Goal: Task Accomplishment & Management: Manage account settings

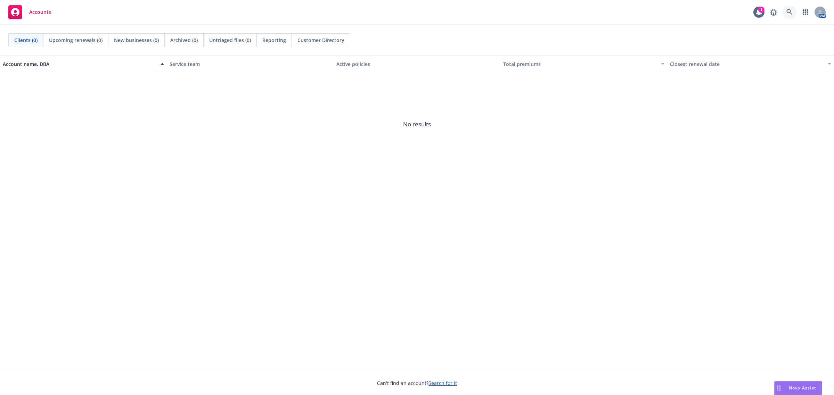
click at [783, 12] on link at bounding box center [790, 12] width 14 height 14
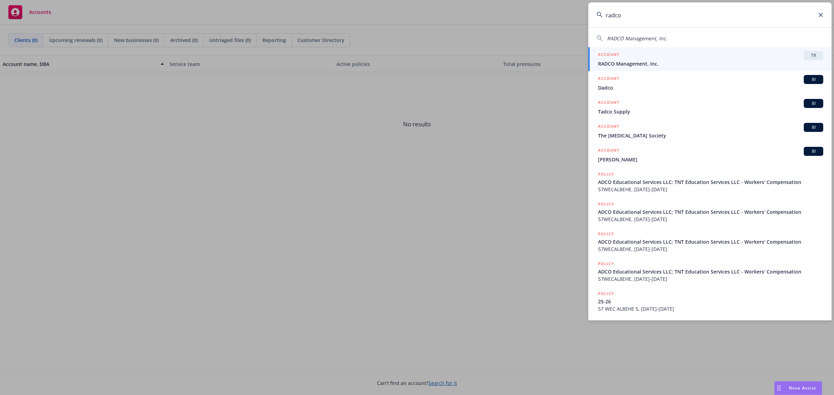
type input "radco"
click at [674, 57] on div "ACCOUNT TR" at bounding box center [710, 55] width 225 height 9
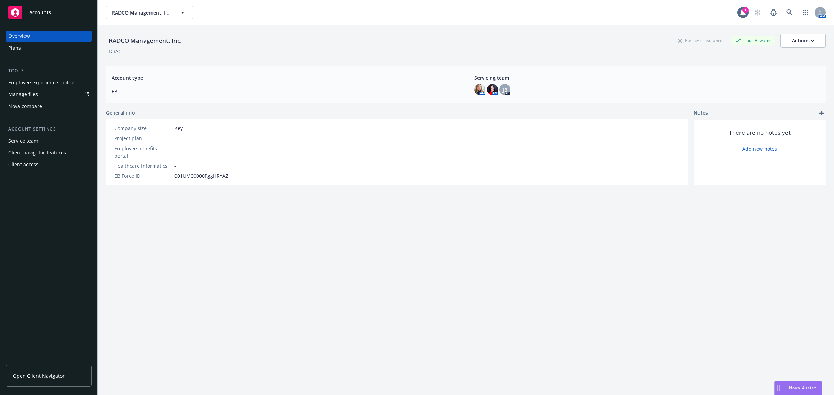
click at [69, 82] on div "Employee experience builder" at bounding box center [42, 82] width 68 height 11
click at [14, 46] on div "Plans" at bounding box center [14, 47] width 13 height 11
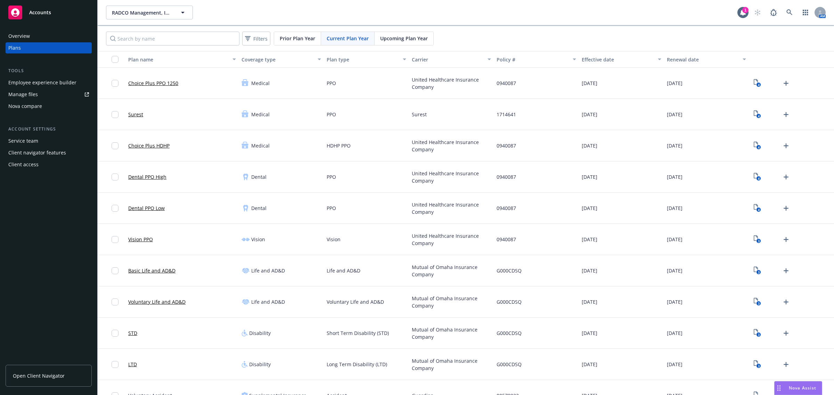
click at [421, 55] on button "Carrier" at bounding box center [451, 59] width 85 height 17
click at [428, 60] on div "Carrier" at bounding box center [448, 59] width 72 height 7
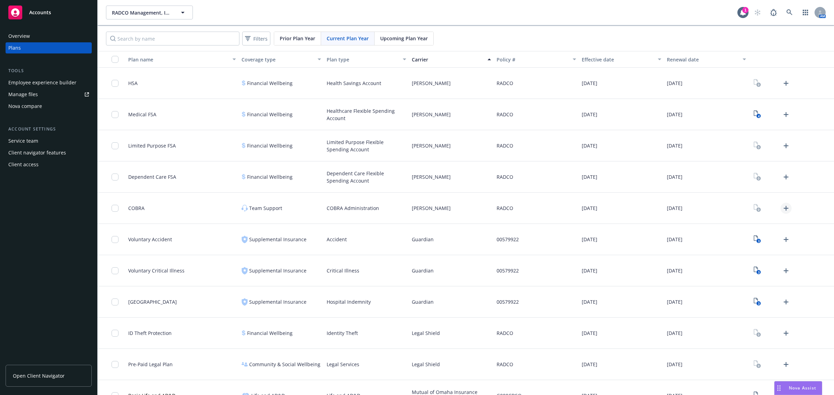
click at [784, 207] on icon "Upload Plan Documents" at bounding box center [786, 208] width 5 height 5
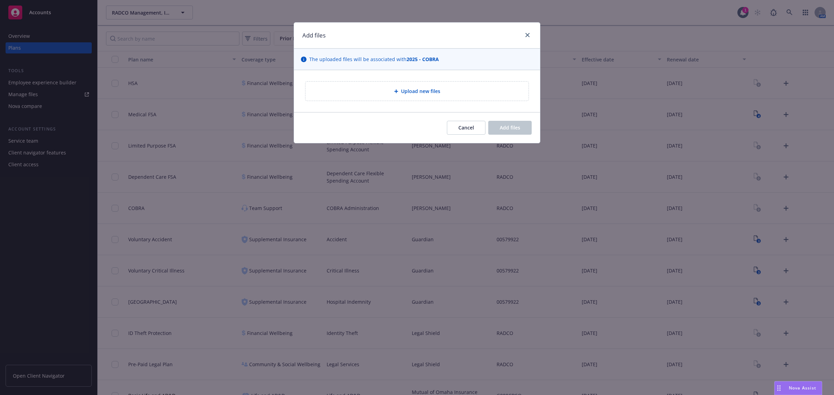
click at [432, 89] on span "Upload new files" at bounding box center [420, 91] width 39 height 7
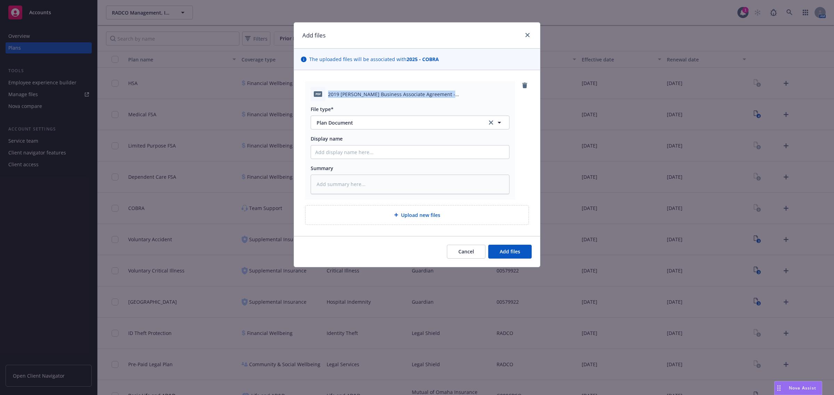
drag, startPoint x: 328, startPoint y: 93, endPoint x: 461, endPoint y: 94, distance: 133.1
click at [461, 94] on span "2019 [PERSON_NAME] Business Associate Agreement - [GEOGRAPHIC_DATA]pdf" at bounding box center [418, 94] width 181 height 7
copy span "2019 [PERSON_NAME] Business Associate Agreement - [GEOGRAPHIC_DATA]"
click at [348, 148] on input "Display name" at bounding box center [410, 152] width 198 height 13
paste input "2019 [PERSON_NAME] Business Associate Agreement - [GEOGRAPHIC_DATA]"
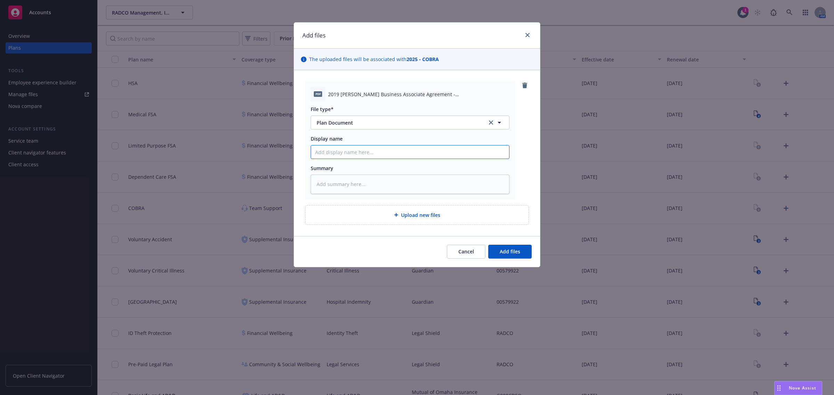
type textarea "x"
type input "2019 [PERSON_NAME] Business Associate Agreement - [GEOGRAPHIC_DATA]"
drag, startPoint x: 327, startPoint y: 152, endPoint x: 275, endPoint y: 147, distance: 53.0
click at [275, 147] on div "Add files The uploaded files will be associated with 2025 - COBRA pdf 2019 [PER…" at bounding box center [417, 197] width 834 height 395
type textarea "x"
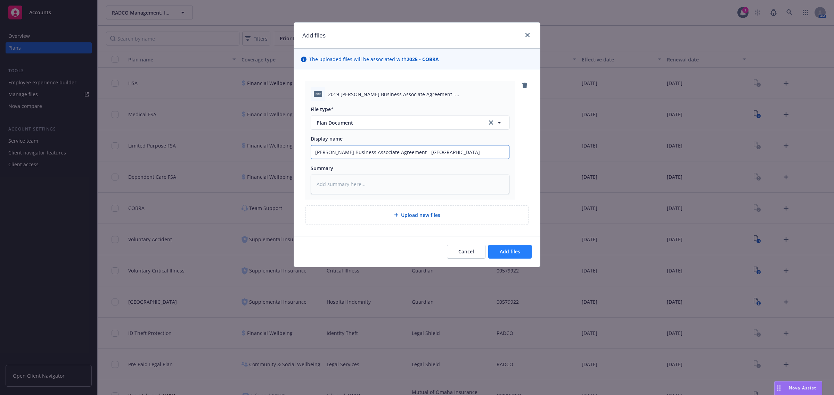
type input "[PERSON_NAME] Business Associate Agreement - [GEOGRAPHIC_DATA]"
click at [505, 256] on button "Add files" at bounding box center [509, 252] width 43 height 14
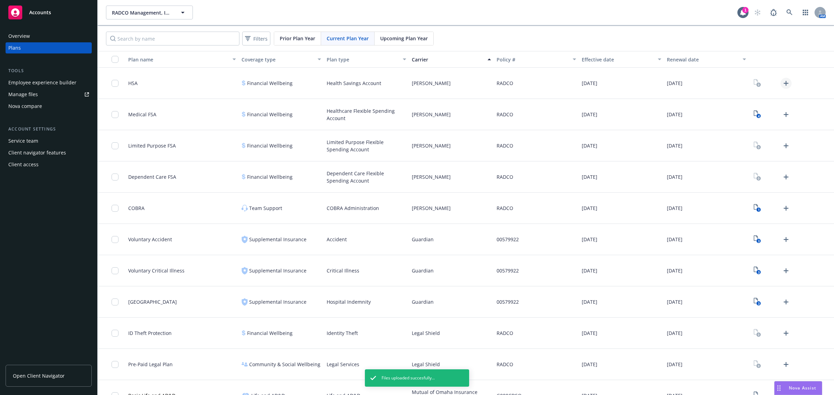
click at [782, 82] on icon "Upload Plan Documents" at bounding box center [786, 83] width 8 height 8
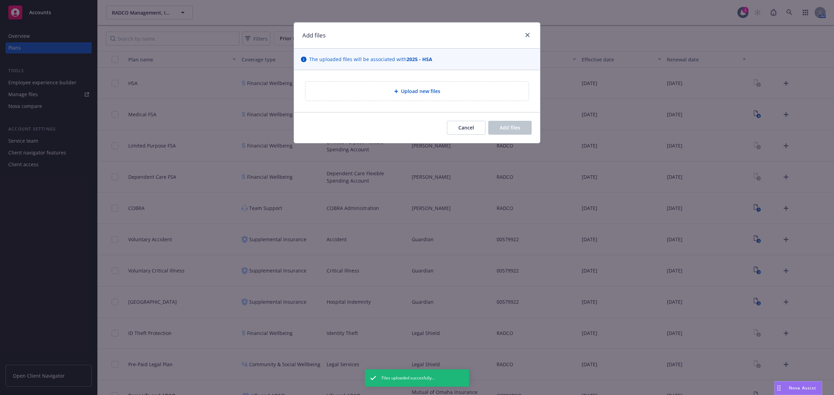
click at [434, 89] on span "Upload new files" at bounding box center [420, 91] width 39 height 7
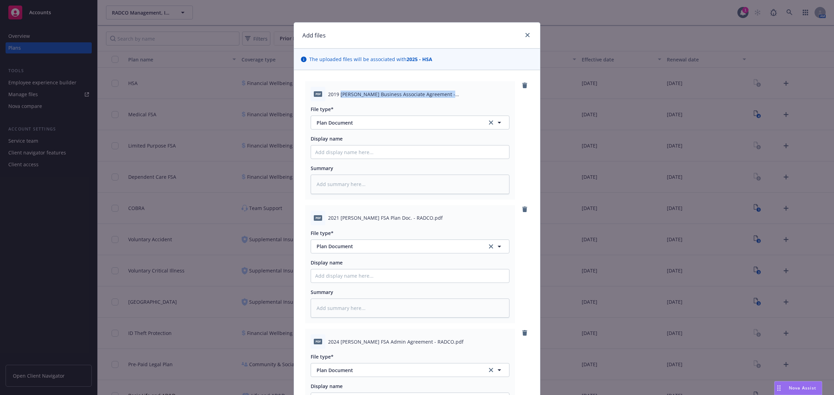
drag, startPoint x: 336, startPoint y: 93, endPoint x: 457, endPoint y: 91, distance: 120.9
click at [457, 91] on span "2019 [PERSON_NAME] Business Associate Agreement - [GEOGRAPHIC_DATA]pdf" at bounding box center [418, 94] width 181 height 7
click at [384, 97] on span "2019 [PERSON_NAME] Business Associate Agreement - [GEOGRAPHIC_DATA]pdf" at bounding box center [418, 94] width 181 height 7
drag, startPoint x: 337, startPoint y: 92, endPoint x: 458, endPoint y: 91, distance: 120.9
click at [458, 91] on span "2019 [PERSON_NAME] Business Associate Agreement - [GEOGRAPHIC_DATA]pdf" at bounding box center [418, 94] width 181 height 7
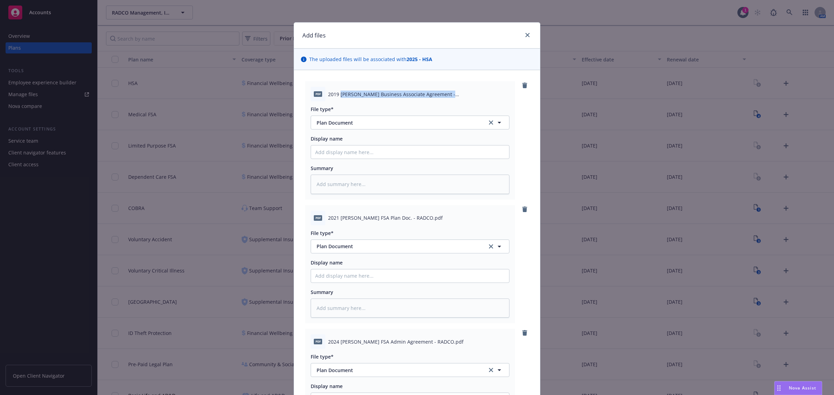
copy span "[PERSON_NAME] Business Associate Agreement - [GEOGRAPHIC_DATA]"
click at [384, 146] on input "Display name" at bounding box center [410, 152] width 198 height 13
paste input "[PERSON_NAME] Business Associate Agreement - [GEOGRAPHIC_DATA]"
type textarea "x"
type input "[PERSON_NAME] Business Associate Agreement - [GEOGRAPHIC_DATA]"
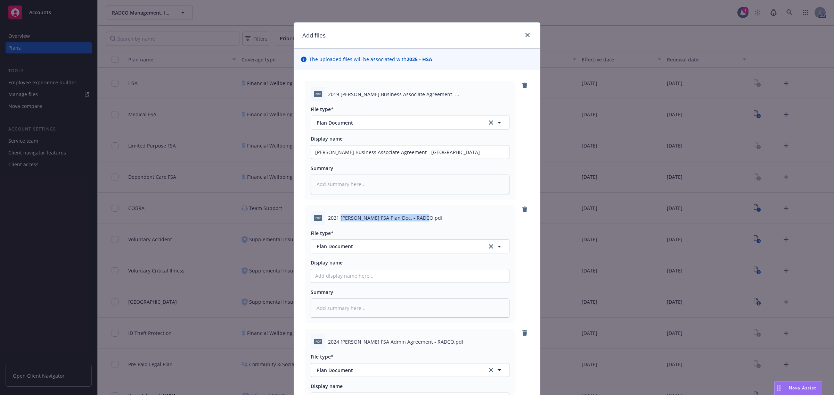
drag, startPoint x: 338, startPoint y: 220, endPoint x: 419, endPoint y: 221, distance: 81.0
click at [419, 221] on span "2021 [PERSON_NAME] FSA Plan Doc. - RADCO.pdf" at bounding box center [385, 217] width 115 height 7
copy span "[PERSON_NAME] FSA Plan Doc. - [GEOGRAPHIC_DATA]"
click at [387, 159] on input "Display name" at bounding box center [410, 152] width 198 height 13
paste input "[PERSON_NAME] FSA Plan Doc. - [GEOGRAPHIC_DATA]"
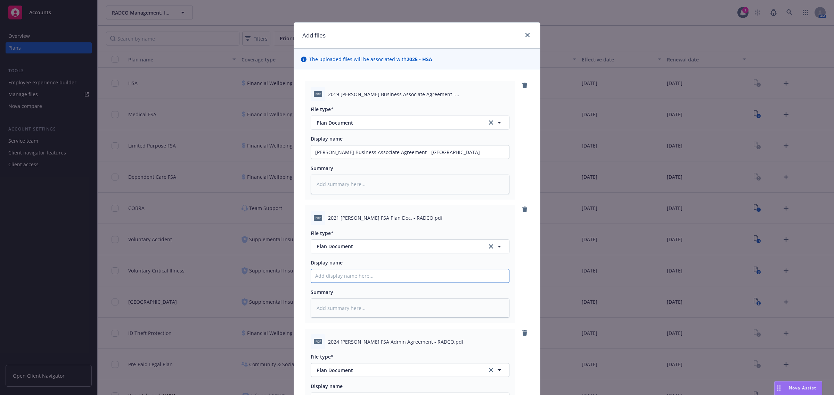
type textarea "x"
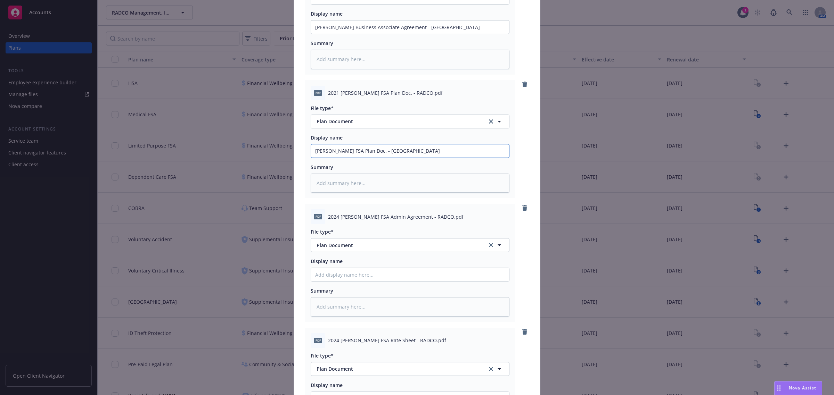
scroll to position [130, 0]
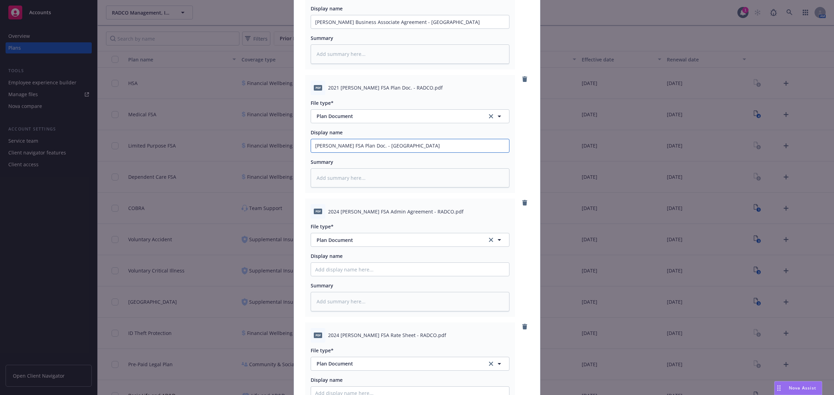
type input "[PERSON_NAME] FSA Plan Doc. - [GEOGRAPHIC_DATA]"
drag, startPoint x: 338, startPoint y: 213, endPoint x: 441, endPoint y: 217, distance: 102.9
click at [441, 217] on div "pdf 2024 [PERSON_NAME] FSA Admin Agreement - RADCO.pdf" at bounding box center [410, 211] width 199 height 15
copy span "[PERSON_NAME] FSA Admin Agreement - RADCO"
click at [400, 28] on input "Display name" at bounding box center [410, 21] width 198 height 13
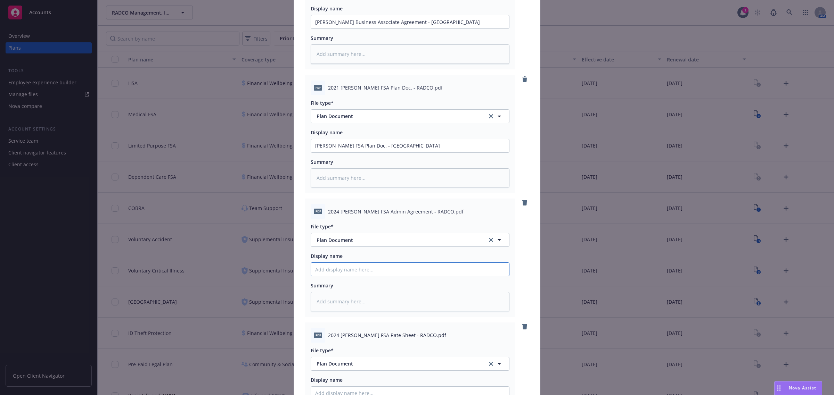
paste input "[PERSON_NAME] FSA Admin Agreement - RADCO"
type textarea "x"
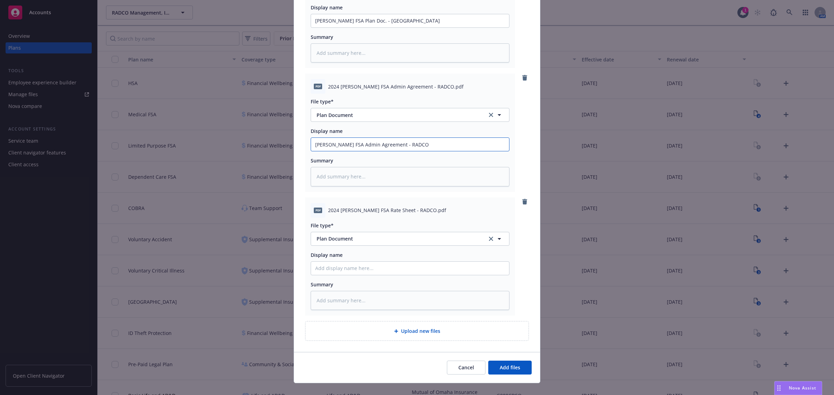
scroll to position [261, 0]
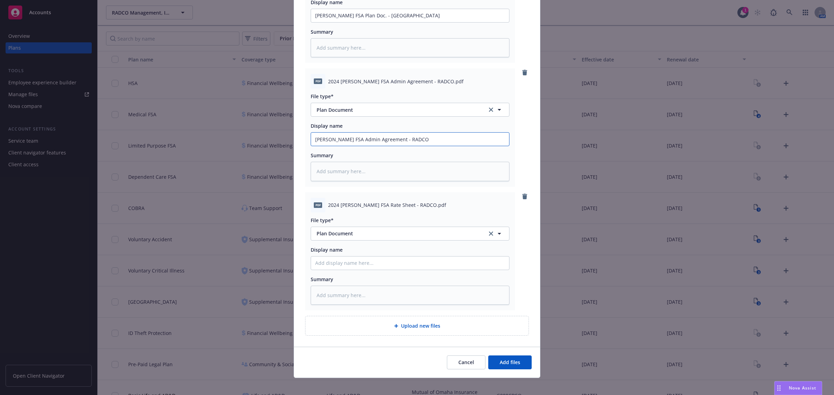
type input "[PERSON_NAME] FSA Admin Agreement - RADCO"
drag, startPoint x: 337, startPoint y: 206, endPoint x: 423, endPoint y: 210, distance: 85.2
click at [423, 210] on div "pdf 2024 [PERSON_NAME] FSA Rate Sheet - RADCO.pdf" at bounding box center [410, 205] width 199 height 15
copy span "[PERSON_NAME] FSA Rate Sheet - RADCO"
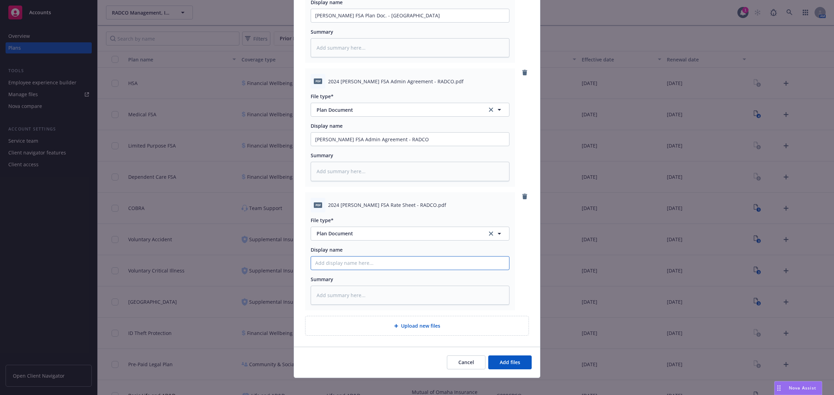
paste input "[PERSON_NAME] FSA Rate Sheet - RADCO"
type textarea "x"
type input "[PERSON_NAME] FSA Rate Sheet - RADCO"
click at [500, 367] on button "Add files" at bounding box center [509, 363] width 43 height 14
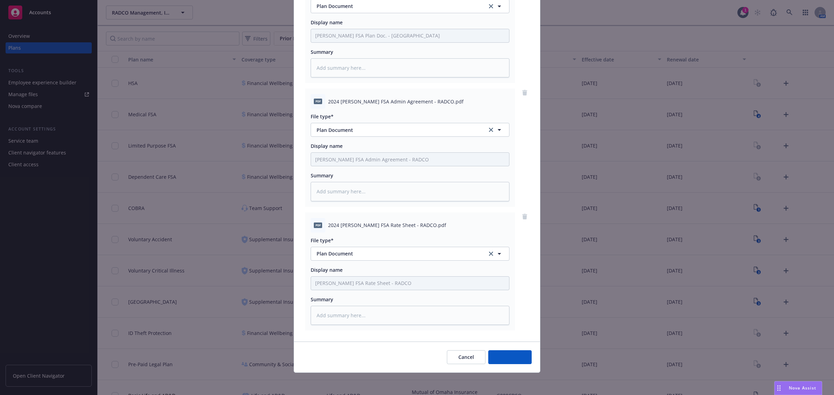
scroll to position [240, 0]
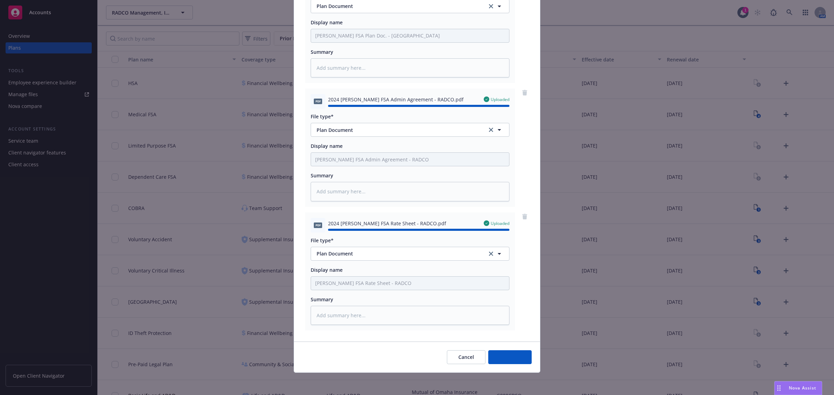
type textarea "x"
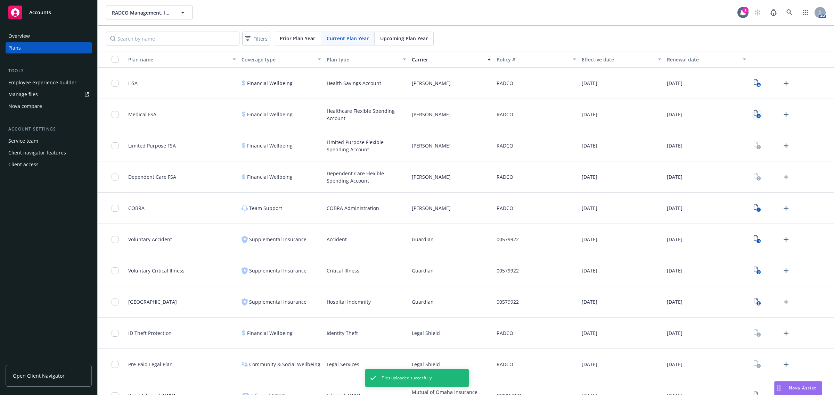
click at [754, 113] on icon "4" at bounding box center [757, 115] width 7 height 8
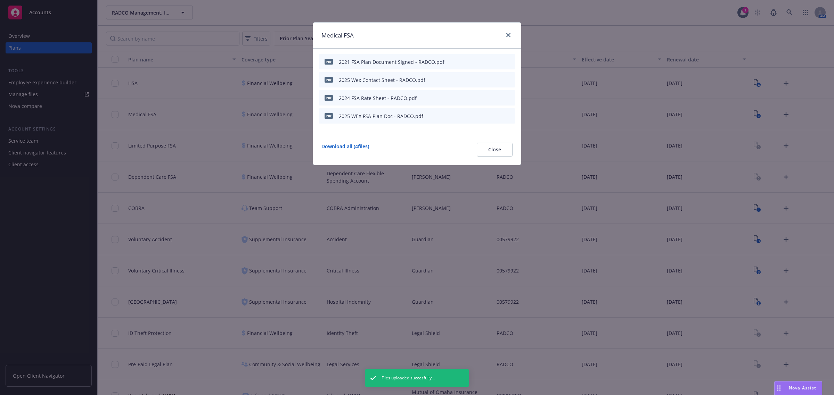
click at [501, 80] on icon "preview file" at bounding box center [497, 79] width 6 height 5
click at [498, 114] on icon "preview file" at bounding box center [497, 115] width 6 height 5
click at [475, 115] on icon "button" at bounding box center [476, 116] width 4 height 4
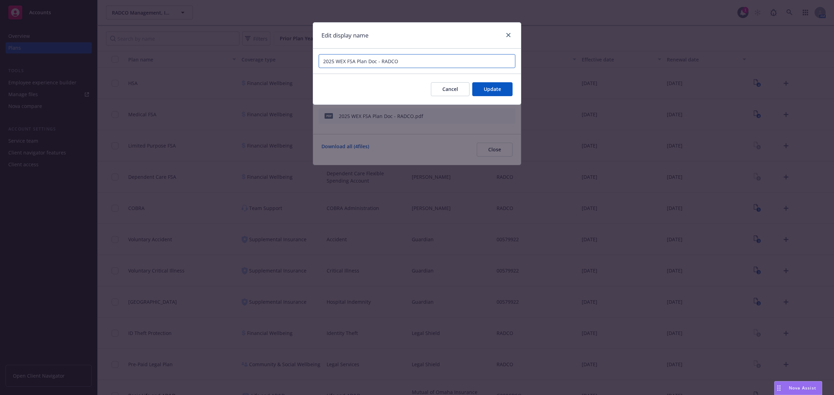
drag, startPoint x: 333, startPoint y: 62, endPoint x: 314, endPoint y: 63, distance: 18.8
click at [314, 63] on div "2025 WEX FSA Plan Doc - RADCO" at bounding box center [417, 61] width 208 height 25
type input "WEX FSA Plan Doc - RADCO"
click at [492, 89] on span "Update" at bounding box center [492, 89] width 17 height 7
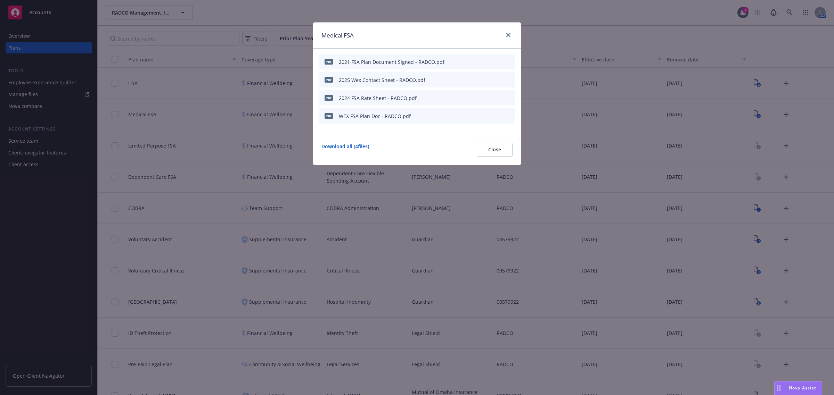
click at [476, 97] on icon "button" at bounding box center [475, 98] width 3 height 3
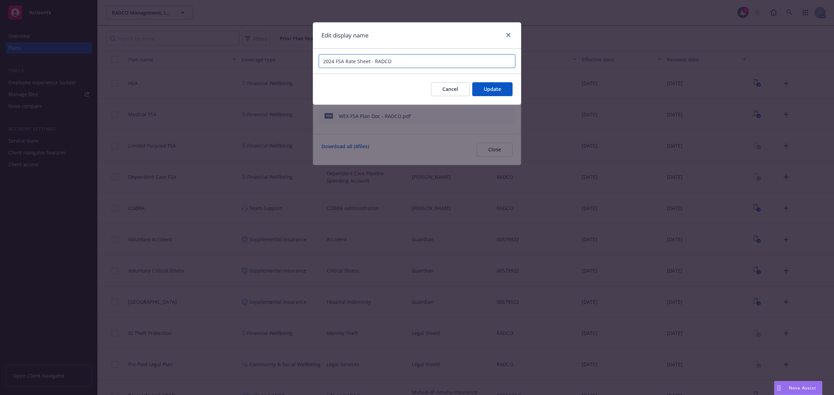
drag, startPoint x: 336, startPoint y: 60, endPoint x: 273, endPoint y: 59, distance: 62.9
click at [273, 59] on div "Edit display name 2024 FSA Rate Sheet - RADCO Cancel Update" at bounding box center [417, 197] width 834 height 395
type input "FSA Rate Sheet - RADCO"
click at [507, 91] on button "Update" at bounding box center [492, 89] width 40 height 14
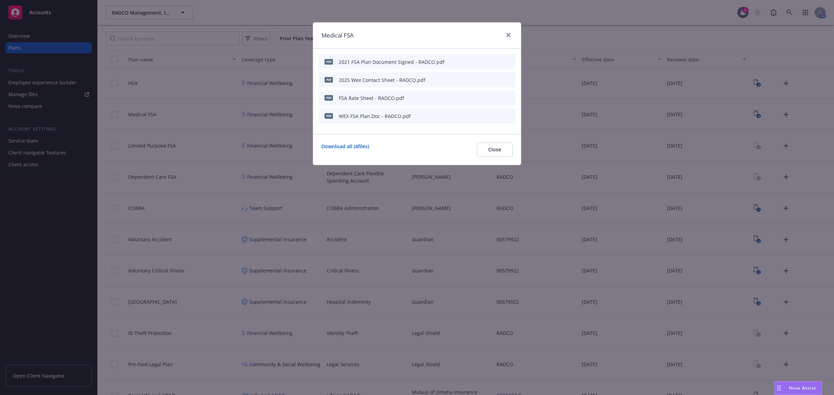
click at [476, 80] on icon "button" at bounding box center [475, 80] width 3 height 3
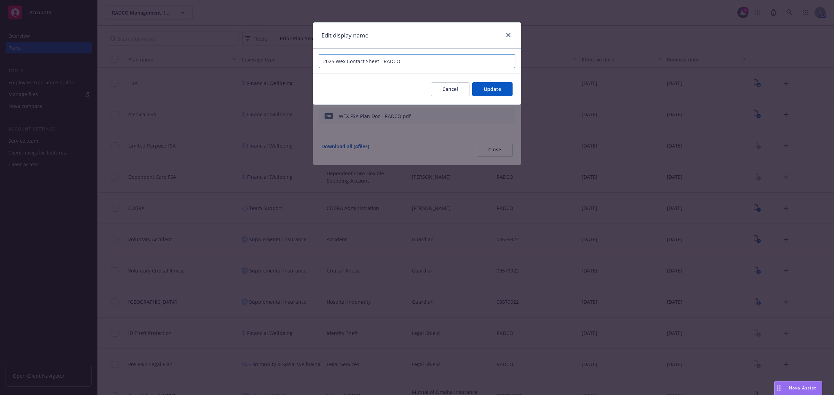
drag, startPoint x: 336, startPoint y: 63, endPoint x: 342, endPoint y: 75, distance: 14.0
click at [294, 63] on div "Edit display name 2025 Wex Contact Sheet - RADCO Cancel Update" at bounding box center [417, 197] width 834 height 395
type input "Wex Contact Sheet - RADCO"
click at [478, 90] on button "Update" at bounding box center [492, 89] width 40 height 14
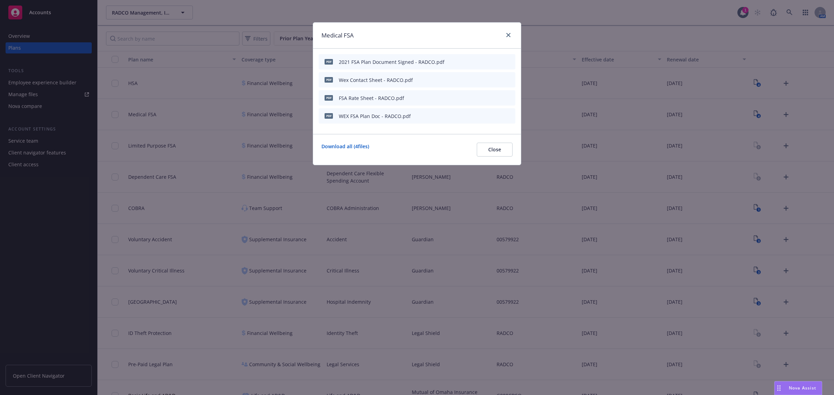
click at [476, 62] on icon "button" at bounding box center [475, 61] width 3 height 3
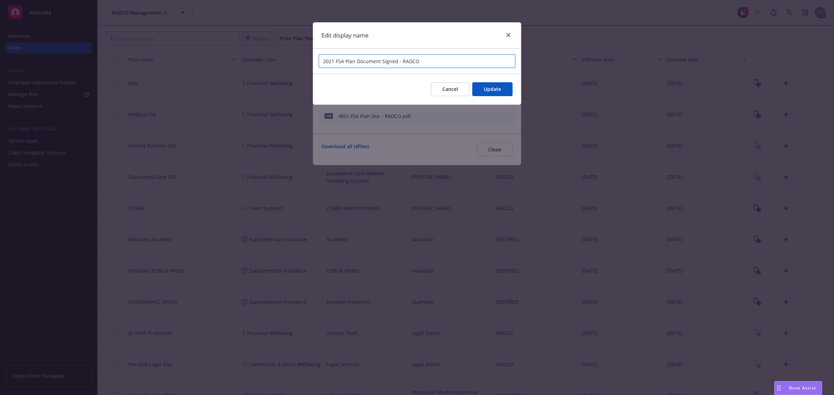
drag, startPoint x: 336, startPoint y: 63, endPoint x: 304, endPoint y: 63, distance: 32.0
click at [304, 63] on div "Edit display name 2021 FSA Plan Document Signed - RADCO Cancel Update" at bounding box center [417, 197] width 834 height 395
type input "FSA Plan Document Signed - RADCO"
click at [474, 84] on button "Update" at bounding box center [492, 89] width 40 height 14
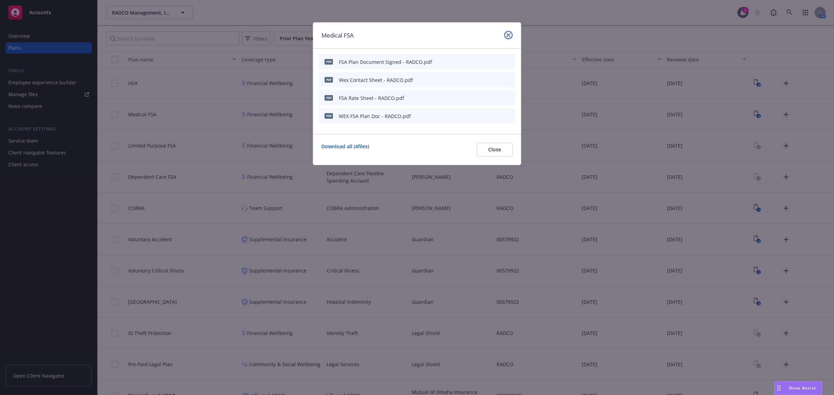
click at [507, 34] on icon "close" at bounding box center [508, 35] width 4 height 4
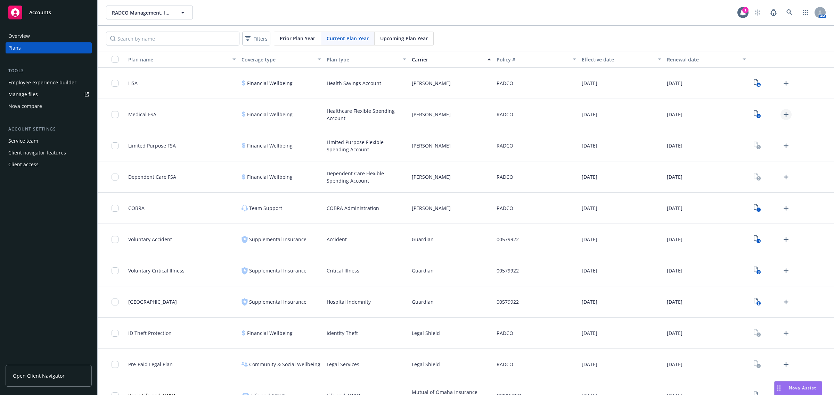
click at [782, 114] on icon "Upload Plan Documents" at bounding box center [786, 115] width 8 height 8
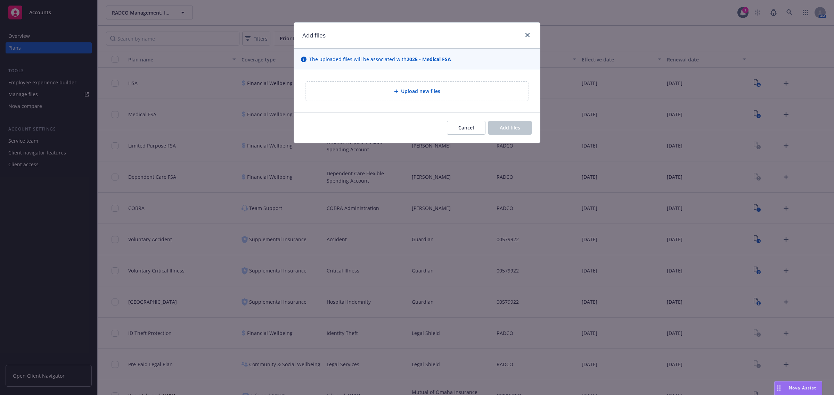
click at [465, 92] on div "Upload new files" at bounding box center [417, 91] width 212 height 8
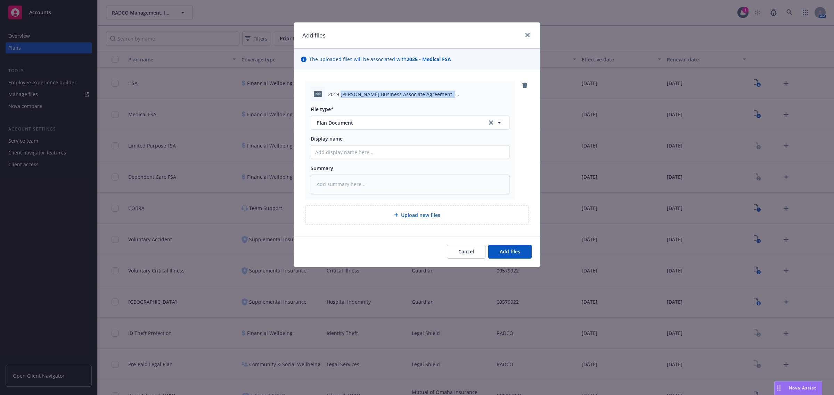
drag, startPoint x: 341, startPoint y: 93, endPoint x: 463, endPoint y: 98, distance: 121.4
click at [463, 98] on div "pdf 2019 [PERSON_NAME] Business Associate Agreement - [GEOGRAPHIC_DATA]pdf" at bounding box center [410, 94] width 199 height 15
copy span "[PERSON_NAME] Business Associate Agreement - [GEOGRAPHIC_DATA]"
click at [341, 145] on div at bounding box center [410, 152] width 199 height 14
click at [349, 150] on input "Display name" at bounding box center [410, 152] width 198 height 13
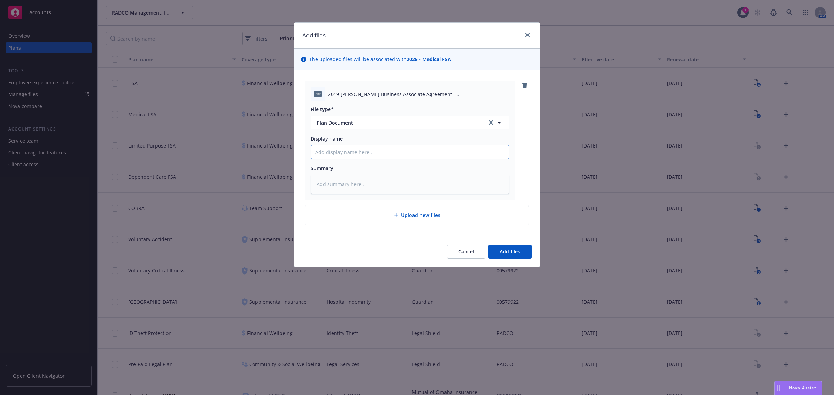
paste input "[PERSON_NAME] Business Associate Agreement - [GEOGRAPHIC_DATA]"
type textarea "x"
type input "[PERSON_NAME] Business Associate Agreement - [GEOGRAPHIC_DATA]"
click at [491, 251] on button "Add files" at bounding box center [509, 252] width 43 height 14
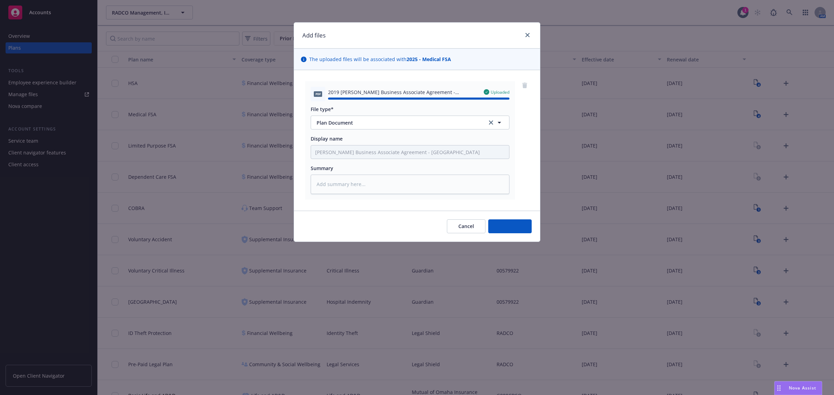
type textarea "x"
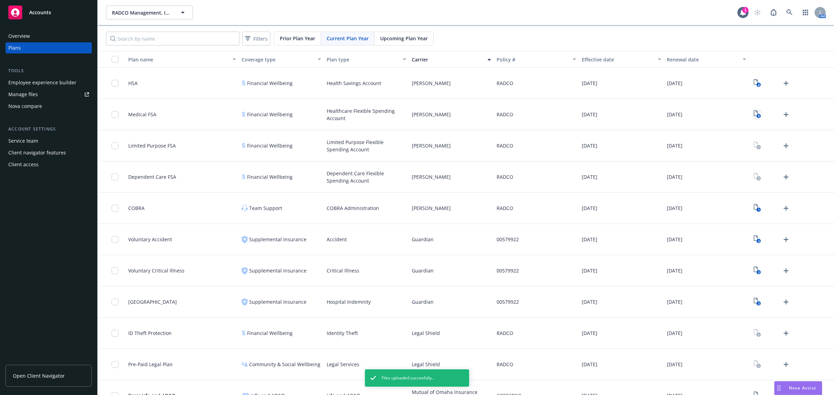
click at [754, 115] on icon "5" at bounding box center [757, 115] width 7 height 8
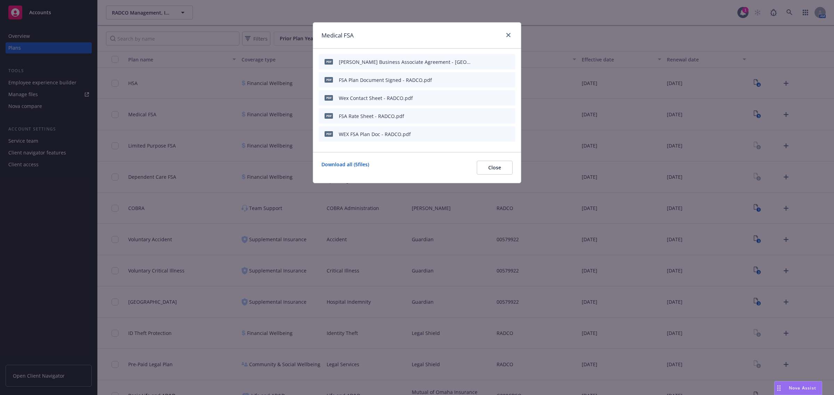
click at [475, 80] on icon "button" at bounding box center [475, 80] width 3 height 3
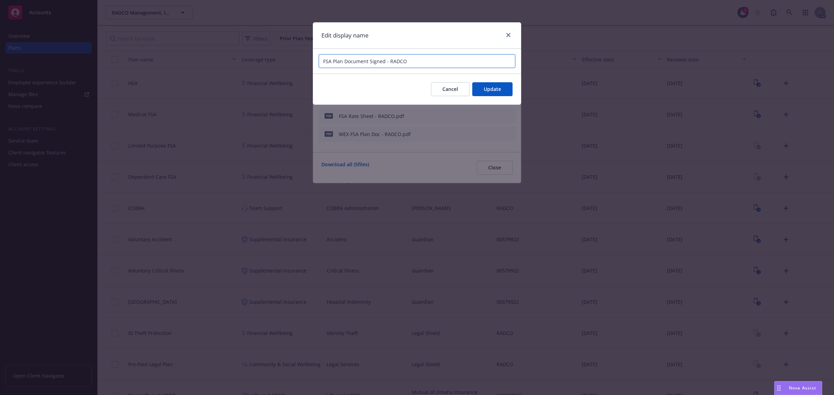
click at [322, 62] on input "FSA Plan Document Signed - RADCO" at bounding box center [417, 61] width 197 height 14
type input "[PERSON_NAME] FSA Plan Document Signed - RADCO"
click at [482, 95] on button "Update" at bounding box center [492, 89] width 40 height 14
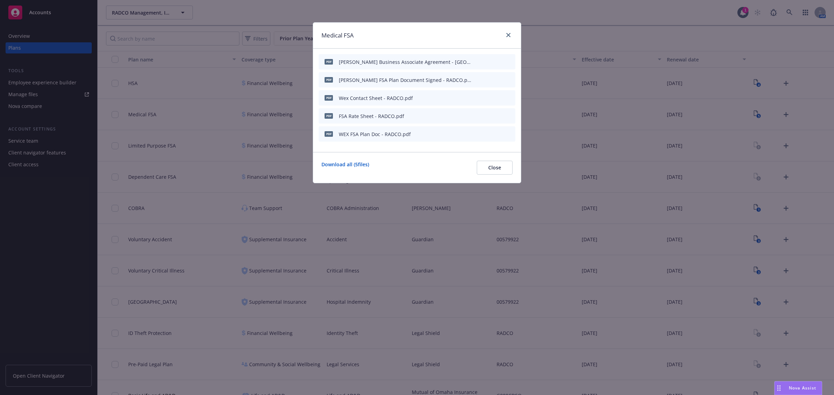
click at [475, 99] on icon "button" at bounding box center [476, 98] width 4 height 4
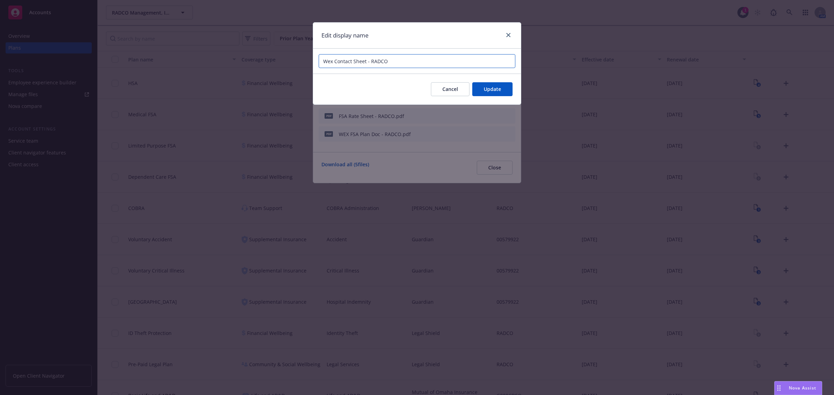
drag, startPoint x: 332, startPoint y: 63, endPoint x: 306, endPoint y: 63, distance: 25.7
click at [306, 63] on div "Edit display name Wex Contact Sheet - RADCO Cancel Update" at bounding box center [417, 197] width 834 height 395
type input "[PERSON_NAME] Contact Sheet - RADCO"
click at [473, 92] on button "Update" at bounding box center [492, 89] width 40 height 14
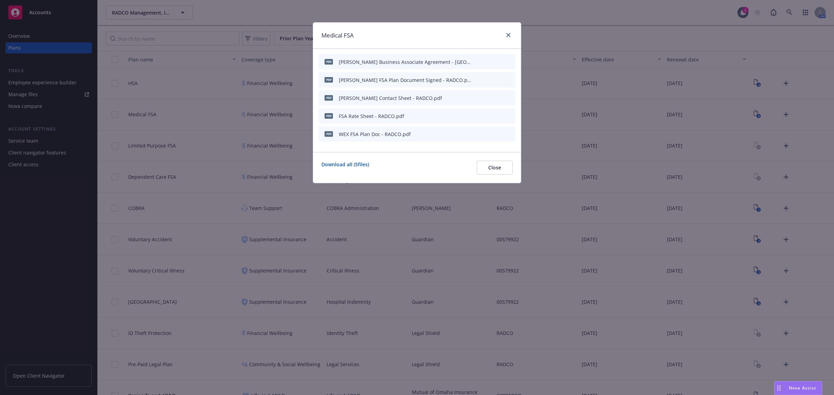
click at [476, 117] on icon "button" at bounding box center [476, 116] width 4 height 4
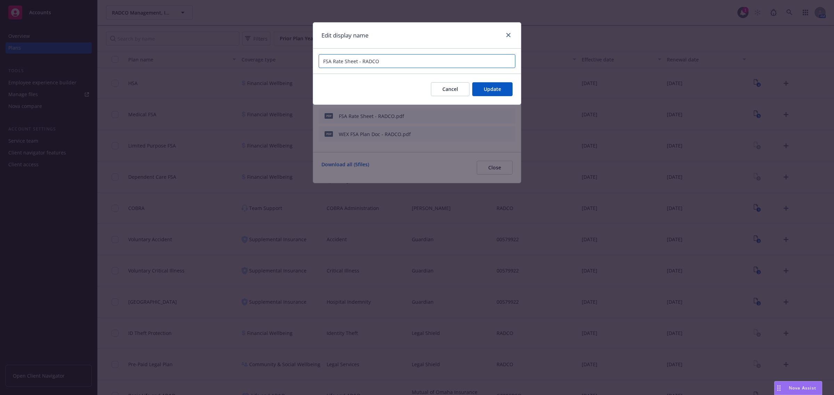
click at [321, 62] on input "FSA Rate Sheet - RADCO" at bounding box center [417, 61] width 197 height 14
type input "[PERSON_NAME] FSA Rate Sheet - RADCO"
click at [505, 87] on button "Update" at bounding box center [492, 89] width 40 height 14
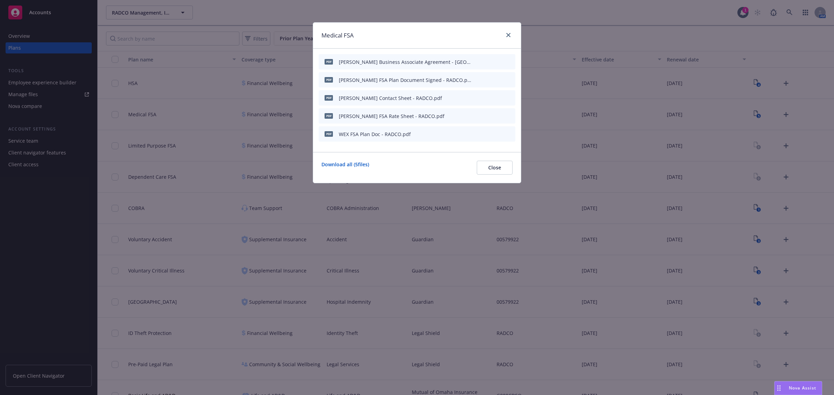
click at [474, 133] on icon "button" at bounding box center [476, 134] width 4 height 4
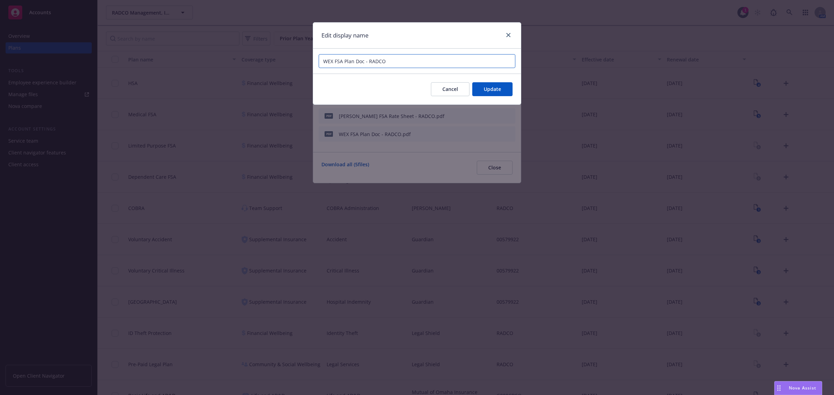
drag, startPoint x: 333, startPoint y: 63, endPoint x: 299, endPoint y: 64, distance: 33.8
click at [299, 64] on div "Edit display name WEX FSA Plan Doc - RADCO Cancel Update" at bounding box center [417, 197] width 834 height 395
type input "[PERSON_NAME] FSA Plan Doc - RADCO"
click at [494, 93] on button "Update" at bounding box center [492, 89] width 40 height 14
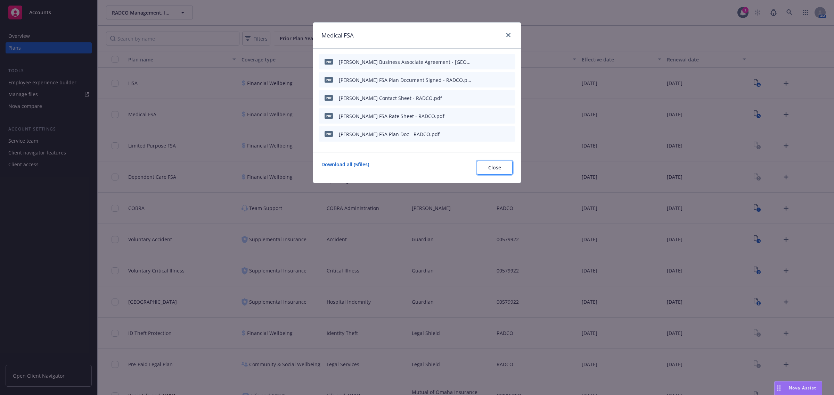
click at [498, 167] on span "Close" at bounding box center [494, 167] width 13 height 7
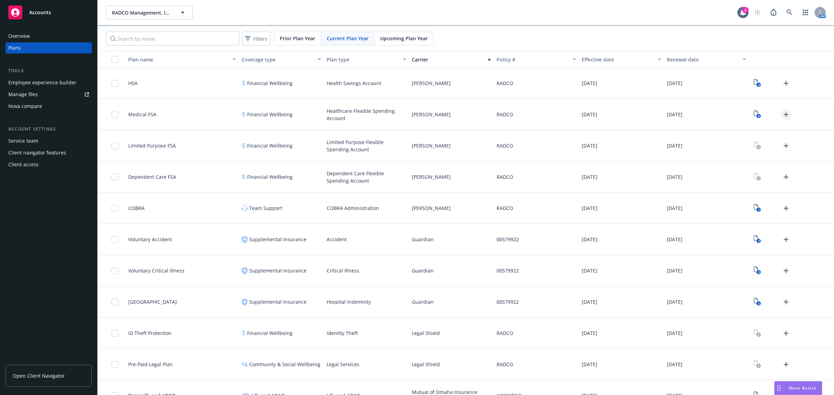
click at [784, 115] on icon "Upload Plan Documents" at bounding box center [786, 114] width 5 height 5
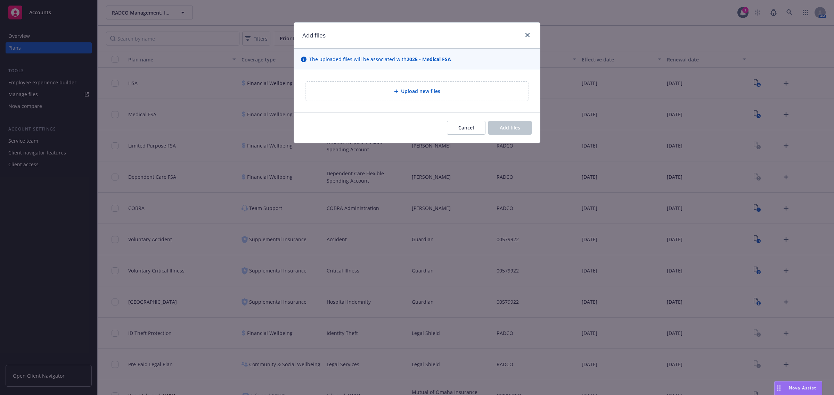
click at [429, 95] on div "Upload new files" at bounding box center [417, 91] width 212 height 8
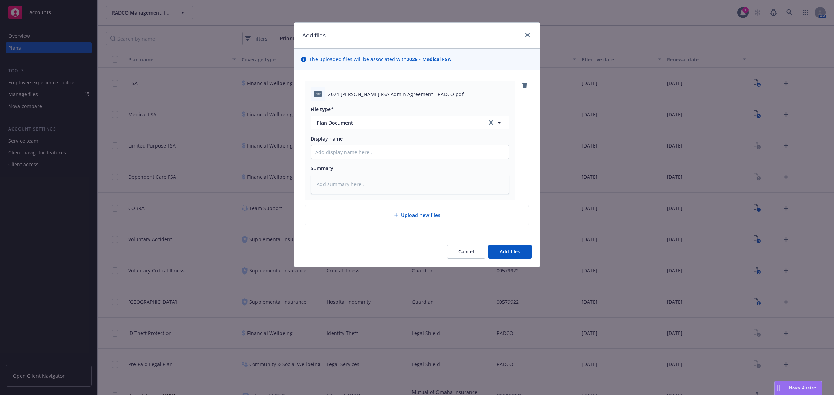
click at [423, 92] on span "2024 [PERSON_NAME] FSA Admin Agreement - RADCO.pdf" at bounding box center [396, 94] width 136 height 7
drag, startPoint x: 444, startPoint y: 93, endPoint x: 339, endPoint y: 97, distance: 105.0
click at [339, 97] on span "2024 [PERSON_NAME] FSA Admin Agreement - RADCO.pdf" at bounding box center [396, 94] width 136 height 7
copy span "[PERSON_NAME] FSA Admin Agreement - RADCO"
click at [341, 150] on input "Display name" at bounding box center [410, 152] width 198 height 13
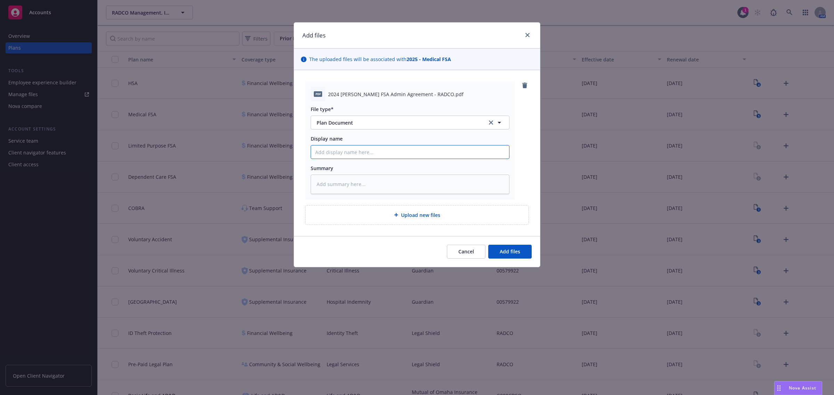
paste input "[PERSON_NAME] FSA Admin Agreement - RADCO"
type textarea "x"
type input "[PERSON_NAME] FSA Admin Agreement - RADCO"
click at [319, 154] on input "[PERSON_NAME] FSA Admin Agreement - RADCO" at bounding box center [410, 152] width 198 height 13
type textarea "x"
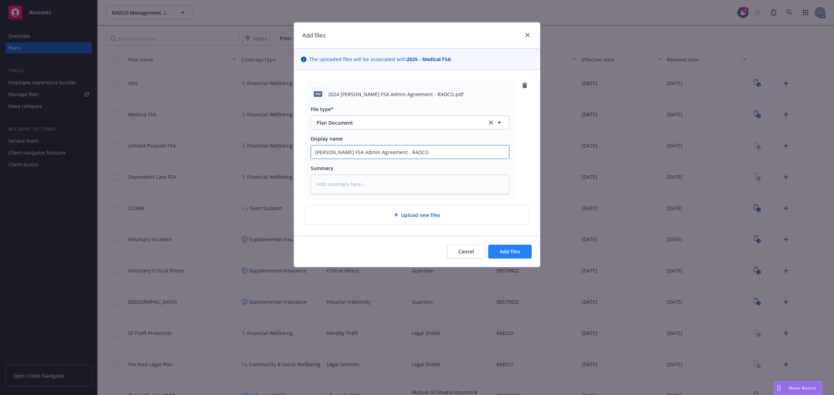
type input "[PERSON_NAME] FSA Admin Agreement - RADCO"
click at [511, 250] on span "Add files" at bounding box center [510, 251] width 21 height 7
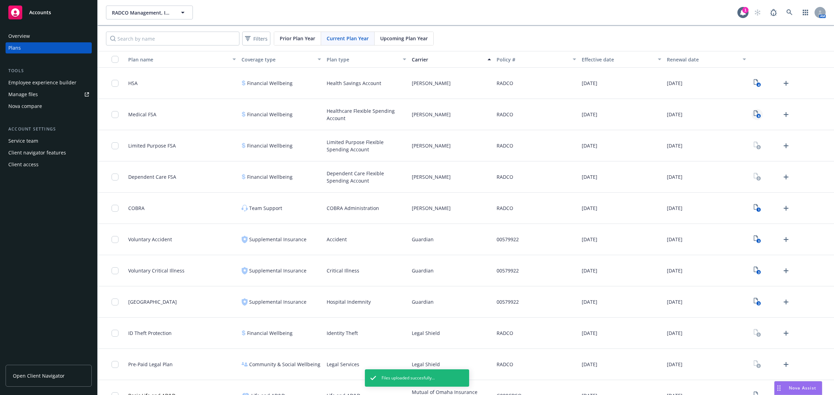
click at [754, 112] on icon "View Plan Documents" at bounding box center [756, 114] width 4 height 6
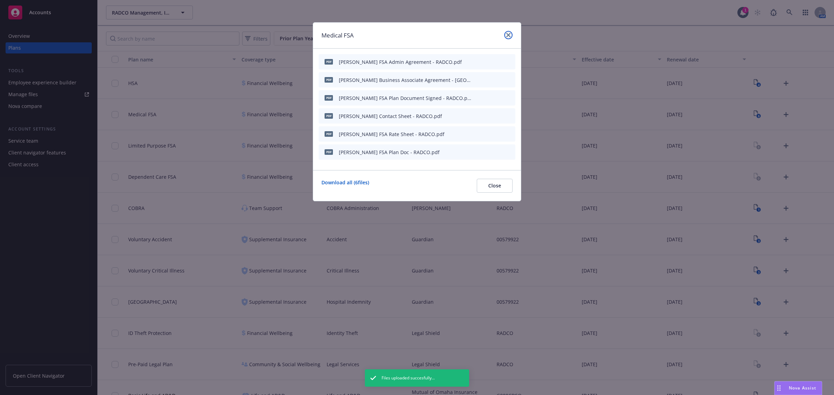
click at [506, 32] on link "close" at bounding box center [508, 35] width 8 height 8
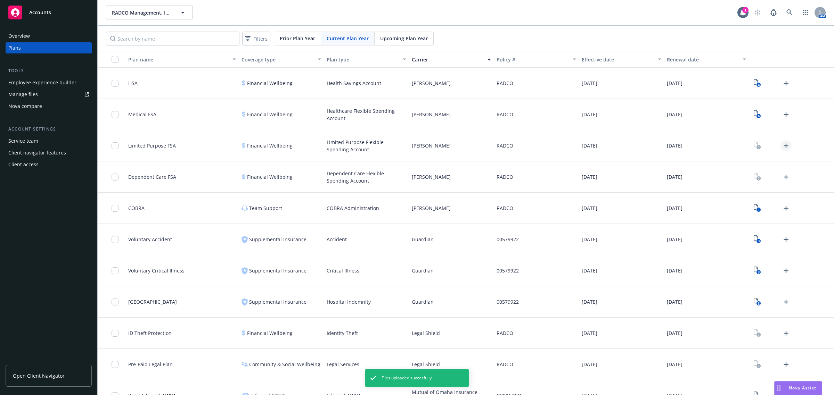
click at [782, 147] on icon "Upload Plan Documents" at bounding box center [786, 146] width 8 height 8
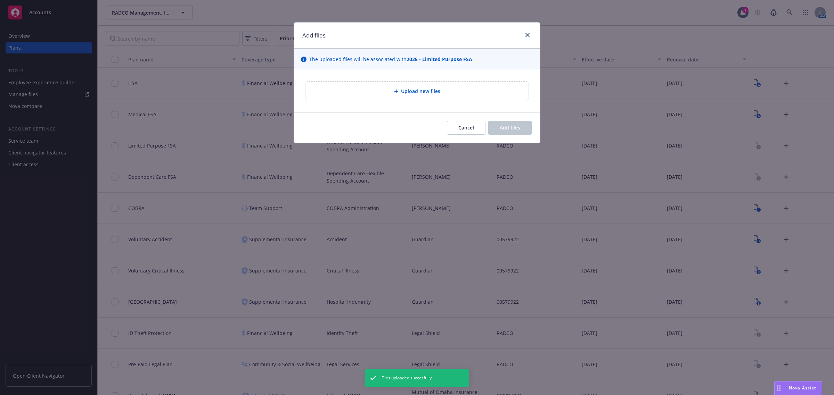
click at [452, 85] on div "Upload new files" at bounding box center [416, 91] width 223 height 19
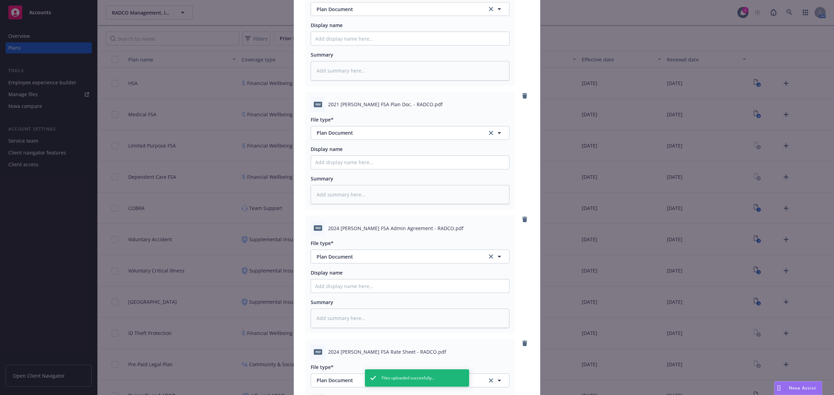
scroll to position [266, 0]
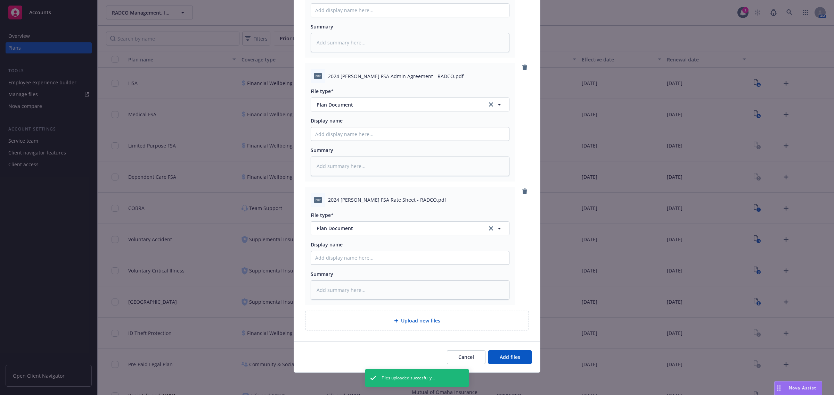
click at [430, 324] on span "Upload new files" at bounding box center [420, 320] width 39 height 7
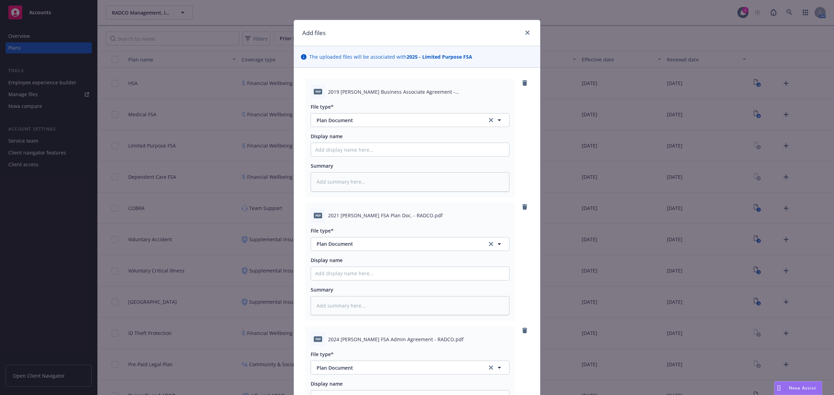
scroll to position [0, 0]
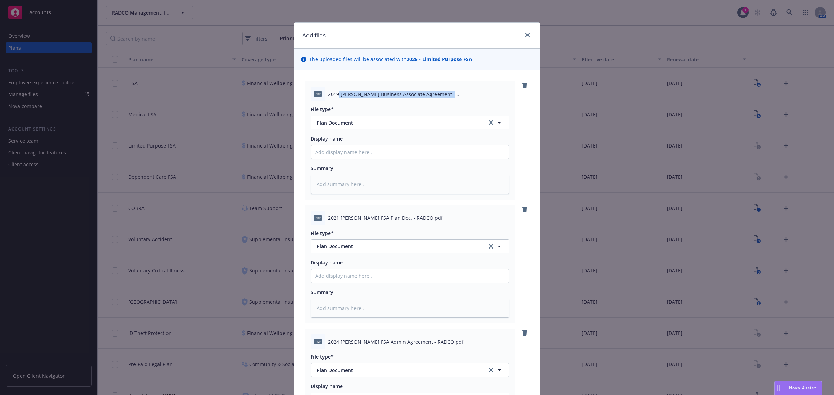
drag, startPoint x: 336, startPoint y: 95, endPoint x: 459, endPoint y: 97, distance: 122.7
click at [459, 97] on span "2019 [PERSON_NAME] Business Associate Agreement - [GEOGRAPHIC_DATA]pdf" at bounding box center [418, 94] width 181 height 7
copy span "[PERSON_NAME] Business Associate Agreement - [GEOGRAPHIC_DATA]"
click at [431, 148] on input "Display name" at bounding box center [410, 152] width 198 height 13
paste input "[PERSON_NAME] Business Associate Agreement - [GEOGRAPHIC_DATA]"
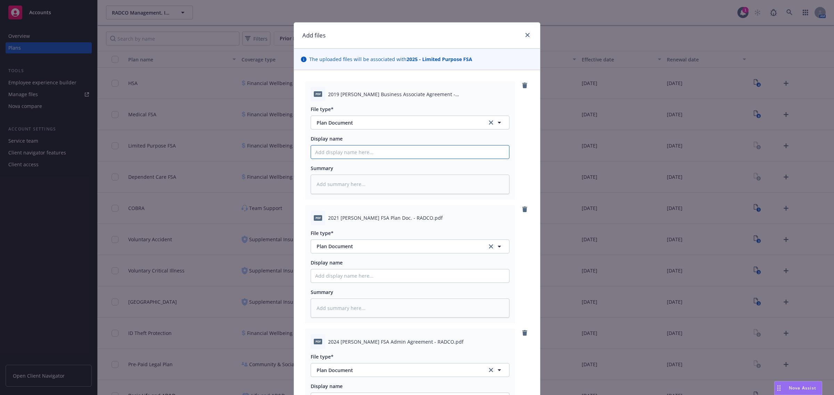
type textarea "x"
type input "[PERSON_NAME] Business Associate Agreement - [GEOGRAPHIC_DATA]"
drag, startPoint x: 337, startPoint y: 218, endPoint x: 420, endPoint y: 221, distance: 83.5
click at [420, 221] on span "2021 [PERSON_NAME] FSA Plan Doc. - RADCO.pdf" at bounding box center [385, 217] width 115 height 7
copy span "[PERSON_NAME] FSA Plan Doc. - [GEOGRAPHIC_DATA]"
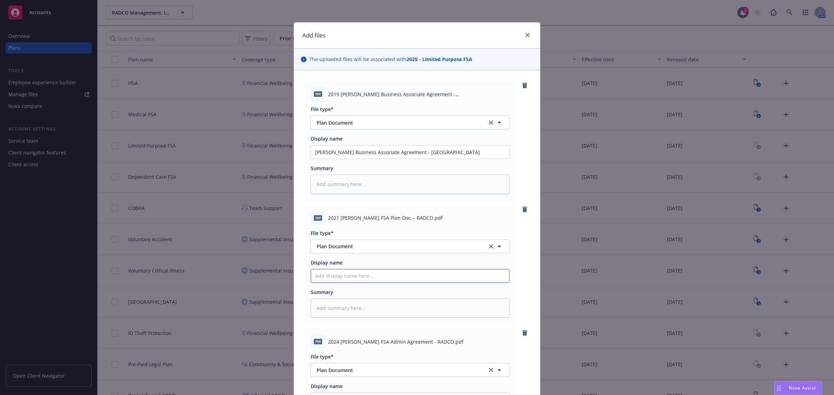
click at [393, 159] on input "Display name" at bounding box center [410, 152] width 198 height 13
paste input "[PERSON_NAME] FSA Plan Doc. - [GEOGRAPHIC_DATA]"
type textarea "x"
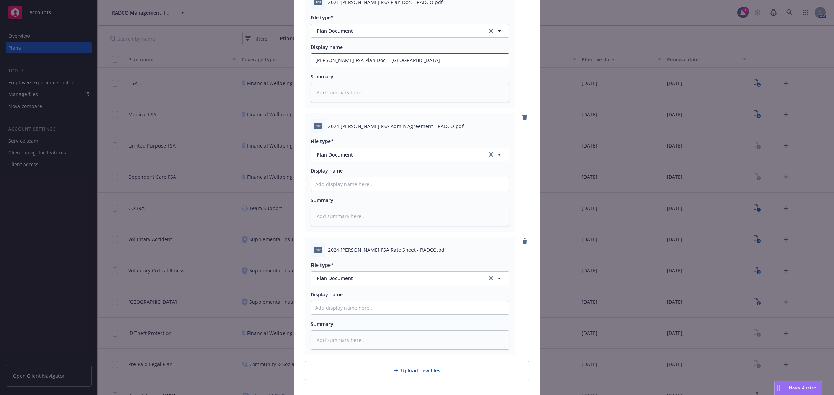
scroll to position [217, 0]
type input "[PERSON_NAME] FSA Plan Doc. - [GEOGRAPHIC_DATA]"
drag, startPoint x: 338, startPoint y: 122, endPoint x: 439, endPoint y: 129, distance: 101.0
click at [439, 129] on div "pdf 2024 [PERSON_NAME] FSA Admin Agreement - RADCO.pdf" at bounding box center [410, 124] width 199 height 15
copy span "[PERSON_NAME] FSA Admin Agreement - RADCO"
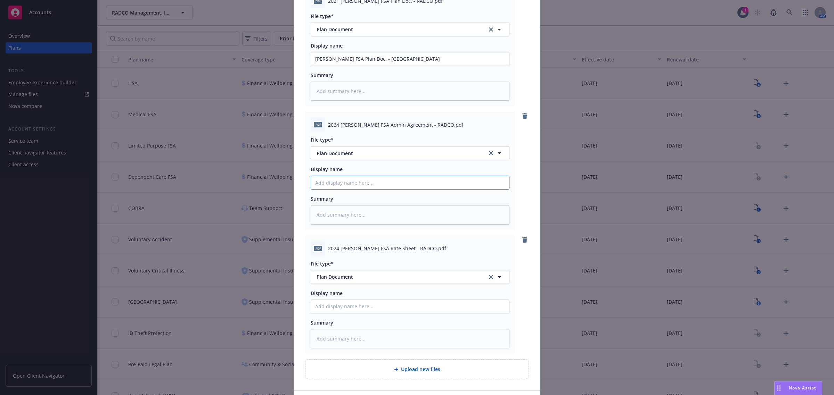
paste input "[PERSON_NAME] FSA Admin Agreement - RADCO"
type textarea "x"
type input "[PERSON_NAME] FSA Admin Agreement - RADCO"
drag, startPoint x: 337, startPoint y: 248, endPoint x: 422, endPoint y: 249, distance: 84.8
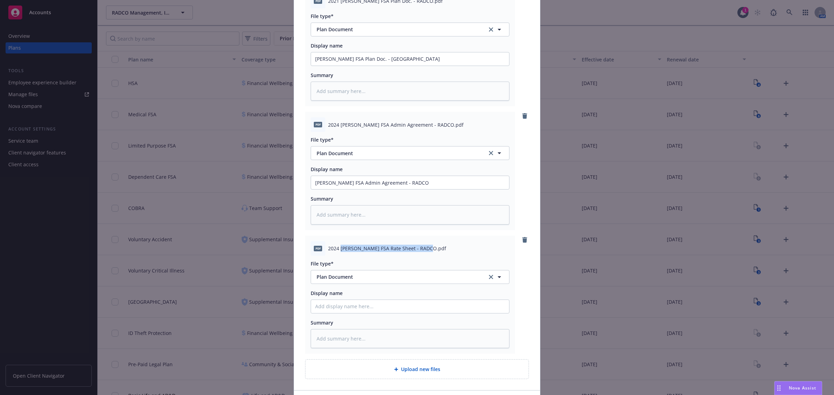
click at [422, 249] on span "2024 [PERSON_NAME] FSA Rate Sheet - RADCO.pdf" at bounding box center [387, 248] width 118 height 7
paste input "[PERSON_NAME] FSA Rate Sheet - RADCO"
type textarea "x"
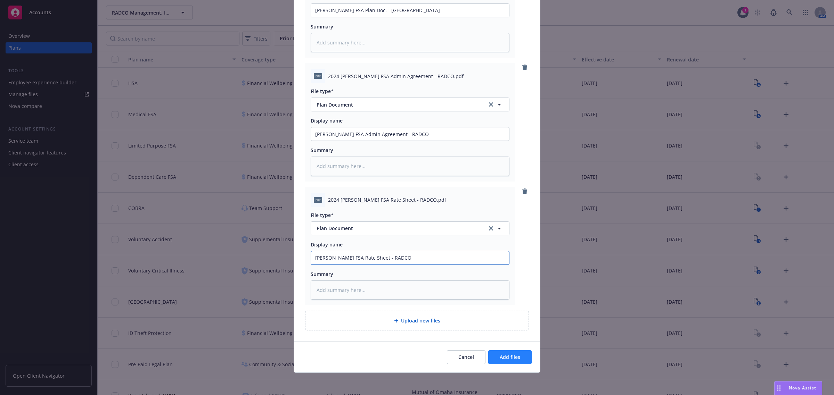
type input "[PERSON_NAME] FSA Rate Sheet - RADCO"
click at [504, 361] on button "Add files" at bounding box center [509, 358] width 43 height 14
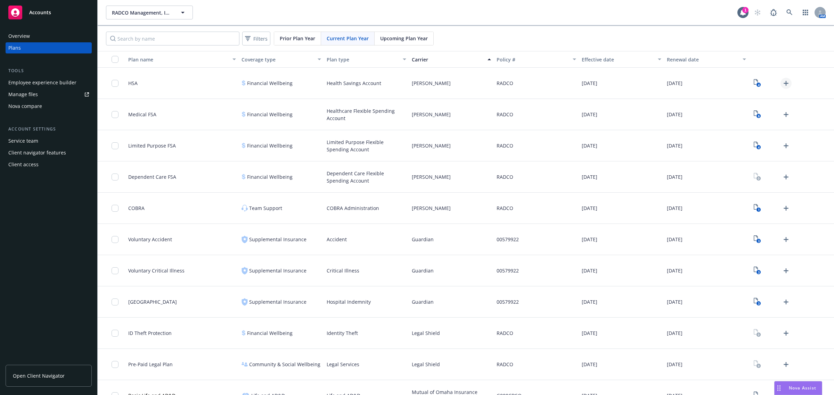
click at [782, 81] on icon "Upload Plan Documents" at bounding box center [786, 83] width 8 height 8
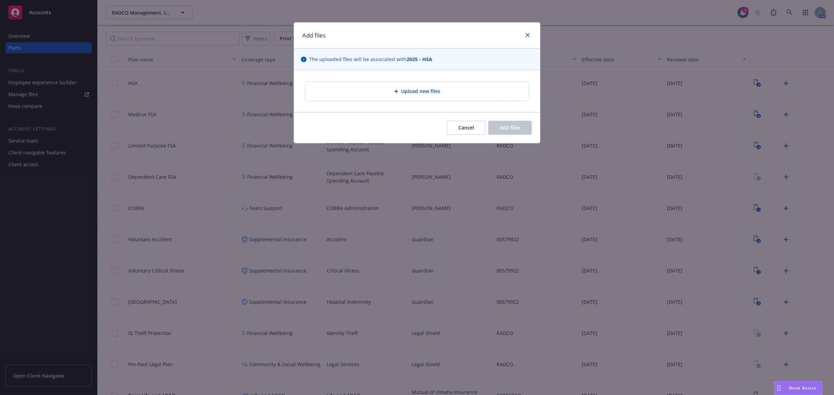
click at [381, 93] on div "Upload new files" at bounding box center [417, 91] width 212 height 8
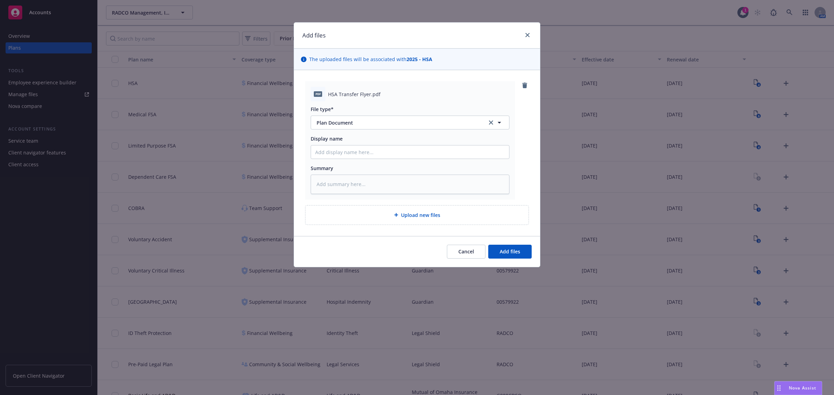
click at [329, 95] on span "HSA Transfer Flyer.pdf" at bounding box center [354, 94] width 52 height 7
click at [353, 150] on input "Display name" at bounding box center [410, 152] width 198 height 13
type textarea "x"
type input "C"
type textarea "x"
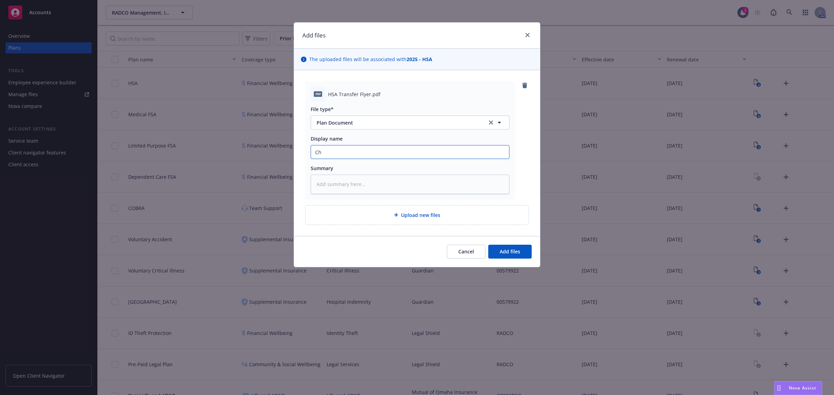
type input "Cha"
type textarea "x"
type input "Char"
type textarea "x"
type input "Chard"
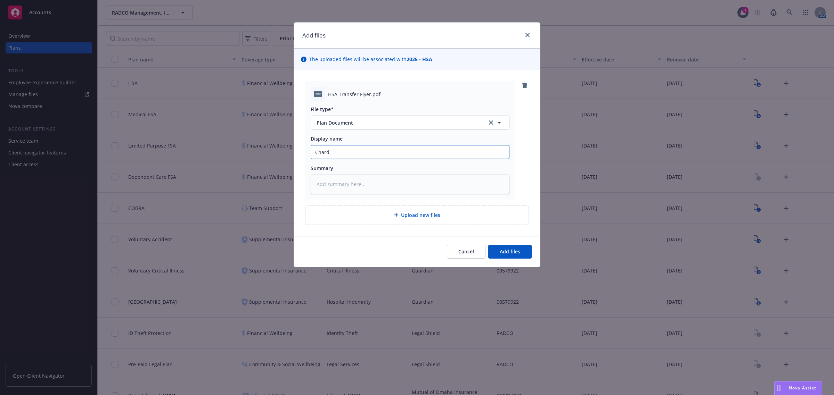
type textarea "x"
type input "Chard"
type textarea "x"
type input "Chard S"
type textarea "x"
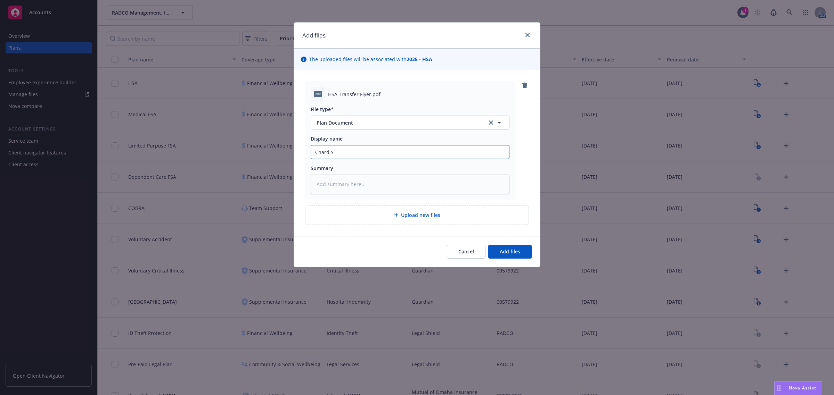
type input "Chard Sn"
type textarea "x"
type input "Chard Sny"
type textarea "x"
type input "Chard Snyd"
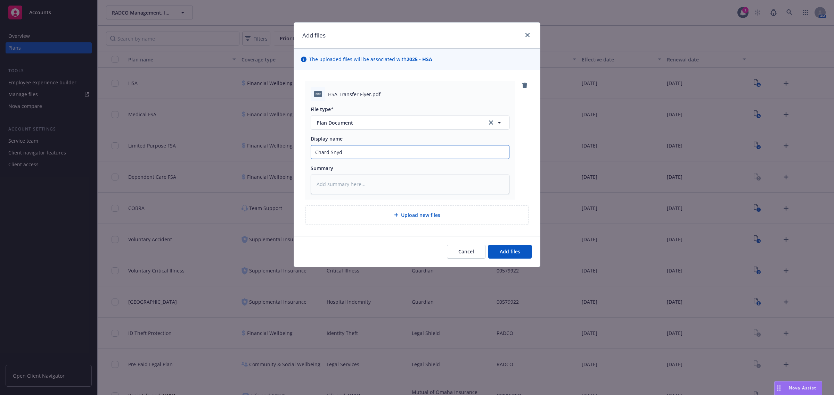
type textarea "x"
type input "Chard Snyde"
type textarea "x"
type input "[PERSON_NAME]"
type textarea "x"
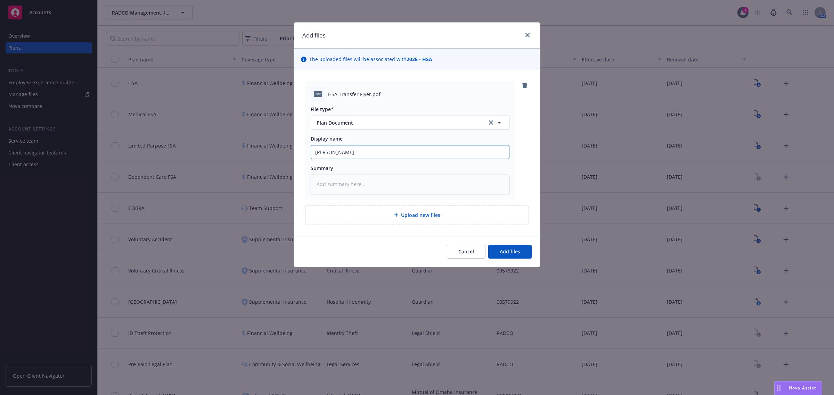
type input "[PERSON_NAME]"
type textarea "x"
type input "[PERSON_NAME] H"
type textarea "x"
type input "[PERSON_NAME]"
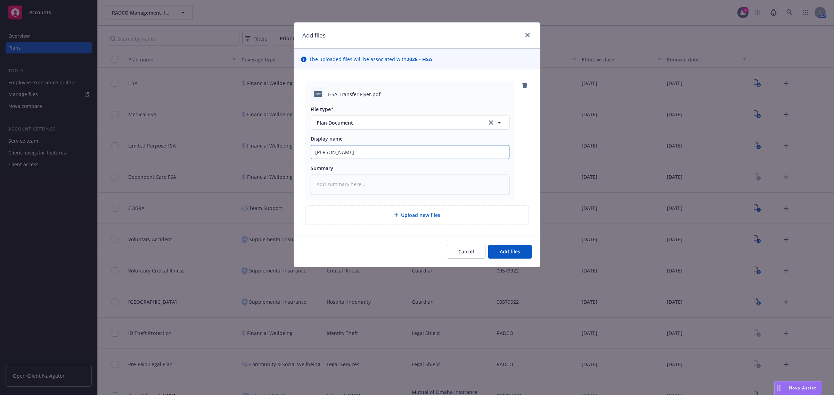
type textarea "x"
type input "[PERSON_NAME] HSA"
type textarea "x"
type input "[PERSON_NAME] HSA"
type textarea "x"
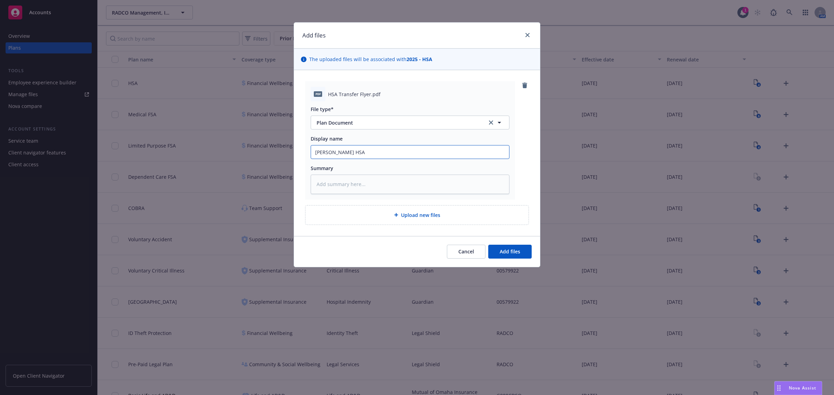
type input "[PERSON_NAME] HSA T"
type textarea "x"
type input "[PERSON_NAME] HSA Tr"
type textarea "x"
type input "[PERSON_NAME] HSA Tra"
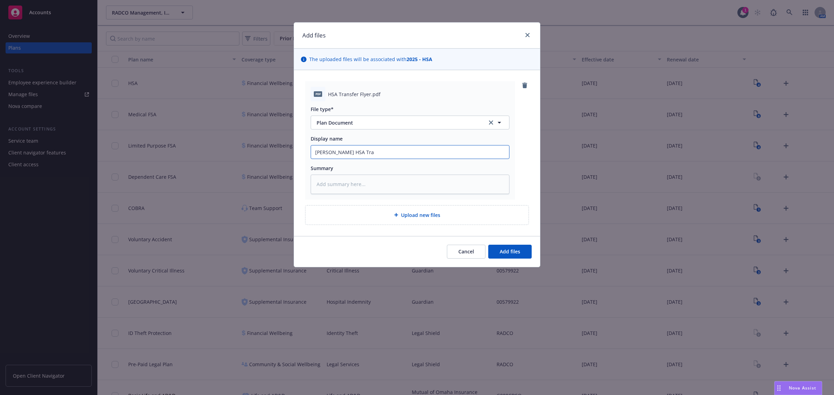
type textarea "x"
type input "[PERSON_NAME] HSA [PERSON_NAME]"
type textarea "x"
type input "[PERSON_NAME] HSA Trans"
type textarea "x"
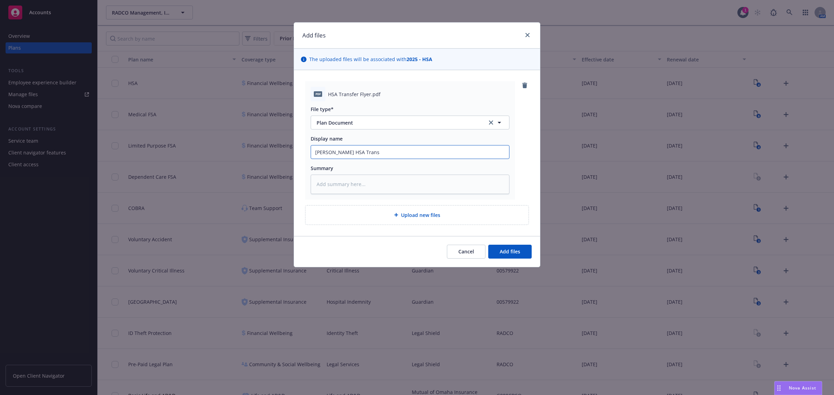
type input "[PERSON_NAME] HSA Transf"
type textarea "x"
type input "[PERSON_NAME] HSA Transfe"
type textarea "x"
type input "[PERSON_NAME] HSA Transfer"
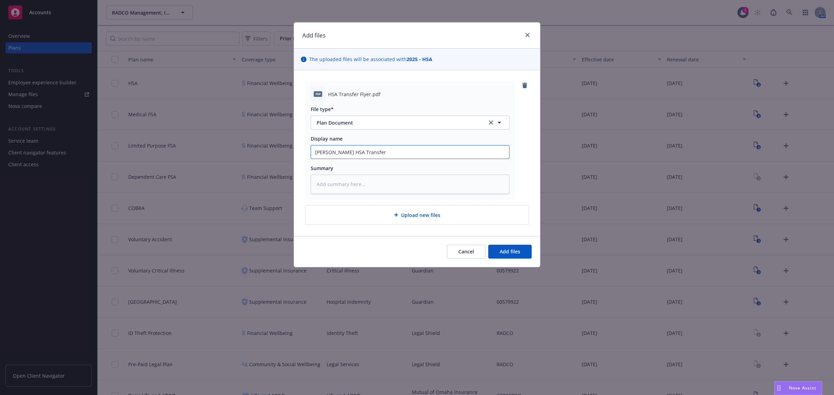
type textarea "x"
type input "[PERSON_NAME] HSA Transfer"
type textarea "x"
type input "[PERSON_NAME] HSA Transfer F"
type textarea "x"
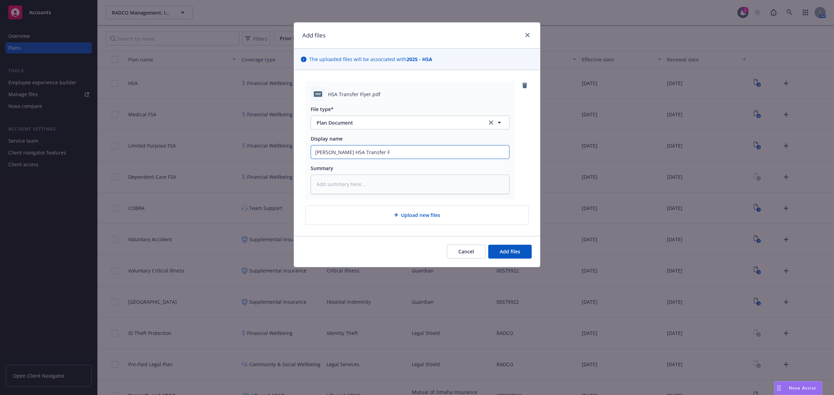
type input "[PERSON_NAME] HSA Transfer Fl"
type textarea "x"
type input "[PERSON_NAME] HSA Transfer Fly"
type textarea "x"
type input "[PERSON_NAME] HSA Transfer [PERSON_NAME]"
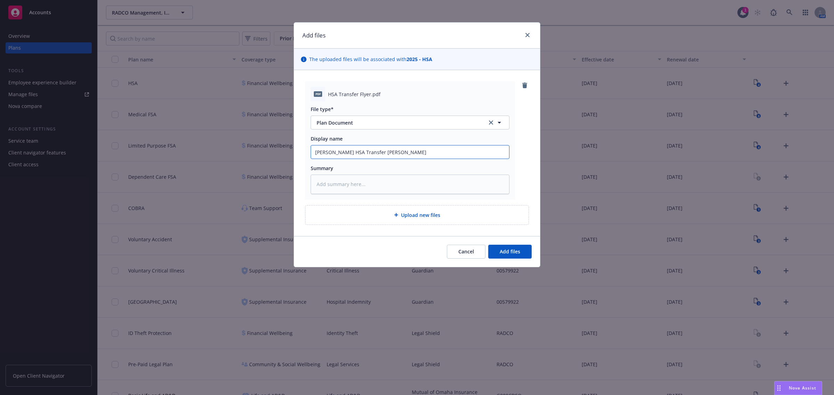
type textarea "x"
type input "[PERSON_NAME] HSA Transfer Flyer"
click at [514, 247] on button "Add files" at bounding box center [509, 252] width 43 height 14
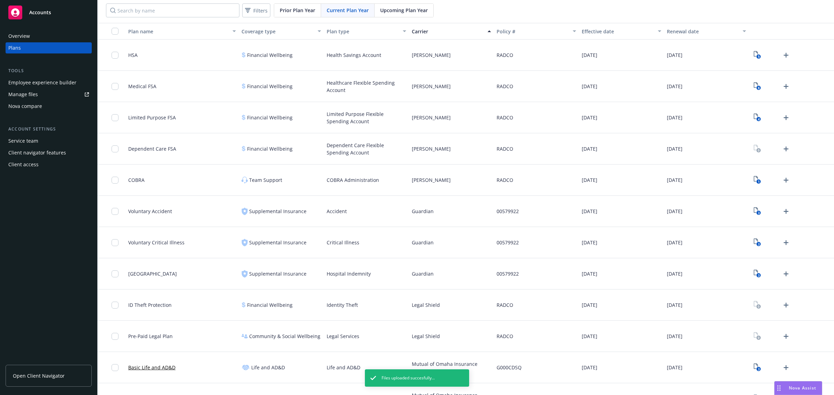
scroll to position [43, 0]
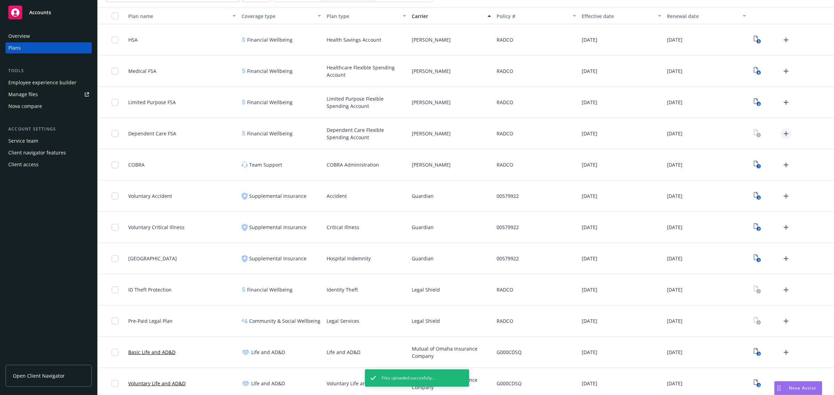
click at [782, 133] on icon "Upload Plan Documents" at bounding box center [786, 134] width 8 height 8
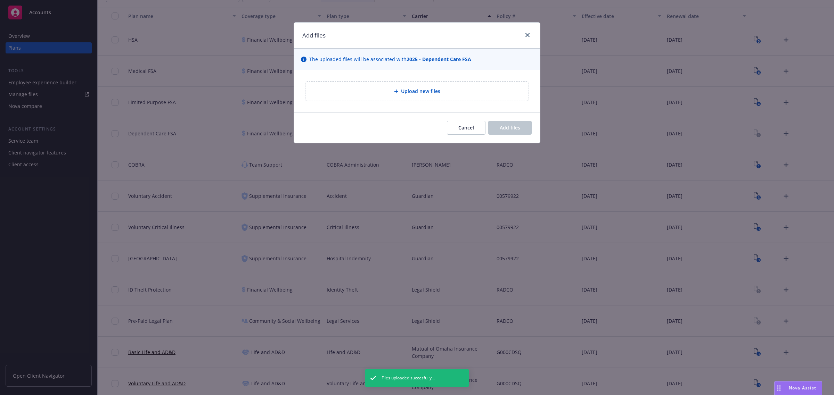
click at [421, 75] on div "Upload new files" at bounding box center [417, 91] width 246 height 42
click at [426, 95] on span "Upload new files" at bounding box center [420, 91] width 39 height 7
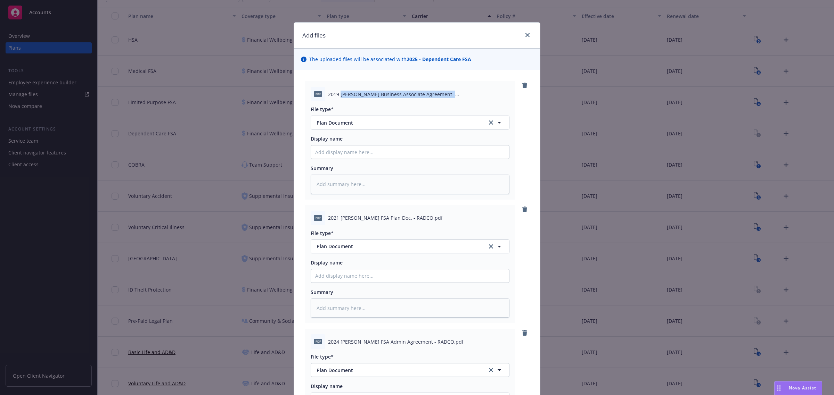
drag, startPoint x: 337, startPoint y: 94, endPoint x: 457, endPoint y: 93, distance: 120.2
click at [457, 93] on span "2019 [PERSON_NAME] Business Associate Agreement - [GEOGRAPHIC_DATA]pdf" at bounding box center [418, 94] width 181 height 7
click at [404, 156] on input "Display name" at bounding box center [410, 152] width 198 height 13
paste input "[PERSON_NAME] Business Associate Agreement - [GEOGRAPHIC_DATA]"
type textarea "x"
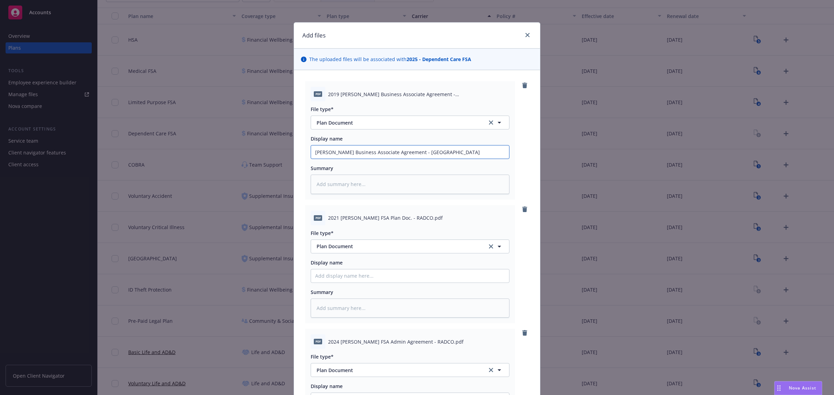
type input "[PERSON_NAME] Business Associate Agreement - [GEOGRAPHIC_DATA]"
drag, startPoint x: 338, startPoint y: 218, endPoint x: 420, endPoint y: 222, distance: 82.5
click at [420, 222] on div "pdf 2021 [PERSON_NAME] FSA Plan Doc. - RADCO.pdf" at bounding box center [410, 218] width 199 height 15
click at [379, 159] on input "Display name" at bounding box center [410, 152] width 198 height 13
paste input "[PERSON_NAME] FSA Plan Doc. - [GEOGRAPHIC_DATA]"
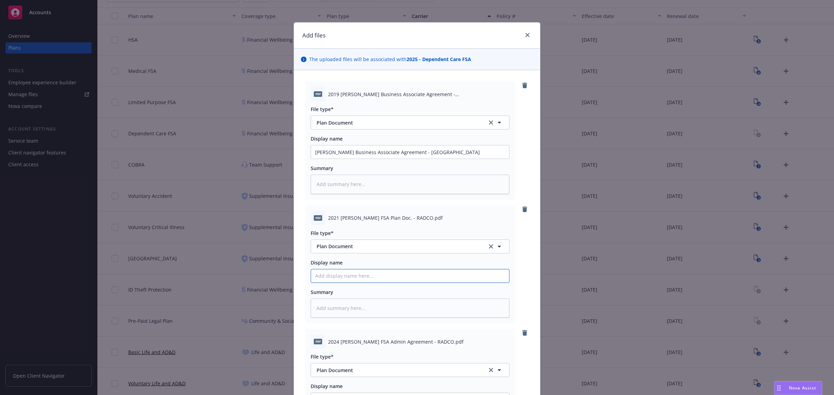
type textarea "x"
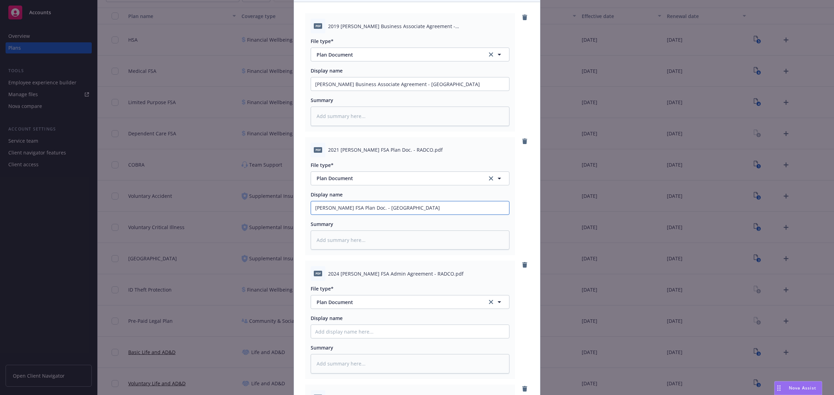
scroll to position [174, 0]
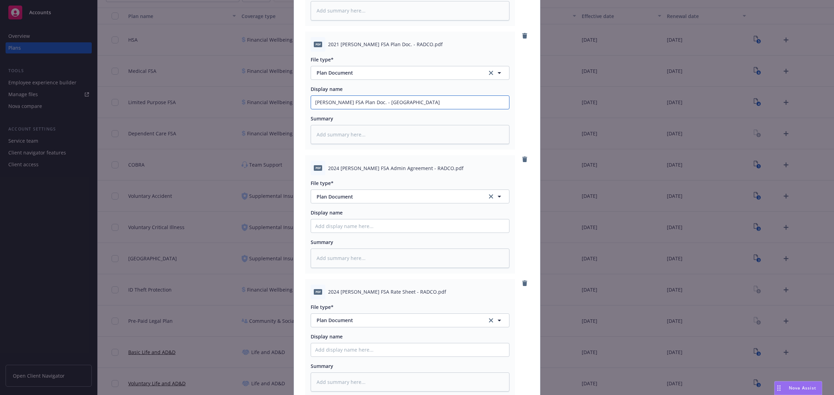
type input "[PERSON_NAME] FSA Plan Doc. - [GEOGRAPHIC_DATA]"
drag, startPoint x: 336, startPoint y: 169, endPoint x: 440, endPoint y: 174, distance: 104.0
click at [440, 174] on div "pdf 2024 [PERSON_NAME] FSA Admin Agreement - RADCO.pdf" at bounding box center [410, 168] width 199 height 15
paste input "[PERSON_NAME] FSA Admin Agreement - RADCO"
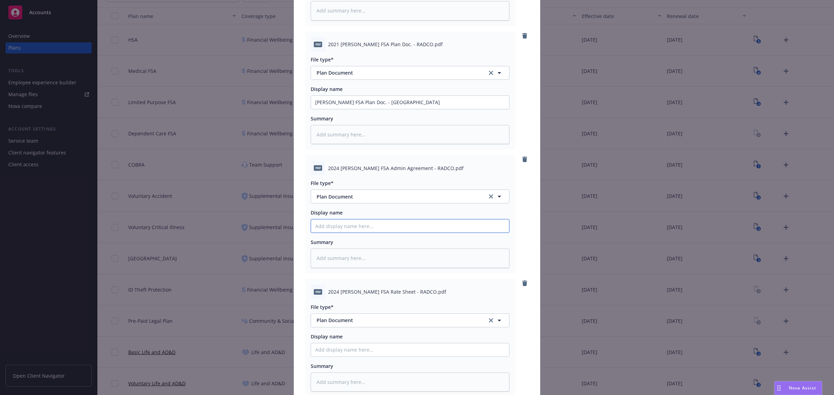
type textarea "x"
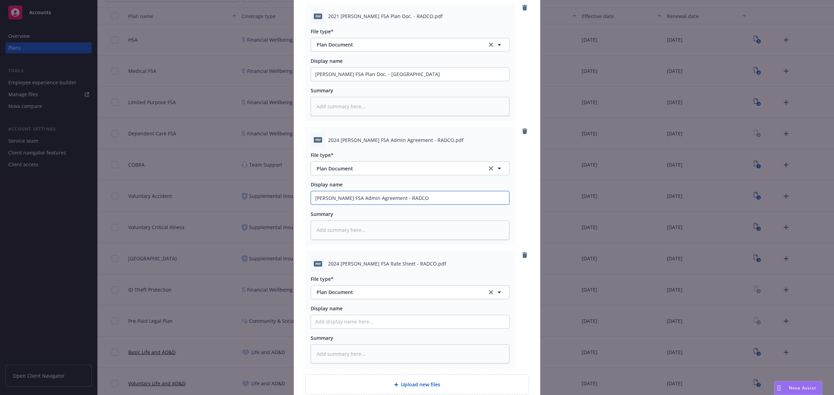
scroll to position [217, 0]
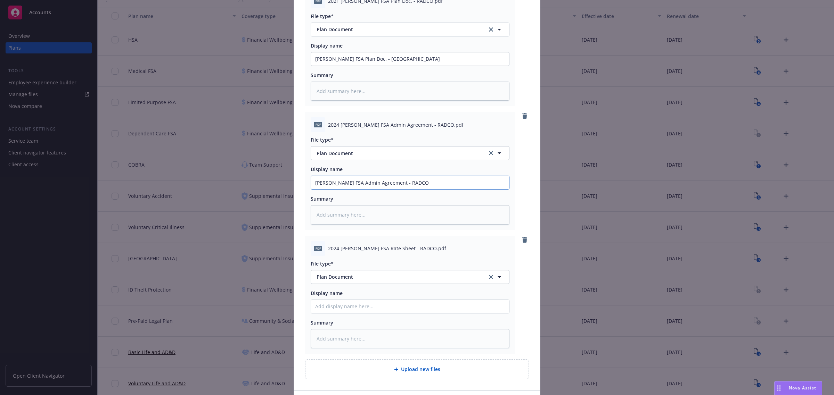
type input "[PERSON_NAME] FSA Admin Agreement - RADCO"
drag, startPoint x: 339, startPoint y: 249, endPoint x: 379, endPoint y: 249, distance: 40.3
click at [379, 249] on span "2024 [PERSON_NAME] FSA Rate Sheet - RADCO.pdf" at bounding box center [387, 248] width 118 height 7
click at [350, 249] on span "2024 [PERSON_NAME] FSA Rate Sheet - RADCO.pdf" at bounding box center [387, 248] width 118 height 7
click at [337, 248] on span "2024 [PERSON_NAME] FSA Rate Sheet - RADCO.pdf" at bounding box center [387, 248] width 118 height 7
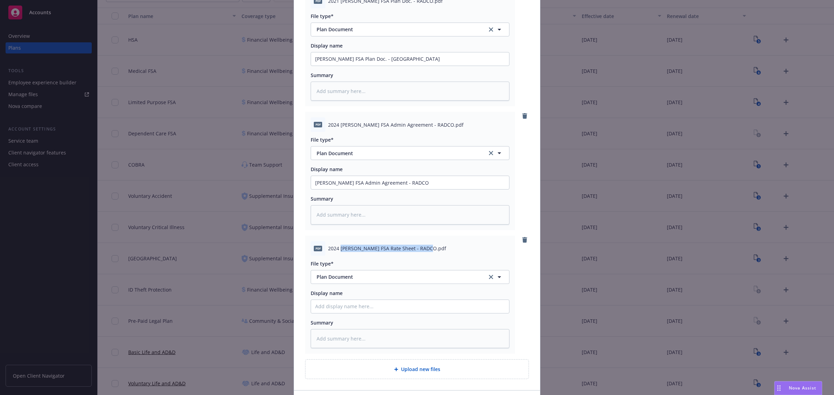
drag, startPoint x: 337, startPoint y: 248, endPoint x: 420, endPoint y: 254, distance: 83.3
click at [420, 254] on div "pdf 2024 [PERSON_NAME] FSA Rate Sheet - RADCO.pdf" at bounding box center [410, 249] width 199 height 15
paste input "[PERSON_NAME] FSA Rate Sheet - RADCO"
type textarea "x"
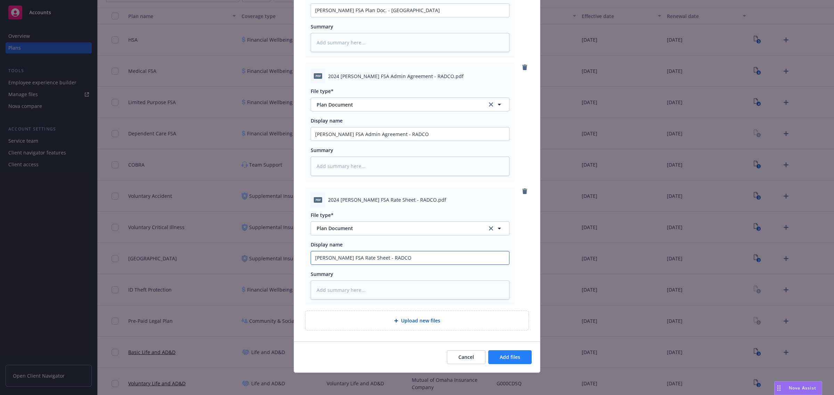
type input "[PERSON_NAME] FSA Rate Sheet - RADCO"
click at [504, 357] on span "Add files" at bounding box center [510, 357] width 21 height 7
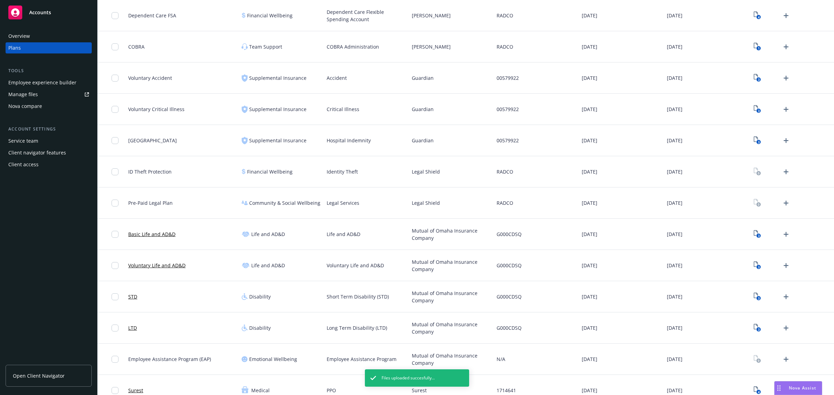
scroll to position [174, 0]
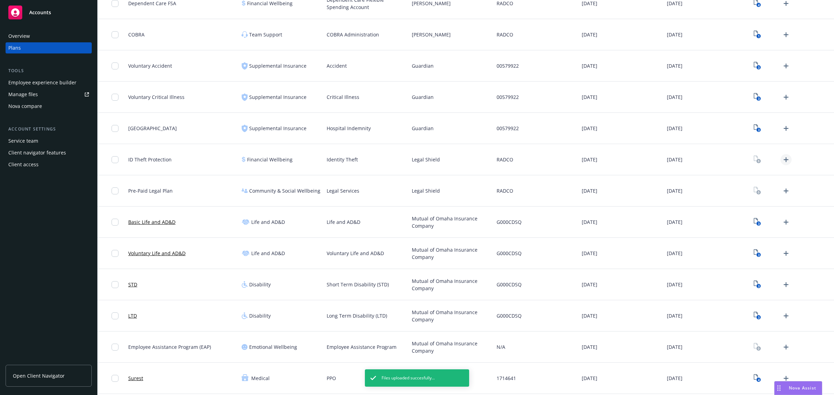
click at [784, 158] on link "Upload Plan Documents" at bounding box center [785, 159] width 11 height 11
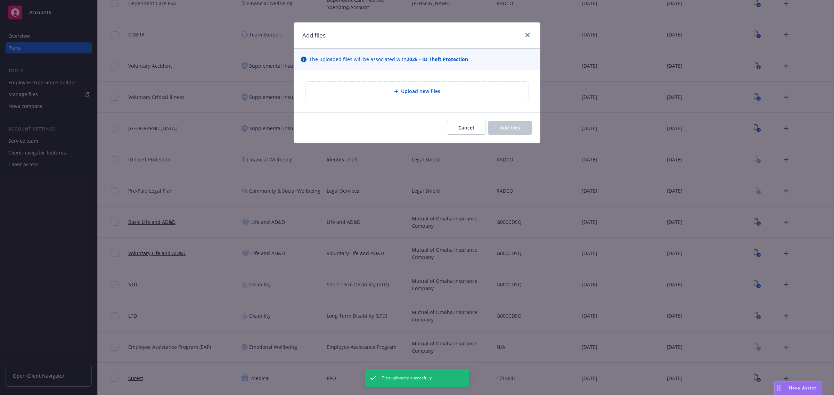
click at [414, 92] on span "Upload new files" at bounding box center [420, 91] width 39 height 7
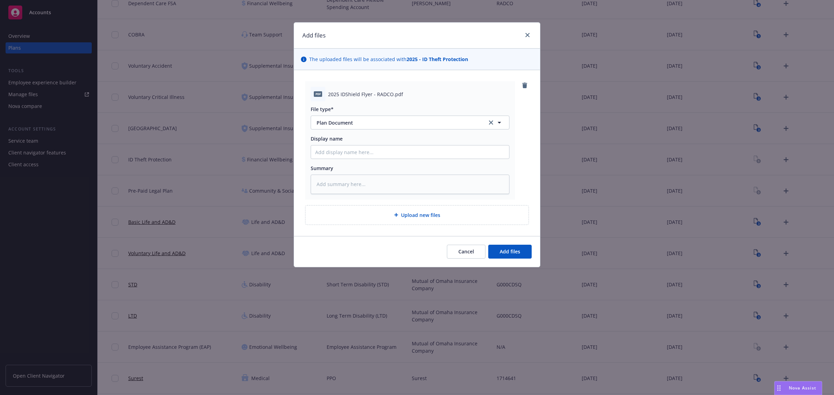
click at [426, 212] on span "Upload new files" at bounding box center [420, 215] width 39 height 7
drag, startPoint x: 341, startPoint y: 92, endPoint x: 390, endPoint y: 93, distance: 49.0
click at [390, 93] on span "2025 IDShield Flyer - RADCO.pdf" at bounding box center [365, 94] width 75 height 7
drag, startPoint x: 397, startPoint y: 147, endPoint x: 400, endPoint y: 157, distance: 10.9
click at [396, 150] on input "Display name" at bounding box center [410, 152] width 198 height 13
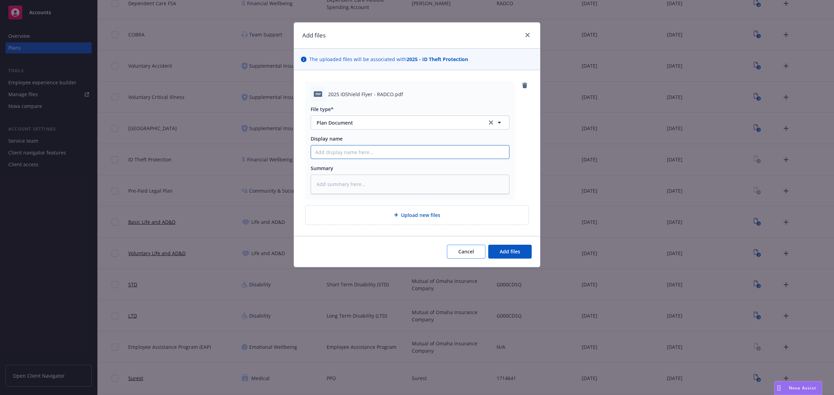
paste input "DShield Flyer - RADCO"
type textarea "x"
type input "DShield Flyer - RADCO"
click at [316, 154] on input "DShield Flyer - RADCO" at bounding box center [410, 152] width 198 height 13
type textarea "x"
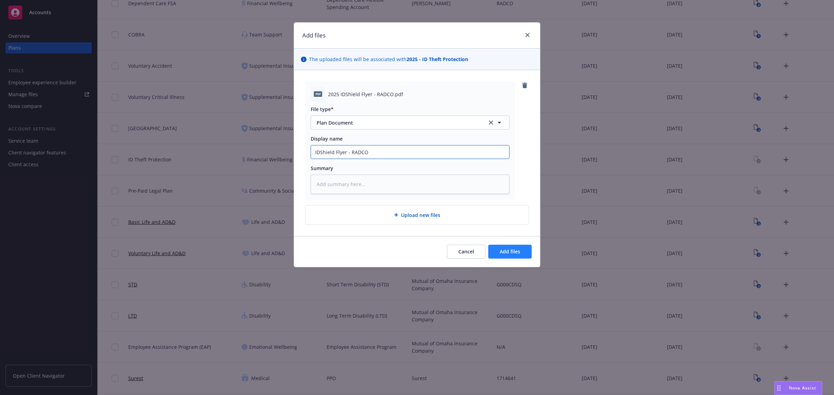
type input "IDShield Flyer - RADCO"
click at [512, 247] on button "Add files" at bounding box center [509, 252] width 43 height 14
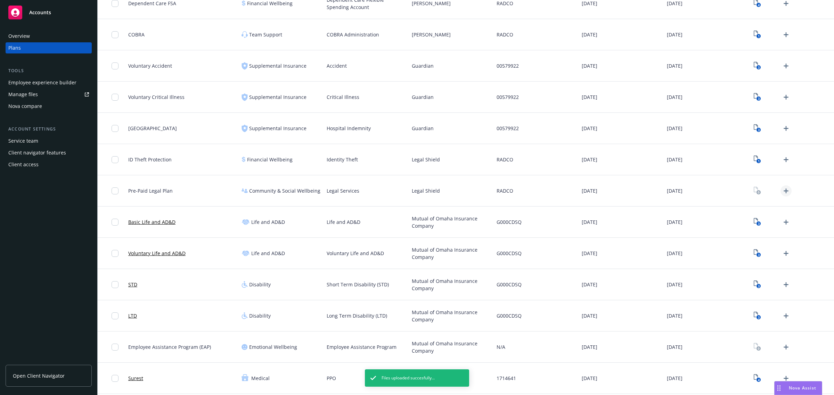
click at [782, 188] on icon "Upload Plan Documents" at bounding box center [786, 191] width 8 height 8
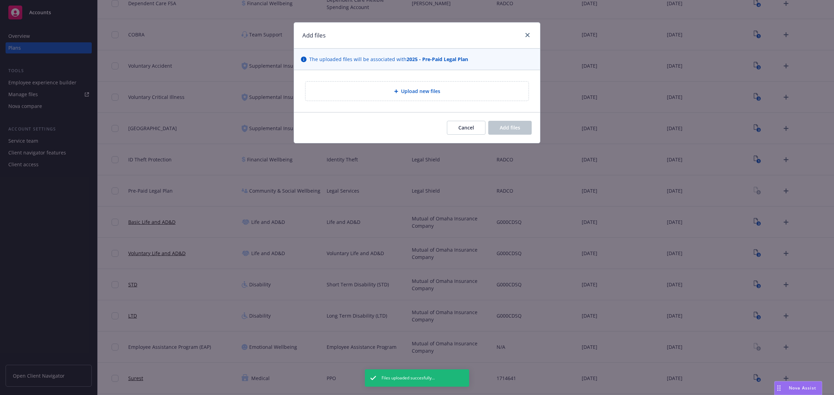
click at [457, 99] on div "Upload new files" at bounding box center [416, 91] width 223 height 19
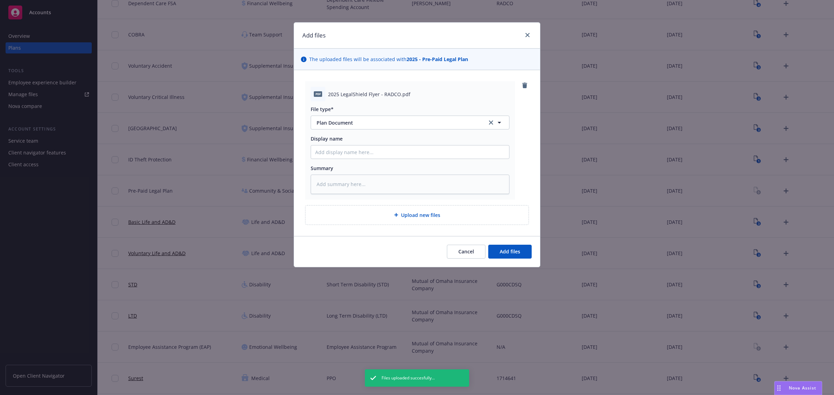
click at [443, 226] on div "pdf 2025 LegalShield Flyer - RADCO.pdf File type* Plan Document Plan Document D…" at bounding box center [417, 153] width 246 height 166
click at [440, 213] on span "Upload new files" at bounding box center [420, 215] width 39 height 7
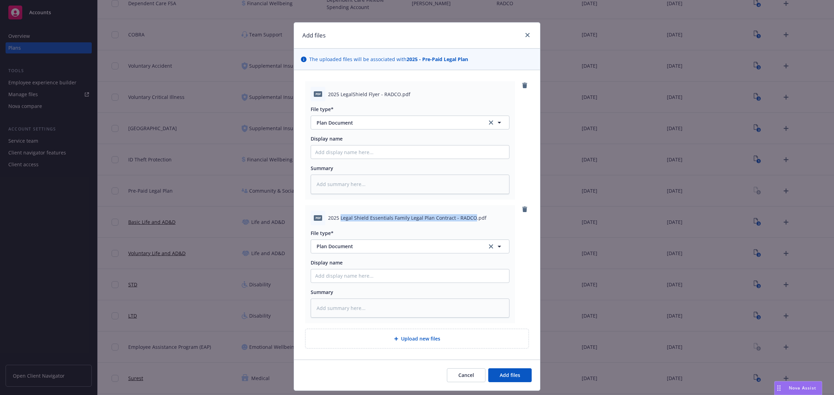
drag, startPoint x: 337, startPoint y: 218, endPoint x: 468, endPoint y: 219, distance: 130.3
click at [468, 219] on span "2025 Legal Shield Essentials Family Legal Plan Contract - RADCO.pdf" at bounding box center [407, 217] width 158 height 7
click at [400, 159] on input "Display name" at bounding box center [410, 152] width 198 height 13
paste input "Legal Shield Essentials Family Legal Plan Contract - RADCO"
type textarea "x"
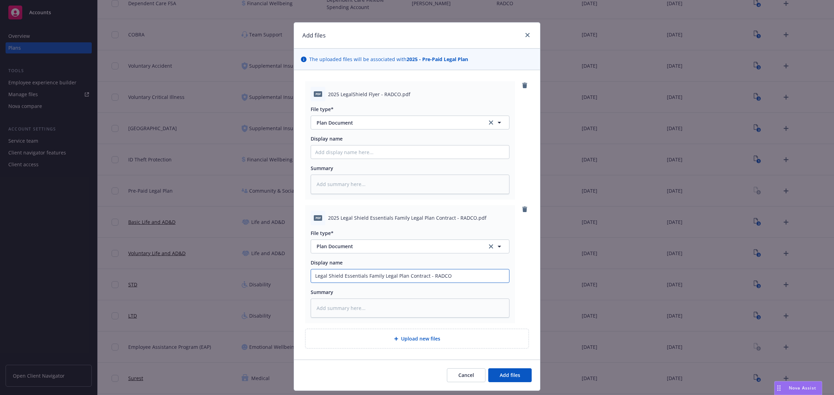
type input "Legal Shield Essentials Family Legal Plan Contract - RADCO"
drag, startPoint x: 337, startPoint y: 94, endPoint x: 394, endPoint y: 93, distance: 57.3
click at [394, 93] on span "2025 LegalShield Flyer - RADCO.pdf" at bounding box center [369, 94] width 82 height 7
click at [363, 155] on input "Display name" at bounding box center [410, 152] width 198 height 13
paste input "LegalShield Flyer - RADCO"
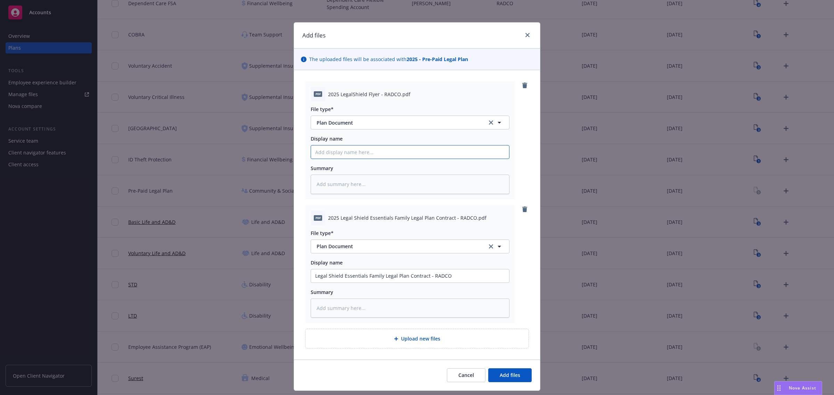
type textarea "x"
type input "LegalShield Flyer - RADCO"
click at [508, 377] on span "Add files" at bounding box center [510, 375] width 21 height 7
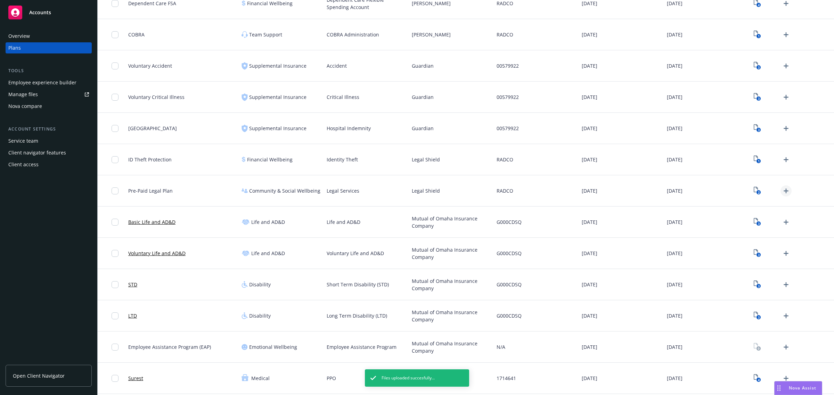
click at [783, 190] on icon "Upload Plan Documents" at bounding box center [786, 191] width 8 height 8
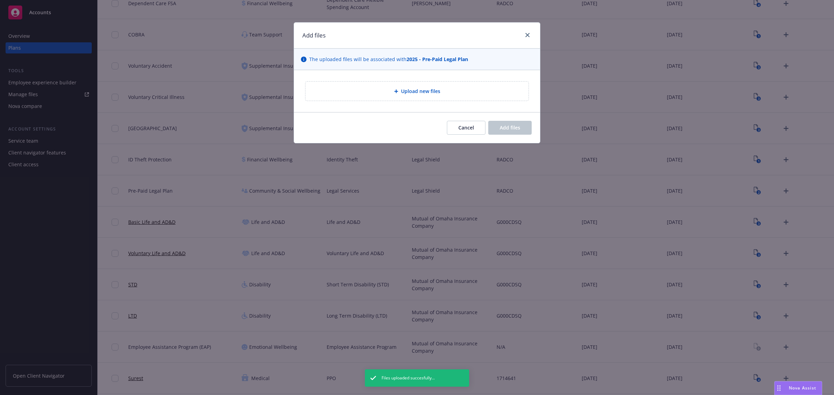
click at [463, 92] on div "Upload new files" at bounding box center [417, 91] width 212 height 8
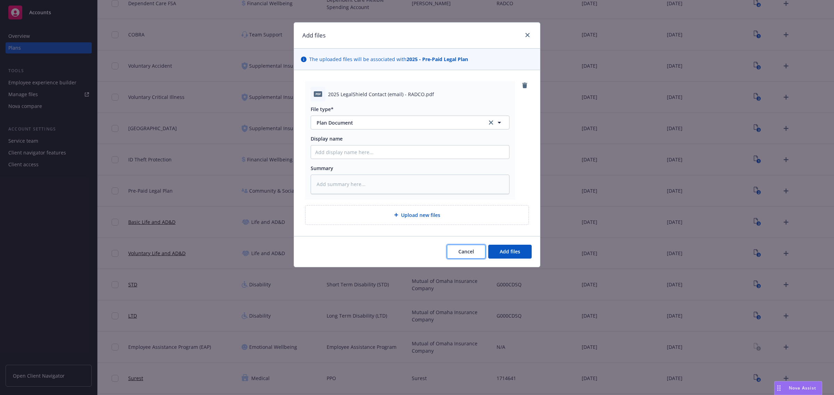
click at [482, 255] on button "Cancel" at bounding box center [466, 252] width 39 height 14
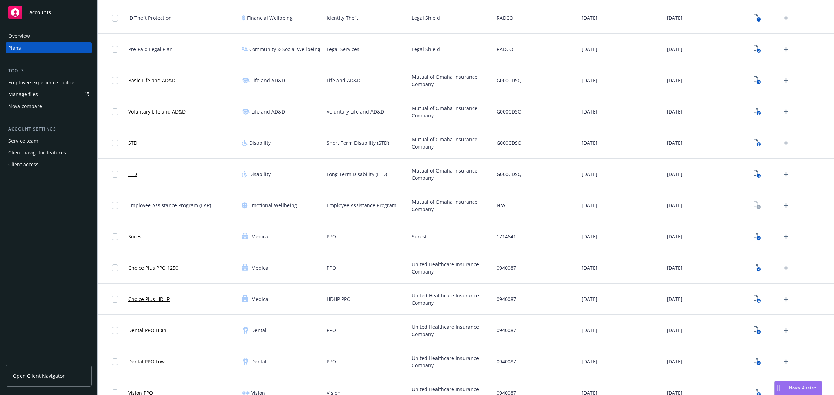
scroll to position [329, 0]
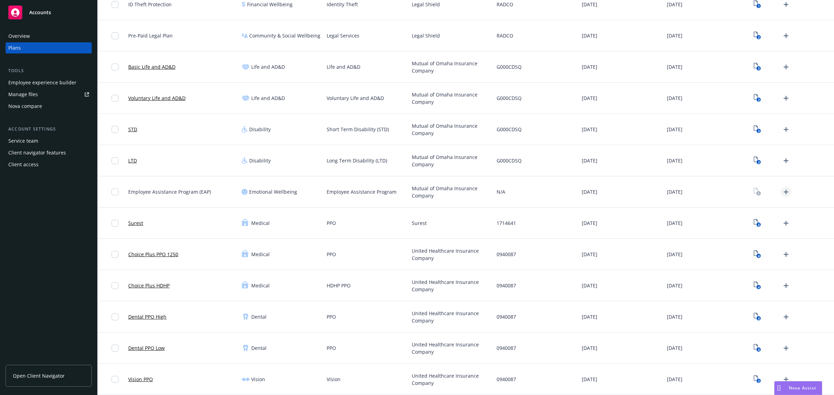
click at [784, 190] on icon "Upload Plan Documents" at bounding box center [786, 192] width 5 height 5
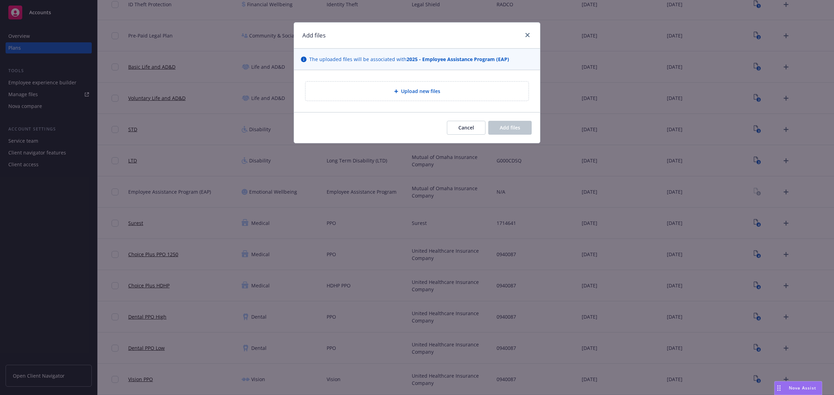
click at [439, 90] on span "Upload new files" at bounding box center [420, 91] width 39 height 7
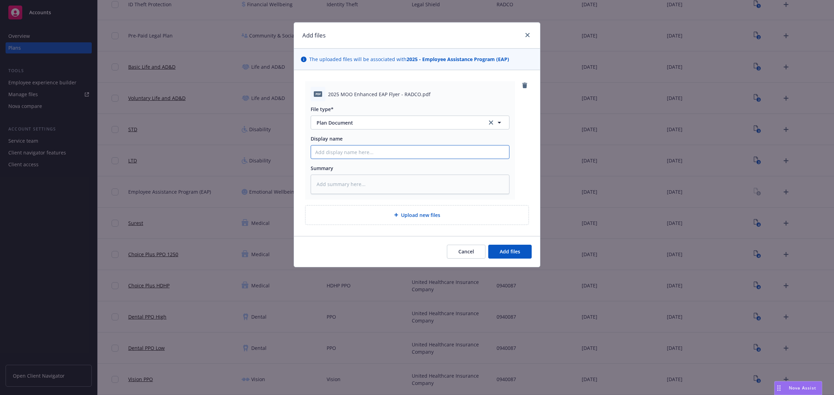
click at [353, 146] on input "Display name" at bounding box center [410, 152] width 198 height 13
type textarea "x"
type input "M"
type textarea "x"
type input "Mu"
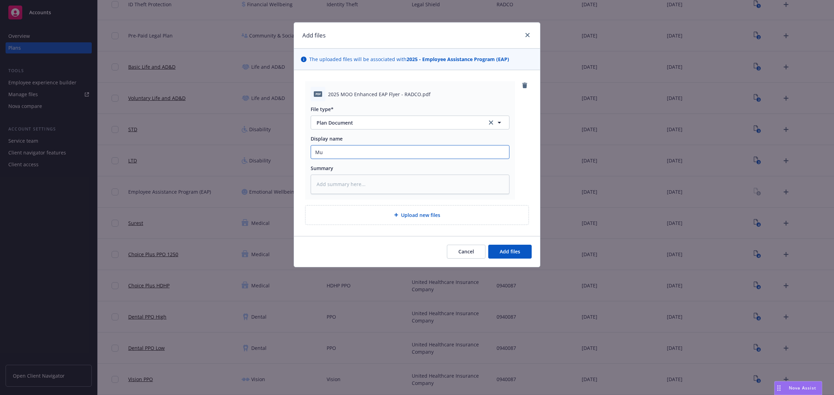
type textarea "x"
type input "Mut"
type textarea "x"
type input "Mutu"
type textarea "x"
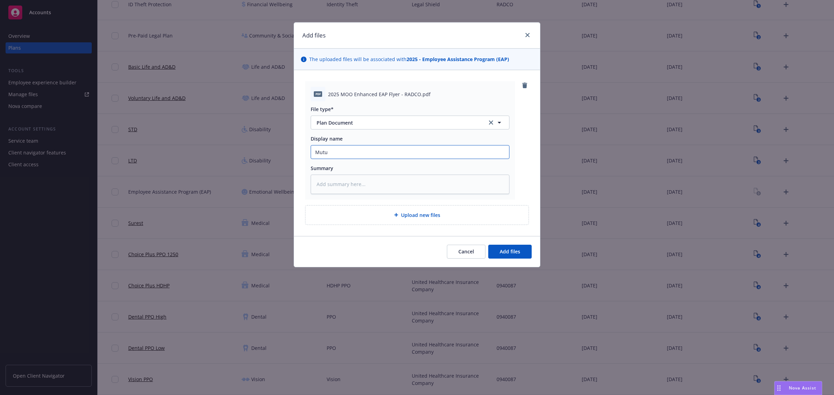
type input "Mutua"
type textarea "x"
type input "Mutual"
type textarea "x"
type input "Mutual"
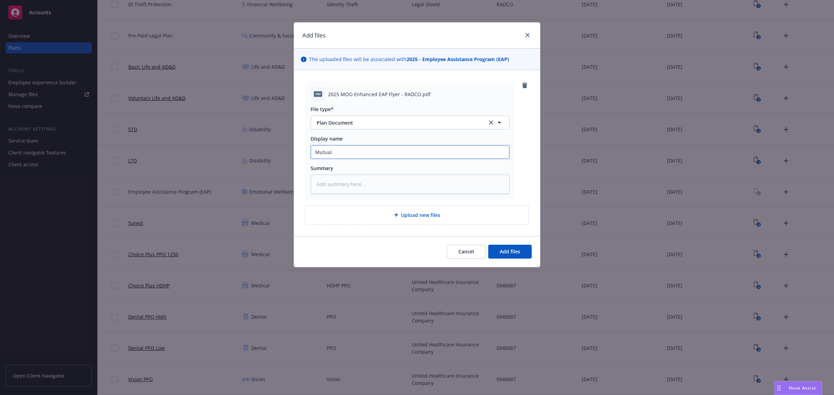
type textarea "x"
type input "Mutual o"
type textarea "x"
type input "Mutual of"
type textarea "x"
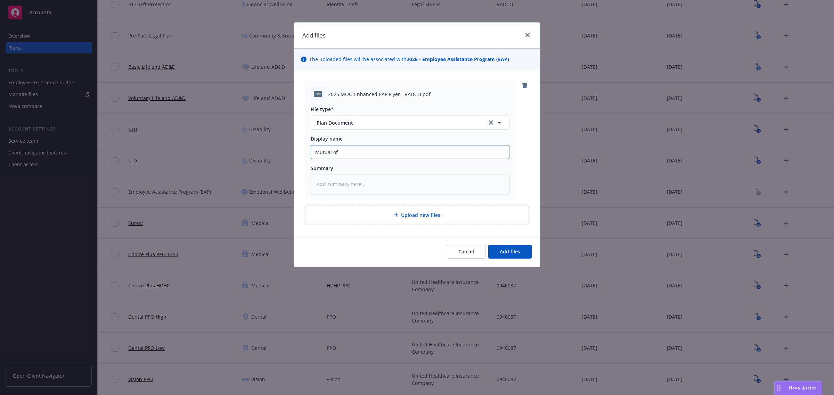
type input "Mutual of"
type textarea "x"
type input "Mutual of O"
type textarea "x"
type input "Mutual of Om"
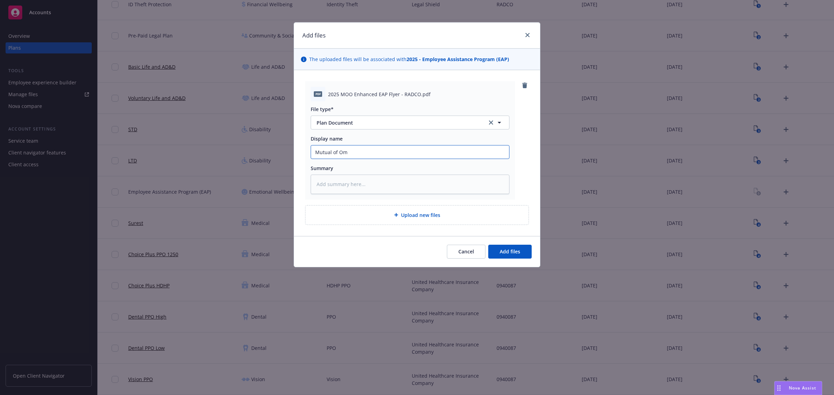
type textarea "x"
type input "Mutual of Oma"
type textarea "x"
type input "Mutual of Omah"
type textarea "x"
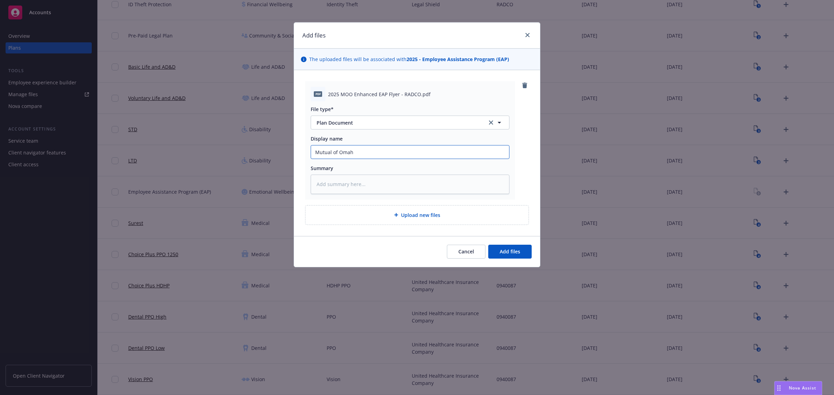
type input "Mutual of Omaha"
type textarea "x"
type input "Mutual of Omaha"
type textarea "x"
type input "Mutual of Omaha En"
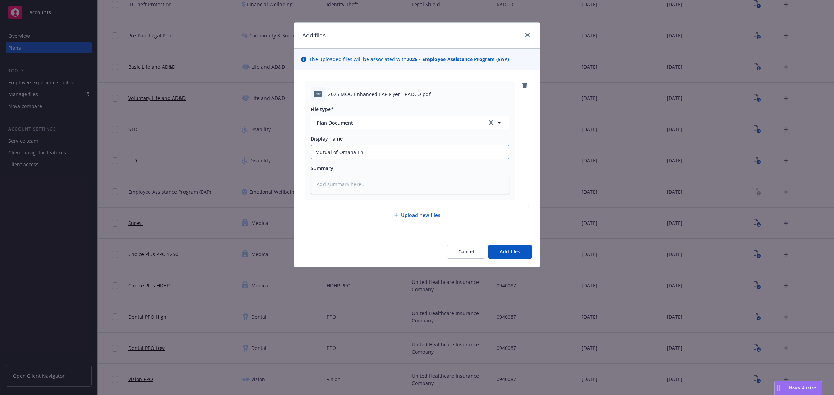
type textarea "x"
type input "Mutual of Omaha Enh"
type textarea "x"
type input "Mutual of Omaha Enha"
type textarea "x"
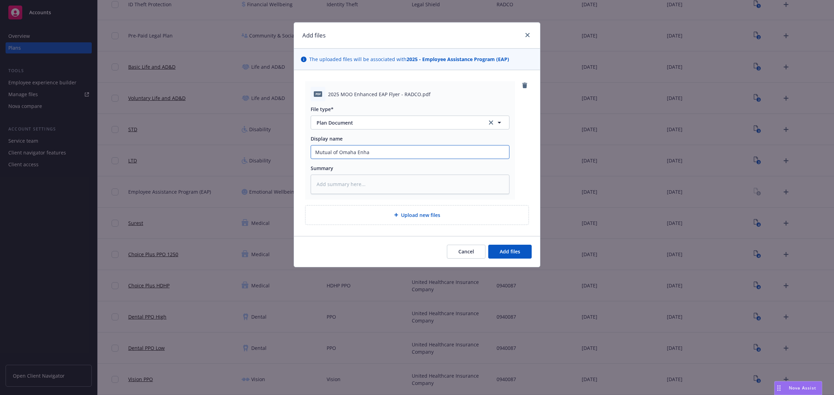
type input "Mutual of Omaha Enhan"
type textarea "x"
type input "Mutual of Omaha Enhanc"
type textarea "x"
type input "Mutual of Omaha Enhance"
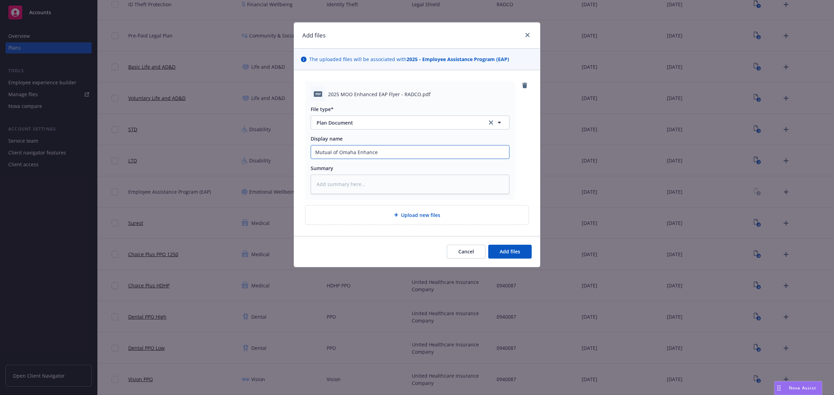
type textarea "x"
type input "Mutual of Omaha Enhanced"
type textarea "x"
type input "Mutual of Omaha Enhanced"
type textarea "x"
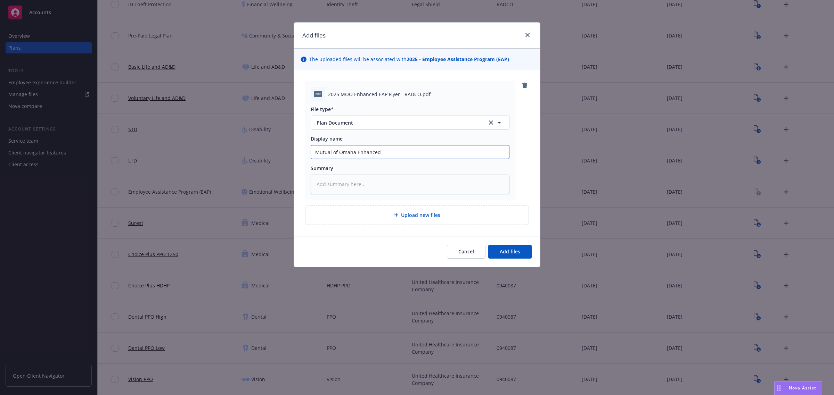
type input "Mutual of Omaha Enhanced E"
type textarea "x"
type input "Mutual of Omaha Enhanced EA"
type textarea "x"
type input "Mutual of Omaha Enhanced EAP"
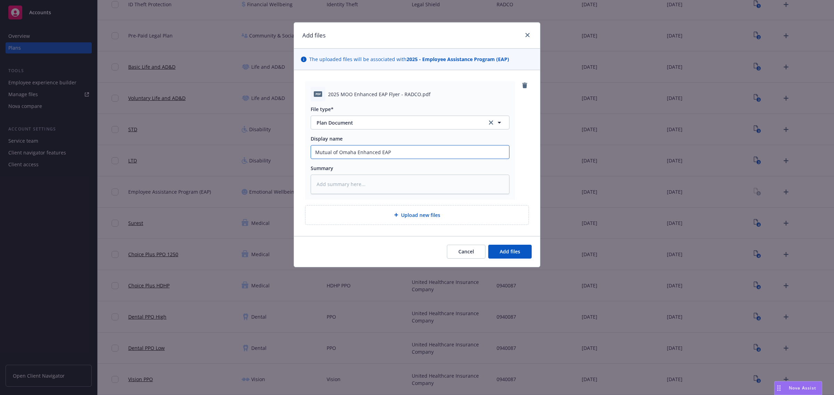
type textarea "x"
type input "Mutual of Omaha Enhanced EAP"
type textarea "x"
type input "Mutual of Omaha Enhanced EAP F"
type textarea "x"
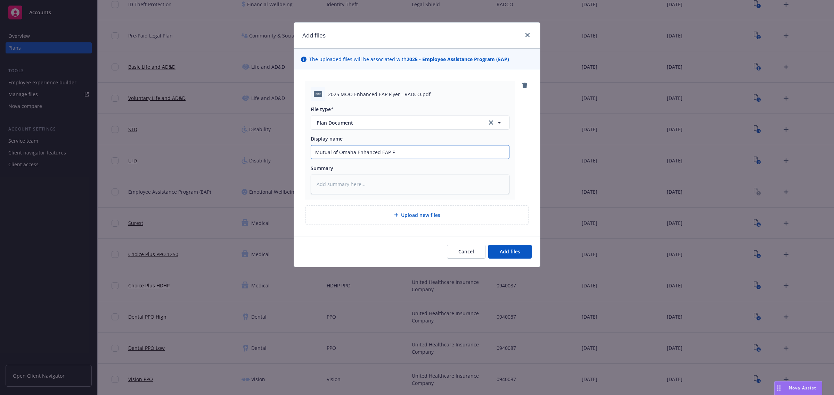
type input "Mutual of Omaha Enhanced EAP Fy"
type textarea "x"
type input "Mutual of Omaha Enhanced EAP F"
type textarea "x"
type input "Mutual of Omaha Enhanced EAP Fl"
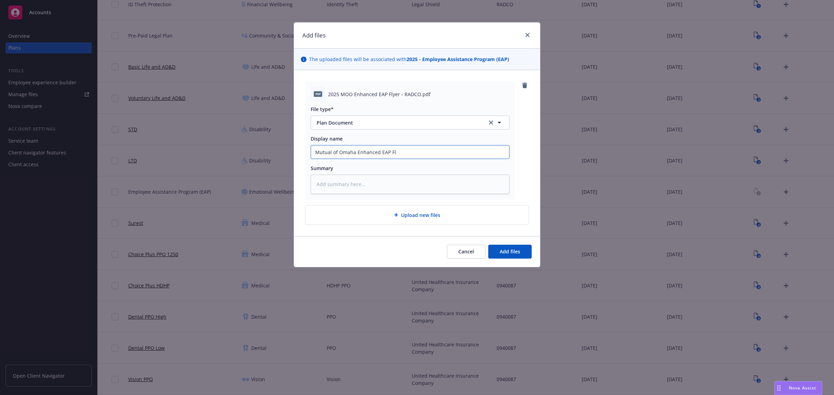
type textarea "x"
type input "Mutual of Omaha Enhanced EAP Fly"
type textarea "x"
type input "Mutual of Omaha Enhanced EAP [PERSON_NAME]"
type textarea "x"
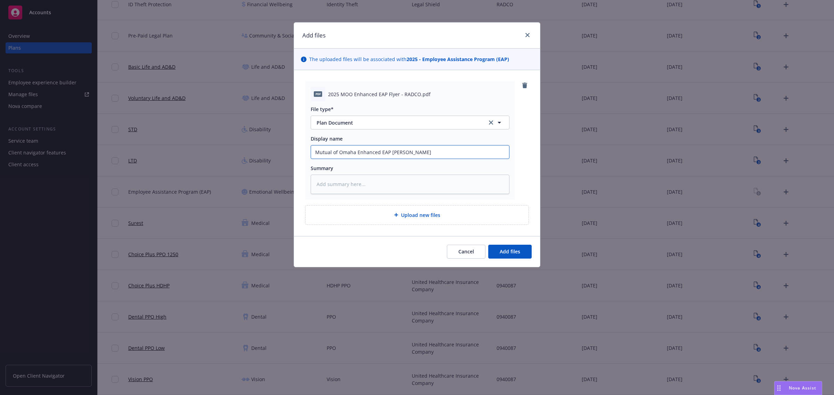
type input "Mutual of Omaha Enhanced EAP Flyer"
type textarea "x"
type input "Mutual of Omaha Enhanced EAP Flyer"
type textarea "x"
type input "Mutual of Omaha Enhanced EAP Flyer -"
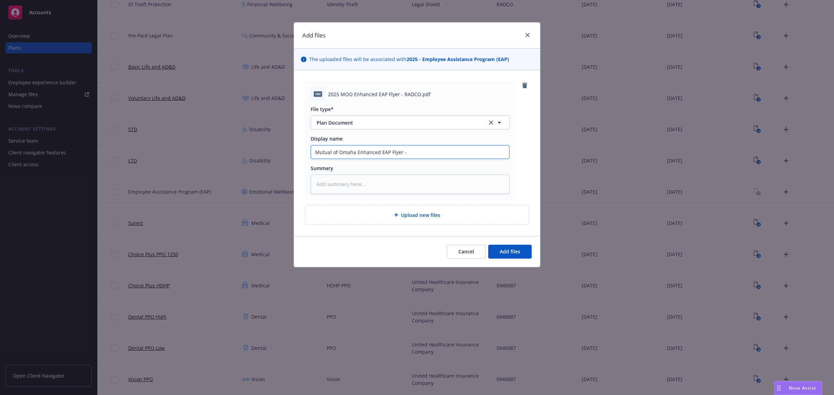
type textarea "x"
type input "Mutual of Omaha Enhanced EAP Flyer -"
type textarea "x"
type input "Mutual of Omaha Enhanced EAP Flyer - R"
type textarea "x"
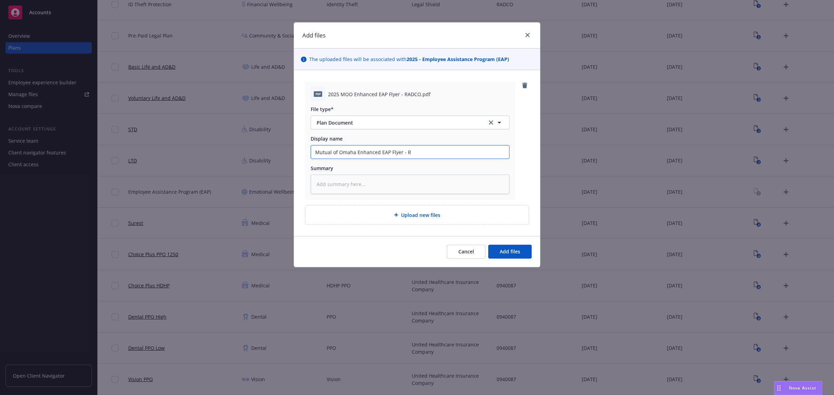
type input "Mutual of Omaha Enhanced EAP Flyer - RA"
type textarea "x"
type input "Mutual of Omaha Enhanced EAP Flyer - RAD"
type textarea "x"
type input "Mutual of Omaha Enhanced EAP Flyer - RADC"
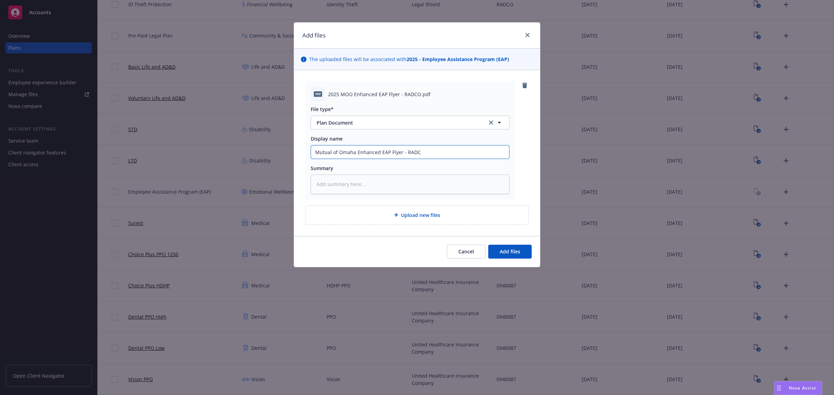
type textarea "x"
type input "Mutual of Omaha Enhanced EAP Flyer - RADCO"
click at [516, 254] on span "Add files" at bounding box center [510, 251] width 21 height 7
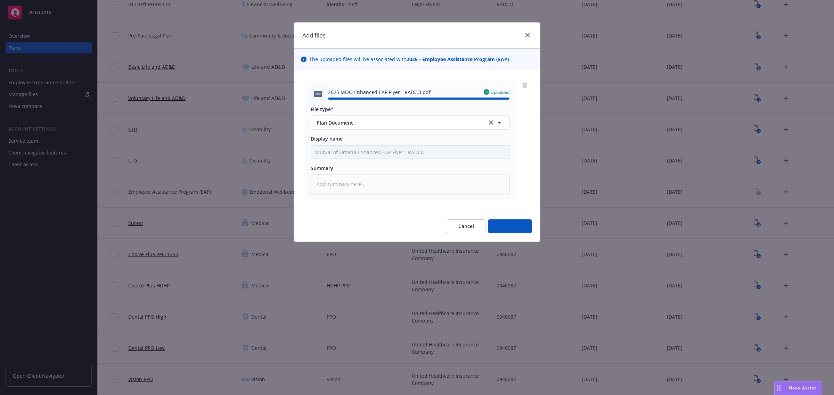
type textarea "x"
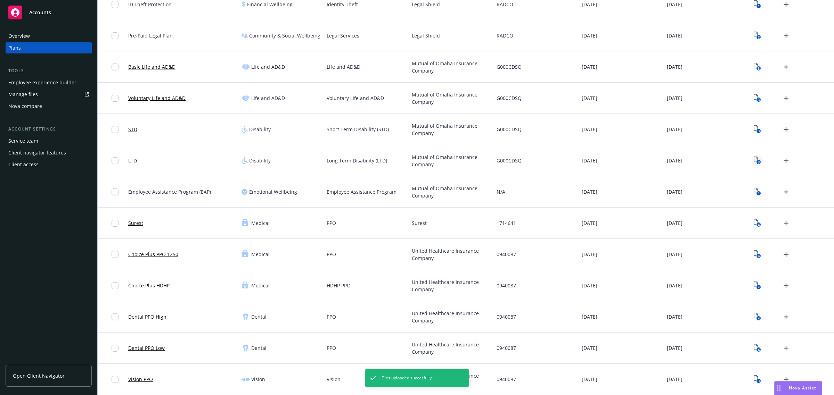
click at [754, 158] on icon "3" at bounding box center [757, 161] width 7 height 8
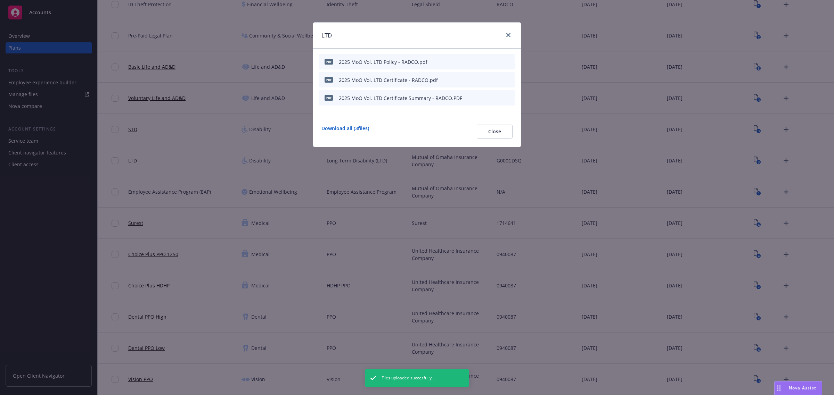
click at [477, 61] on icon "button" at bounding box center [475, 61] width 3 height 3
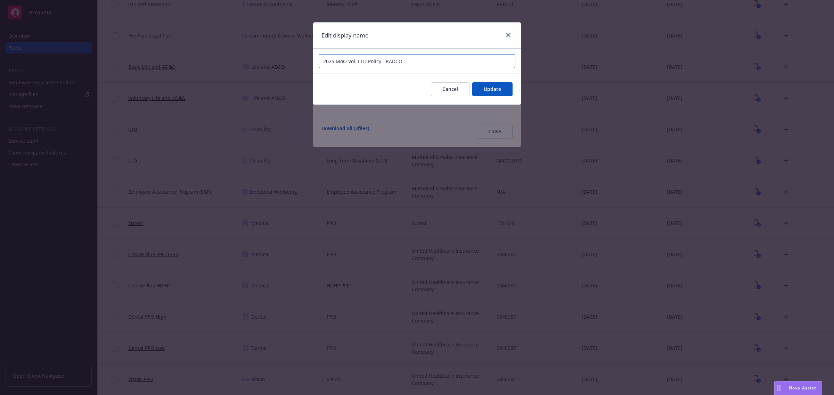
drag, startPoint x: 347, startPoint y: 63, endPoint x: 339, endPoint y: 63, distance: 7.3
click at [339, 63] on input "2025 MoO Vol. LTD Policy - RADCO" at bounding box center [417, 61] width 197 height 14
drag, startPoint x: 337, startPoint y: 62, endPoint x: 374, endPoint y: 65, distance: 37.3
click at [374, 65] on input "2025 Mutual of Omaha Vol. LTD Policy - RADCO" at bounding box center [417, 61] width 197 height 14
click at [499, 85] on button "Update" at bounding box center [492, 89] width 40 height 14
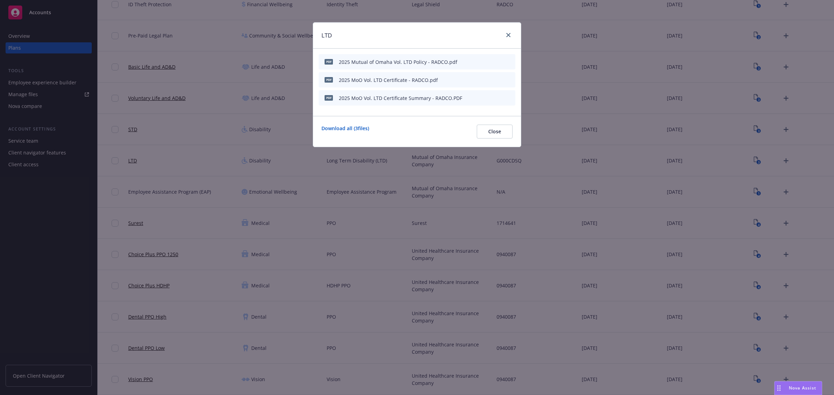
click at [476, 82] on icon "button" at bounding box center [476, 80] width 4 height 4
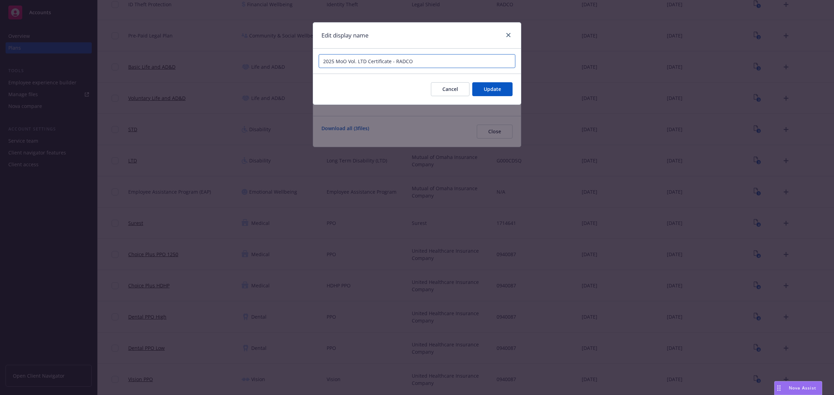
drag, startPoint x: 337, startPoint y: 62, endPoint x: 348, endPoint y: 63, distance: 10.8
click at [348, 63] on input "2025 MoO Vol. LTD Certificate - RADCO" at bounding box center [417, 61] width 197 height 14
paste input "utual of [GEOGRAPHIC_DATA]"
click at [489, 89] on span "Update" at bounding box center [492, 89] width 17 height 7
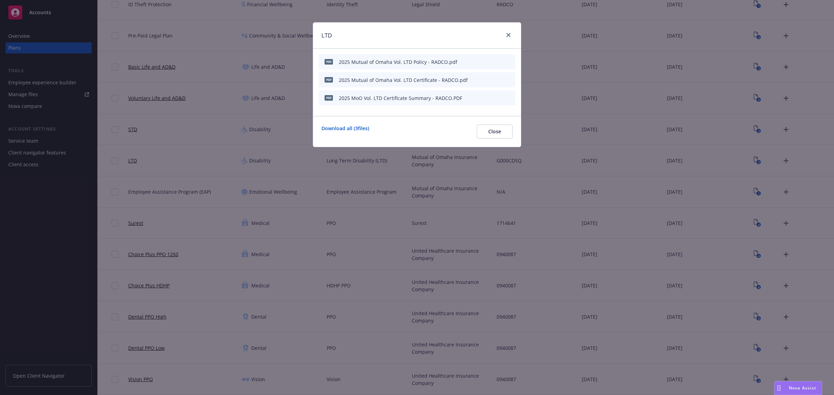
click at [475, 100] on button at bounding box center [476, 98] width 4 height 7
click at [476, 99] on icon "button" at bounding box center [476, 98] width 4 height 4
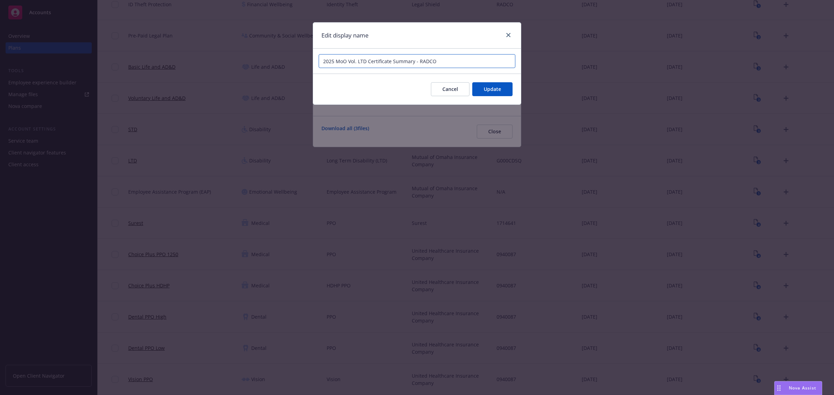
drag, startPoint x: 346, startPoint y: 62, endPoint x: 336, endPoint y: 61, distance: 10.8
click at [336, 61] on input "2025 MoO Vol. LTD Certificate Summary - RADCO" at bounding box center [417, 61] width 197 height 14
paste input "utual of [GEOGRAPHIC_DATA]"
click at [500, 93] on button "Update" at bounding box center [492, 89] width 40 height 14
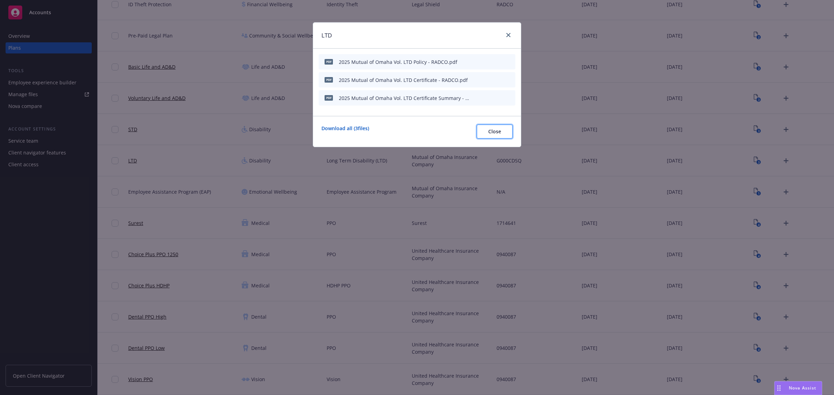
click at [490, 134] on span "Close" at bounding box center [494, 131] width 13 height 7
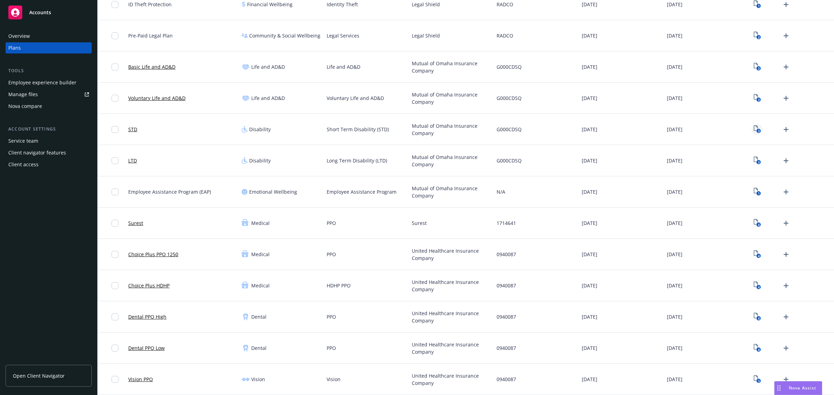
click at [756, 129] on rect "View Plan Documents" at bounding box center [758, 131] width 5 height 5
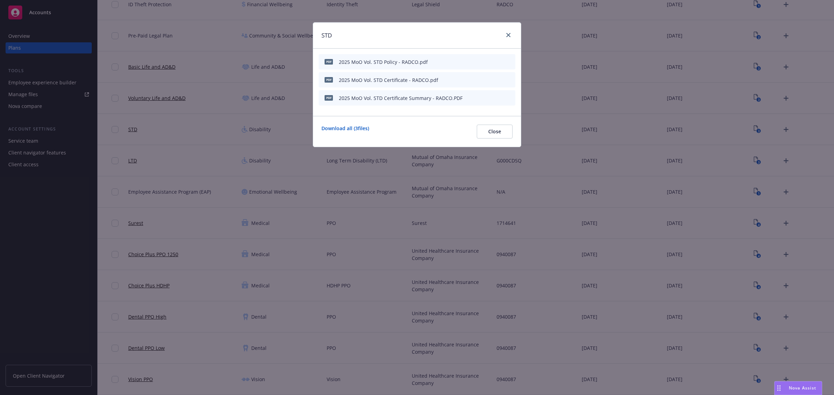
click at [474, 60] on icon "button" at bounding box center [476, 62] width 4 height 4
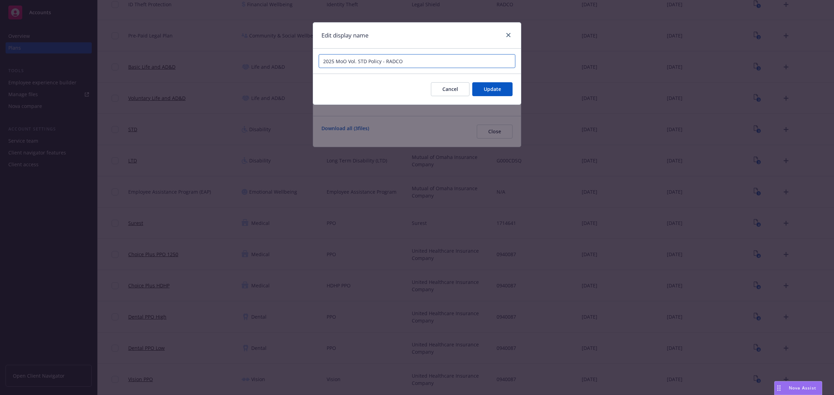
drag, startPoint x: 346, startPoint y: 59, endPoint x: 337, endPoint y: 60, distance: 8.7
click at [337, 60] on input "2025 MoO Vol. STD Policy - RADCO" at bounding box center [417, 61] width 197 height 14
paste input "utual of [GEOGRAPHIC_DATA]"
click at [505, 87] on button "Update" at bounding box center [492, 89] width 40 height 14
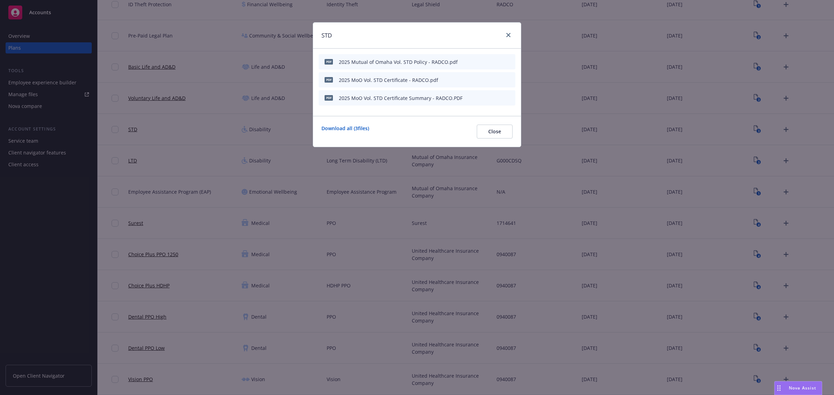
click at [476, 81] on icon "button" at bounding box center [476, 80] width 4 height 4
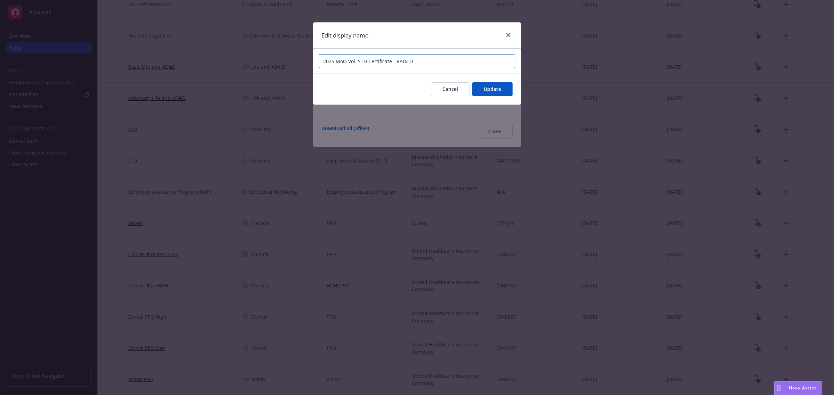
drag, startPoint x: 345, startPoint y: 62, endPoint x: 336, endPoint y: 63, distance: 8.7
click at [336, 63] on input "2025 MoO Vol. STD Certificate - RADCO" at bounding box center [417, 61] width 197 height 14
paste input "utual of [GEOGRAPHIC_DATA]"
click at [502, 91] on button "Update" at bounding box center [492, 89] width 40 height 14
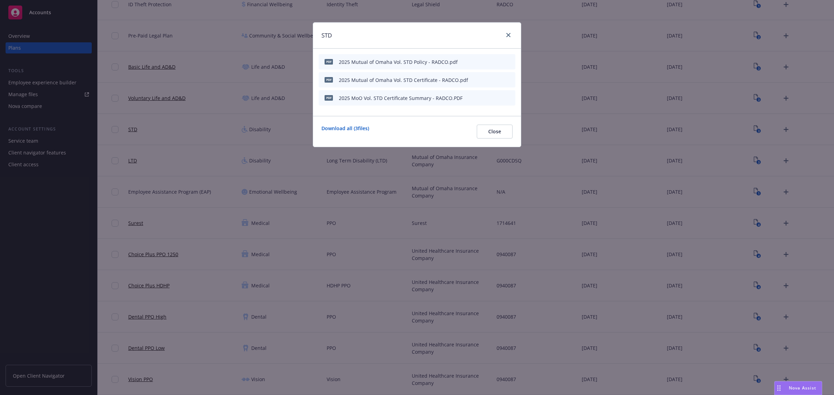
click at [476, 99] on icon "button" at bounding box center [476, 98] width 4 height 4
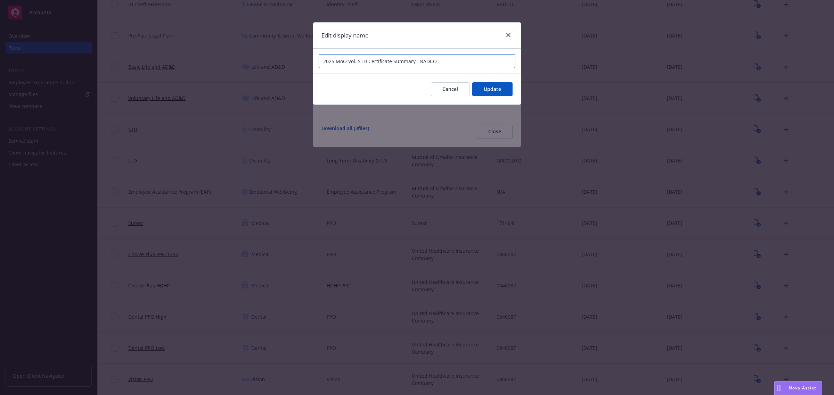
drag, startPoint x: 347, startPoint y: 61, endPoint x: 336, endPoint y: 60, distance: 11.2
click at [336, 60] on input "2025 MoO Vol. STD Certificate Summary - RADCO" at bounding box center [417, 61] width 197 height 14
paste input "utual of [GEOGRAPHIC_DATA]"
click at [508, 89] on button "Update" at bounding box center [492, 89] width 40 height 14
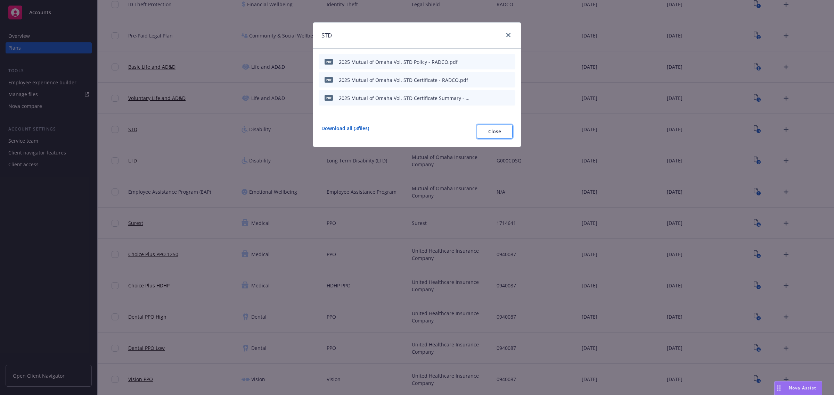
click at [506, 131] on button "Close" at bounding box center [495, 132] width 36 height 14
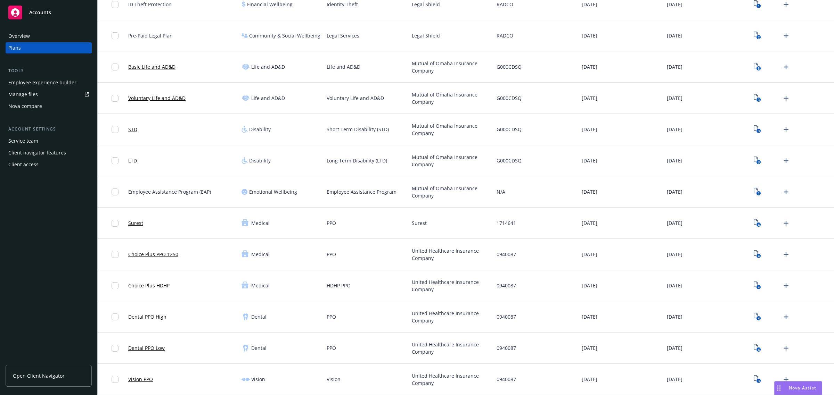
scroll to position [286, 0]
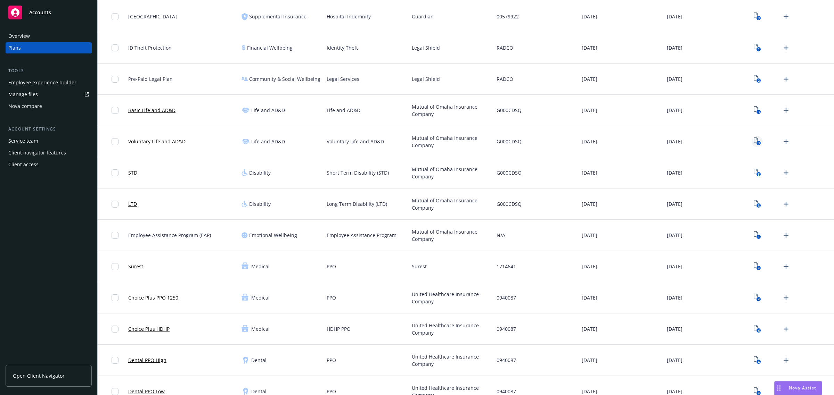
click at [754, 141] on icon "3" at bounding box center [757, 142] width 7 height 8
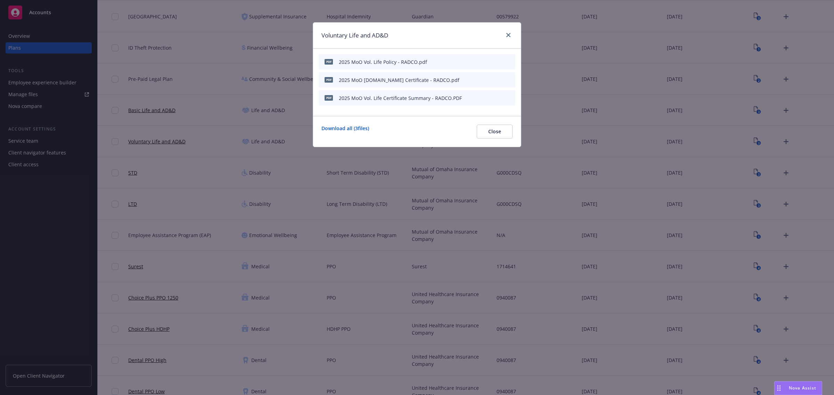
click at [477, 60] on icon "button" at bounding box center [476, 62] width 4 height 4
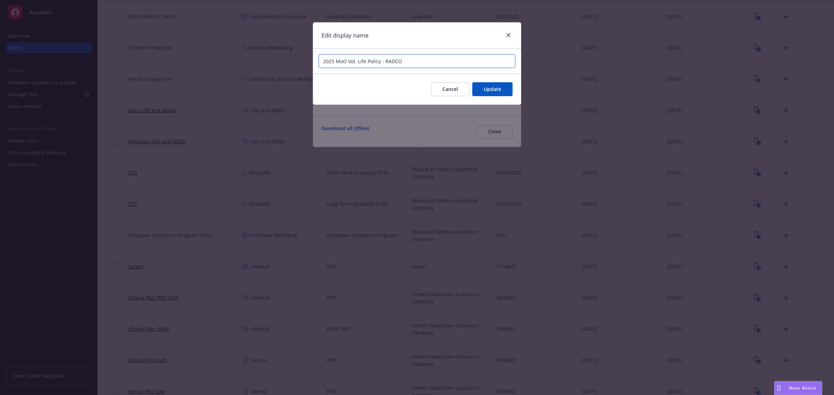
drag, startPoint x: 347, startPoint y: 61, endPoint x: 338, endPoint y: 61, distance: 8.7
click at [338, 61] on input "2025 MoO Vol. Life Policy - RADCO" at bounding box center [417, 61] width 197 height 14
paste input "utual of [GEOGRAPHIC_DATA]"
click at [496, 86] on span "Update" at bounding box center [492, 89] width 17 height 7
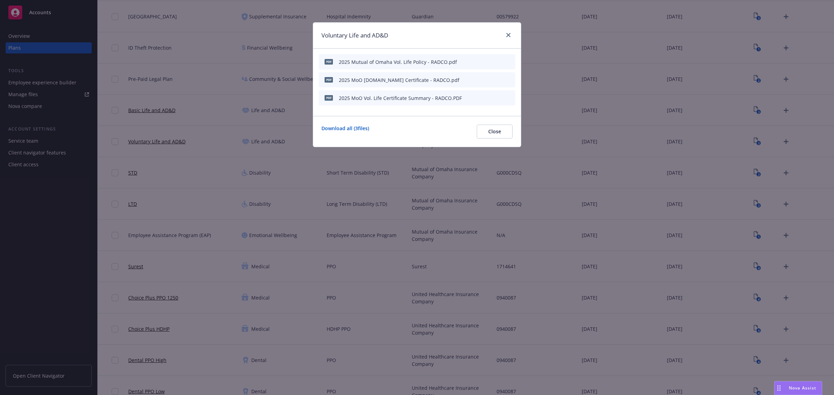
click at [477, 78] on icon "button" at bounding box center [477, 79] width 2 height 2
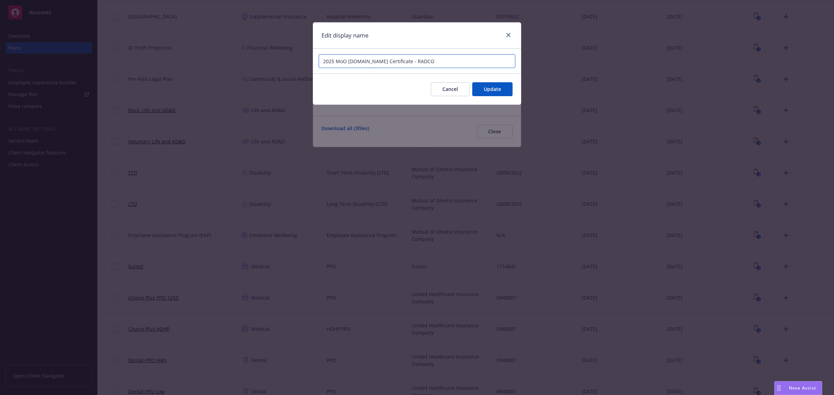
drag, startPoint x: 346, startPoint y: 61, endPoint x: 336, endPoint y: 63, distance: 10.2
click at [336, 63] on input "2025 MoO [DOMAIN_NAME] Certificate - RADCO" at bounding box center [417, 61] width 197 height 14
paste input "utual of [GEOGRAPHIC_DATA]"
click at [509, 92] on button "Update" at bounding box center [492, 89] width 40 height 14
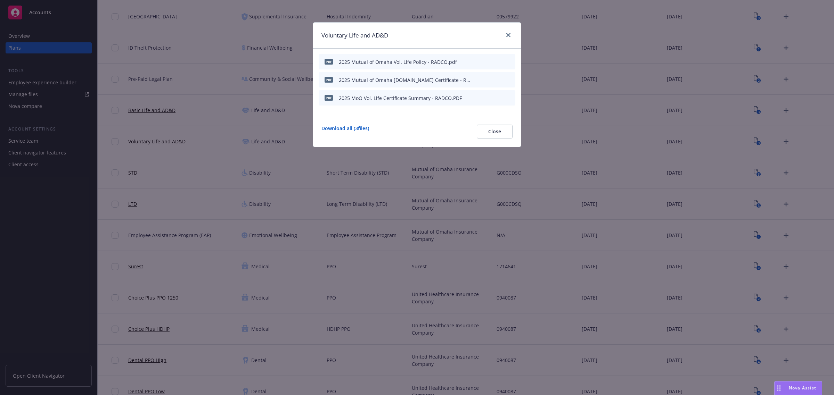
click at [478, 95] on button at bounding box center [476, 98] width 4 height 7
click at [475, 98] on icon "button" at bounding box center [476, 98] width 4 height 4
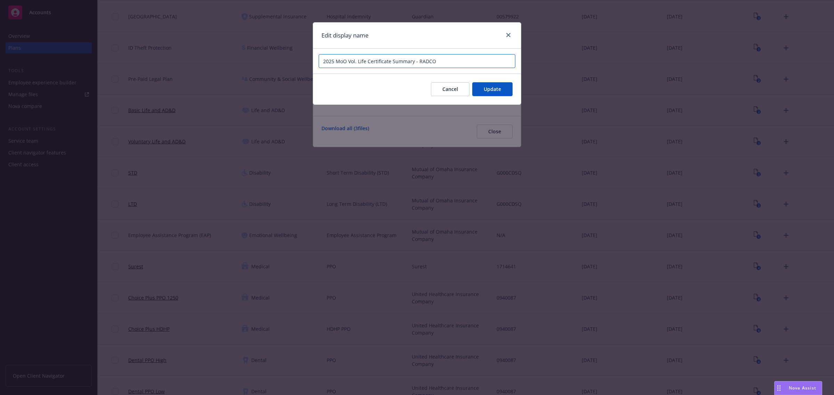
click at [342, 62] on input "2025 MoO Vol. Life Certificate Summary - RADCO" at bounding box center [417, 61] width 197 height 14
drag, startPoint x: 345, startPoint y: 62, endPoint x: 337, endPoint y: 63, distance: 7.7
click at [337, 63] on input "2025 MoO Vol. Life Certificate Summary - RADCO" at bounding box center [417, 61] width 197 height 14
paste input "utual of [GEOGRAPHIC_DATA]"
click at [499, 94] on button "Update" at bounding box center [492, 89] width 40 height 14
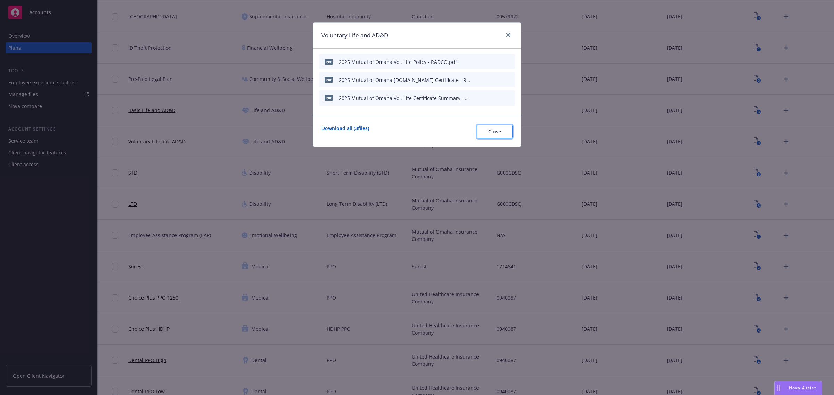
click at [498, 127] on button "Close" at bounding box center [495, 132] width 36 height 14
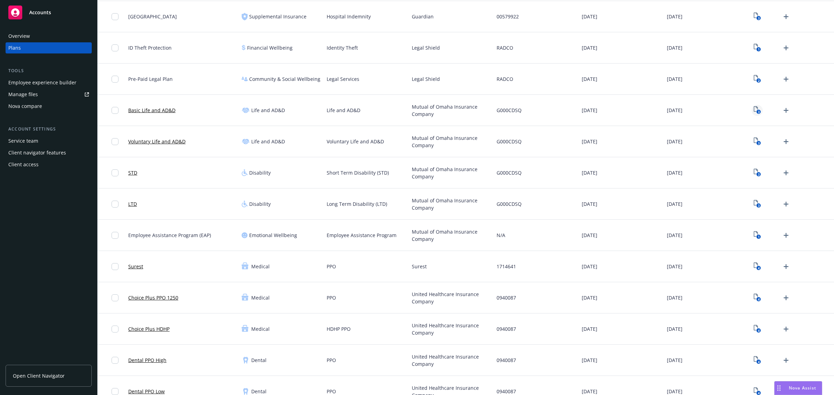
click at [754, 109] on icon "3" at bounding box center [757, 110] width 7 height 8
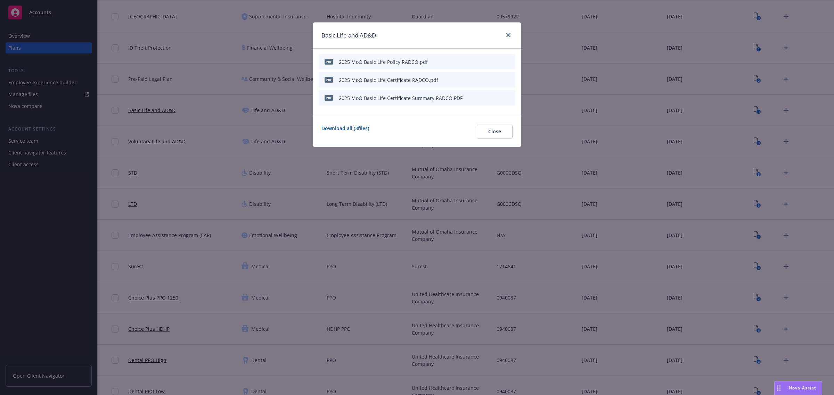
click at [477, 60] on icon "button" at bounding box center [477, 61] width 2 height 2
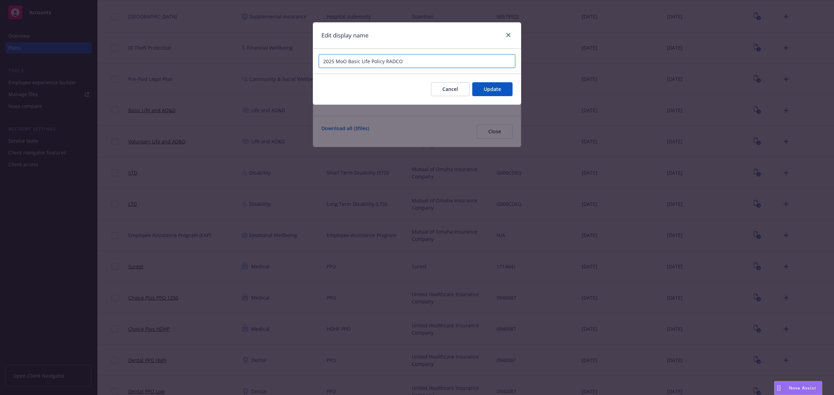
drag, startPoint x: 346, startPoint y: 63, endPoint x: 338, endPoint y: 61, distance: 8.9
click at [338, 61] on input "2025 MoO Basic Life Policy RADCO" at bounding box center [417, 61] width 197 height 14
paste input "Mutual of Omaha"
click at [492, 94] on button "Update" at bounding box center [492, 89] width 40 height 14
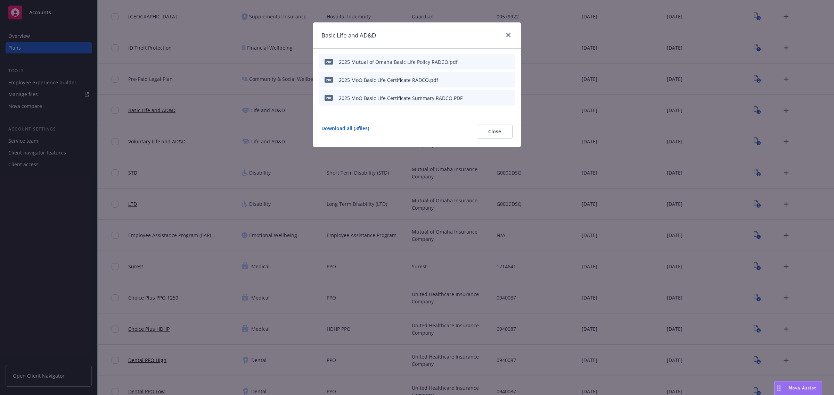
click at [475, 79] on icon "button" at bounding box center [476, 80] width 4 height 4
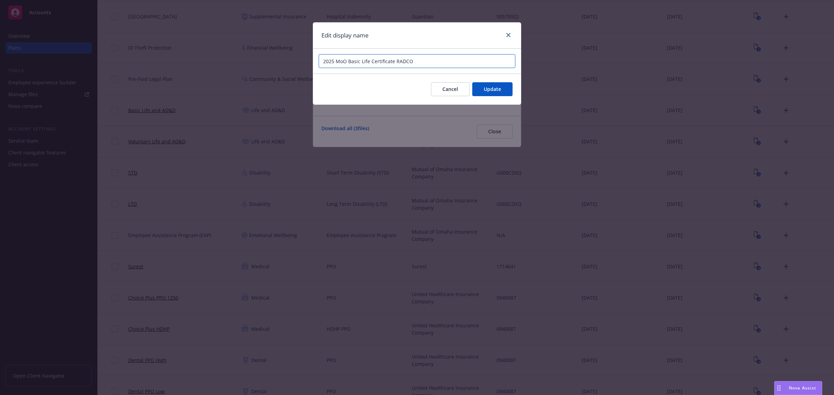
drag, startPoint x: 346, startPoint y: 62, endPoint x: 336, endPoint y: 62, distance: 9.7
click at [336, 62] on input "2025 MoO Basic Life Certificate RADCO" at bounding box center [417, 61] width 197 height 14
paste input "utual of [GEOGRAPHIC_DATA]"
click at [493, 91] on span "Update" at bounding box center [492, 89] width 17 height 7
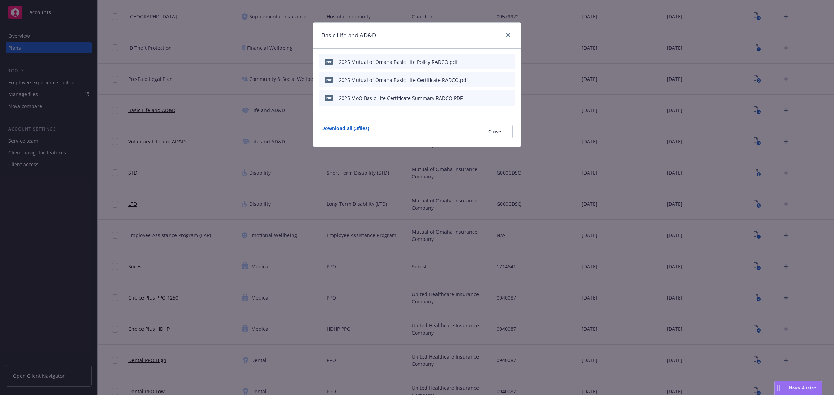
click at [475, 97] on icon "button" at bounding box center [476, 98] width 4 height 4
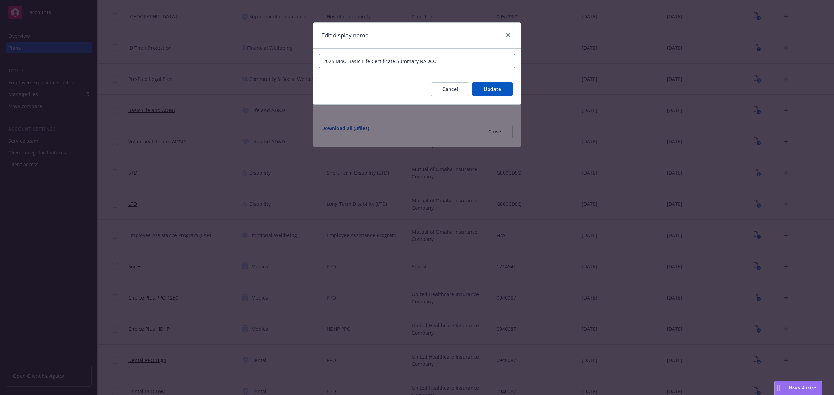
drag, startPoint x: 347, startPoint y: 60, endPoint x: 336, endPoint y: 60, distance: 11.1
click at [336, 60] on input "2025 MoO Basic Life Certificate Summary RADCO" at bounding box center [417, 61] width 197 height 14
paste input "utual of [GEOGRAPHIC_DATA]"
click at [500, 90] on span "Update" at bounding box center [492, 89] width 17 height 7
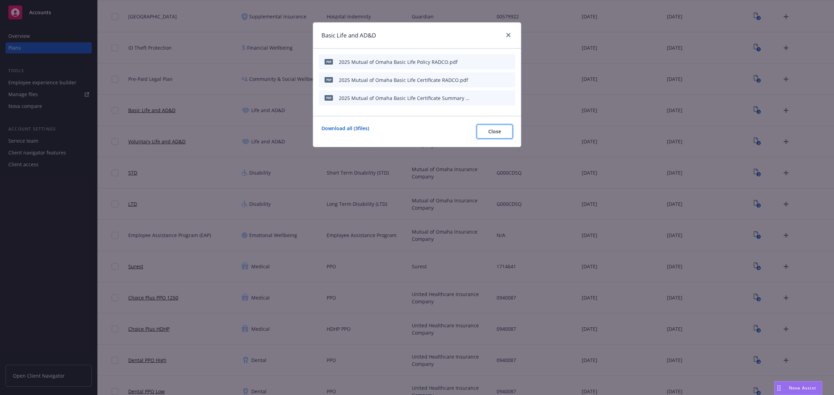
click at [495, 129] on span "Close" at bounding box center [494, 131] width 13 height 7
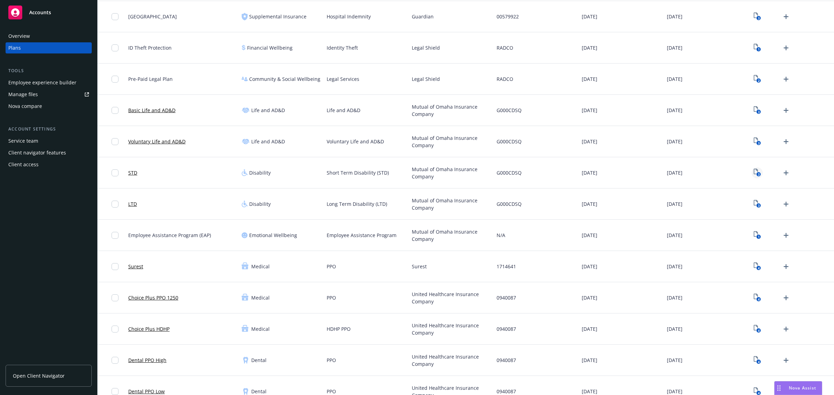
click at [752, 169] on link "3" at bounding box center [757, 172] width 11 height 11
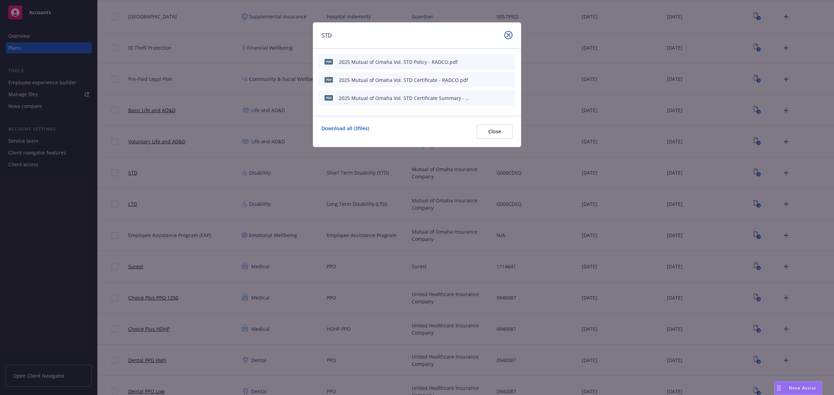
click at [510, 35] on icon "close" at bounding box center [508, 35] width 4 height 4
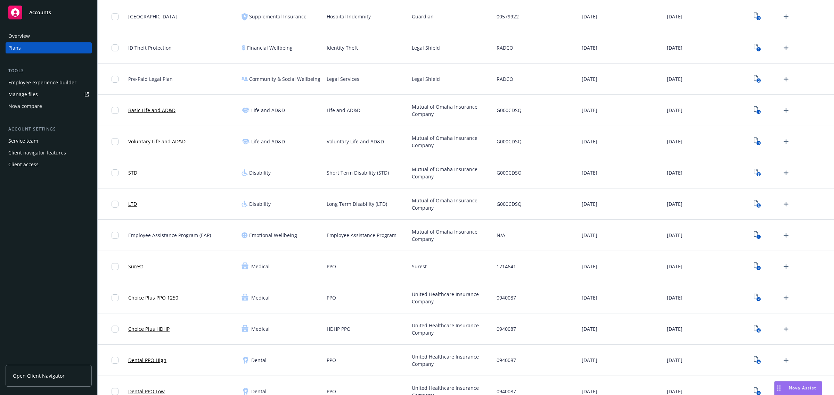
scroll to position [329, 0]
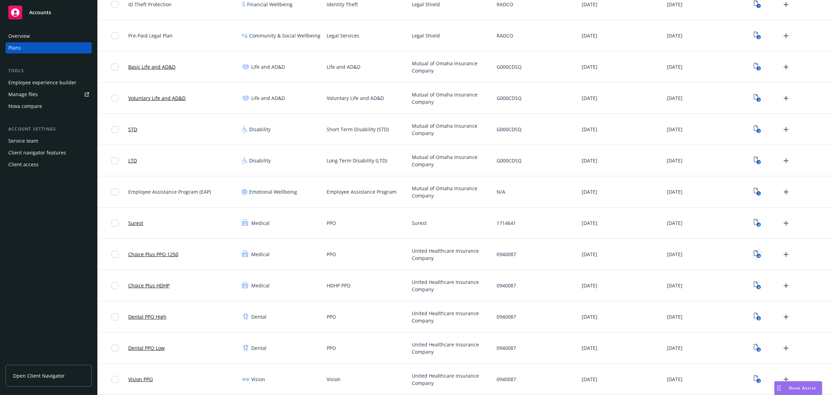
click at [754, 251] on icon "View Plan Documents" at bounding box center [756, 254] width 4 height 6
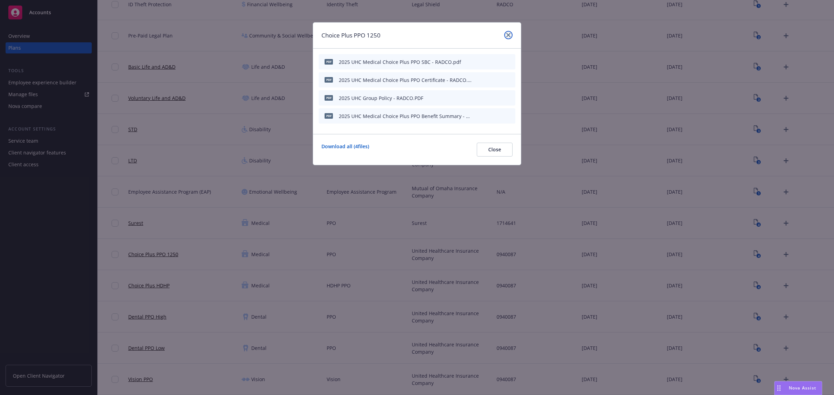
click at [510, 34] on icon "close" at bounding box center [508, 35] width 4 height 4
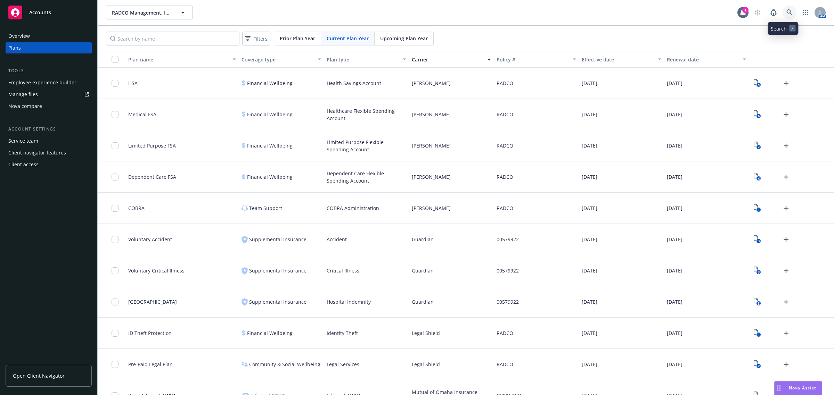
click at [783, 13] on link at bounding box center [790, 13] width 14 height 14
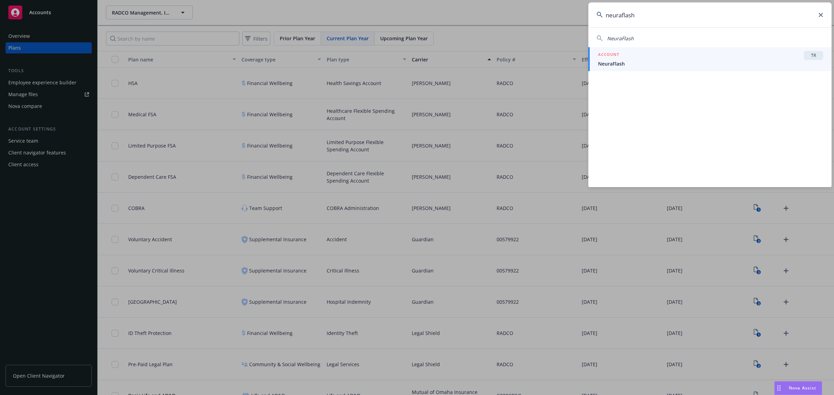
click at [631, 54] on div "ACCOUNT TR" at bounding box center [710, 55] width 225 height 9
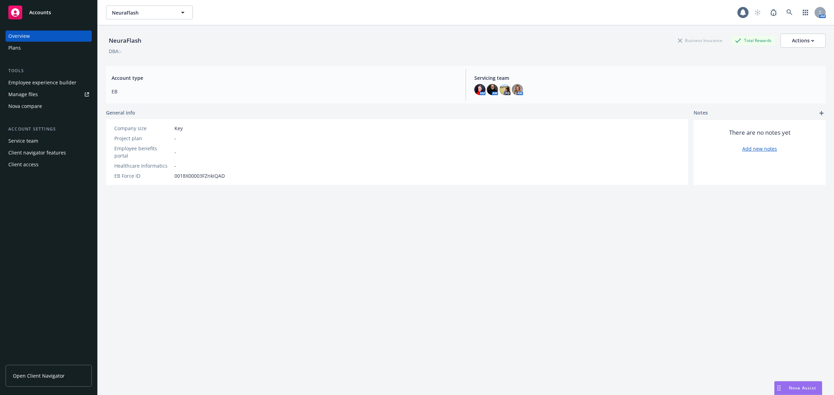
click at [39, 79] on div "Employee experience builder" at bounding box center [42, 82] width 68 height 11
click at [46, 95] on link "Manage files" at bounding box center [49, 94] width 86 height 11
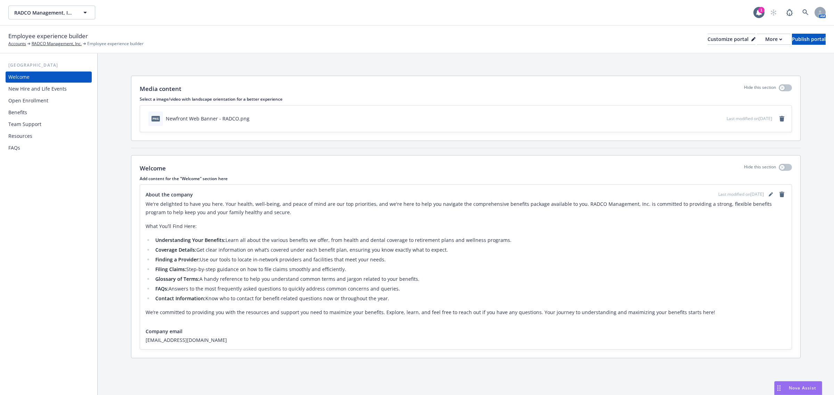
click at [34, 111] on div "Benefits" at bounding box center [48, 112] width 81 height 11
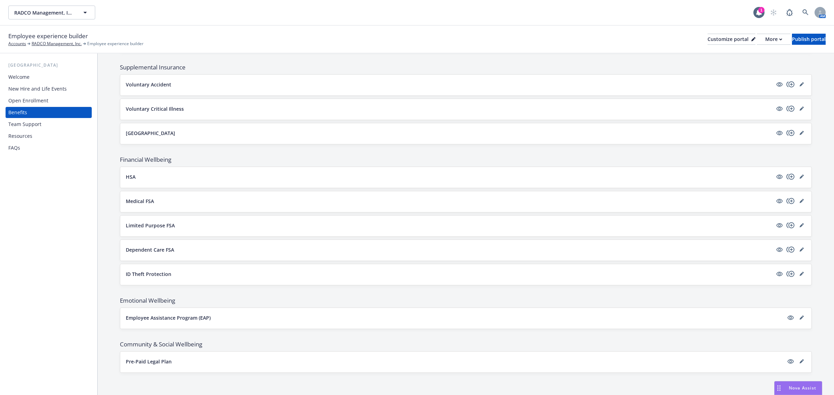
scroll to position [400, 0]
click at [145, 226] on p "Limited Purpose FSA" at bounding box center [150, 225] width 49 height 7
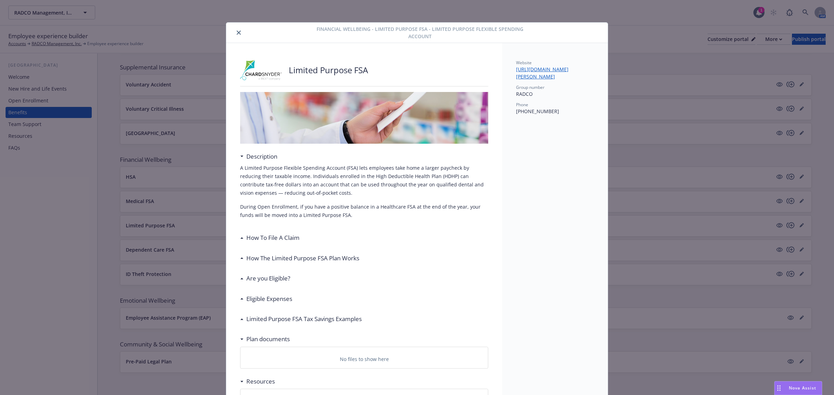
click at [237, 31] on icon "close" at bounding box center [239, 33] width 4 height 4
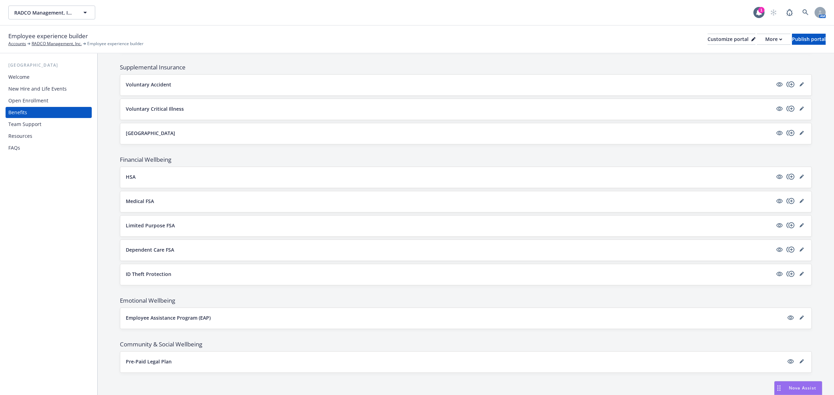
click at [155, 181] on div "HSA" at bounding box center [466, 178] width 680 height 10
click at [134, 173] on p "HSA" at bounding box center [131, 176] width 10 height 7
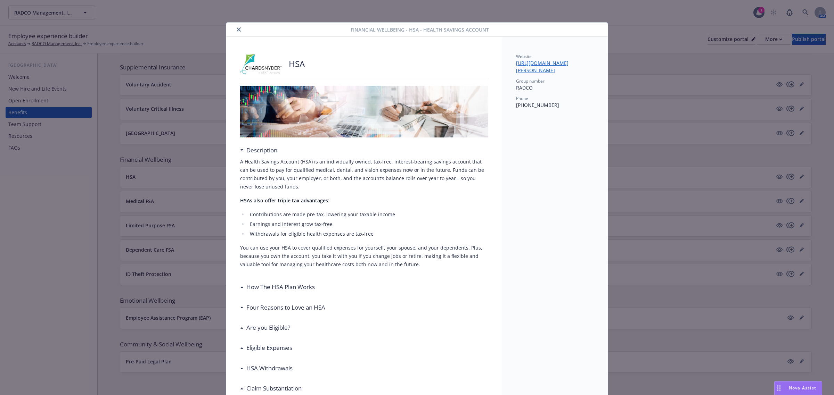
scroll to position [21, 0]
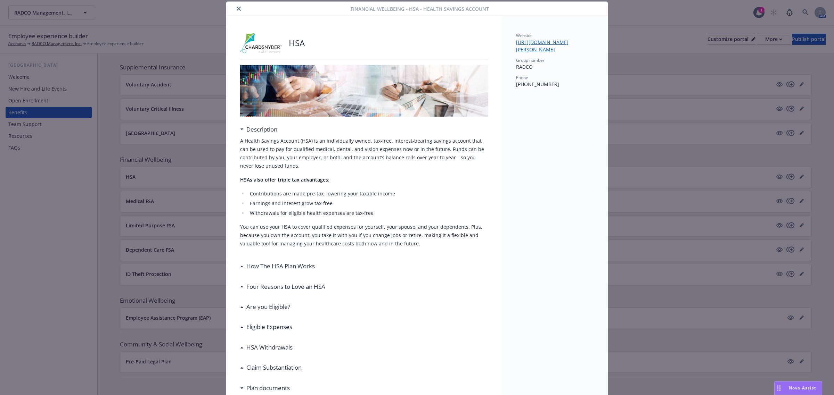
click at [237, 8] on icon "close" at bounding box center [239, 9] width 4 height 4
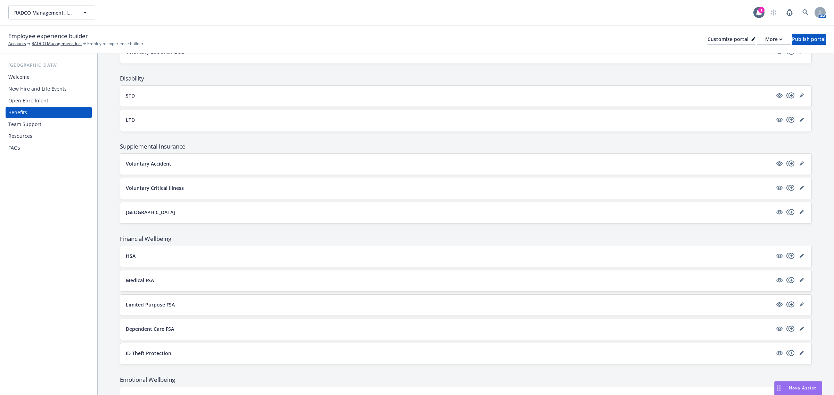
scroll to position [400, 0]
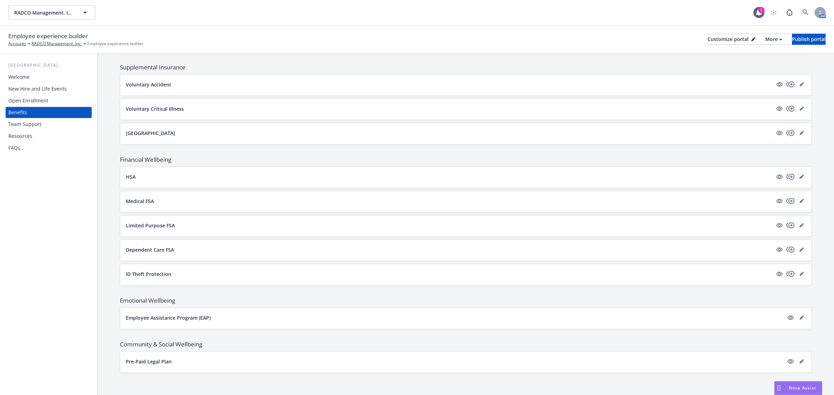
click at [802, 175] on icon "editPencil" at bounding box center [803, 176] width 2 height 2
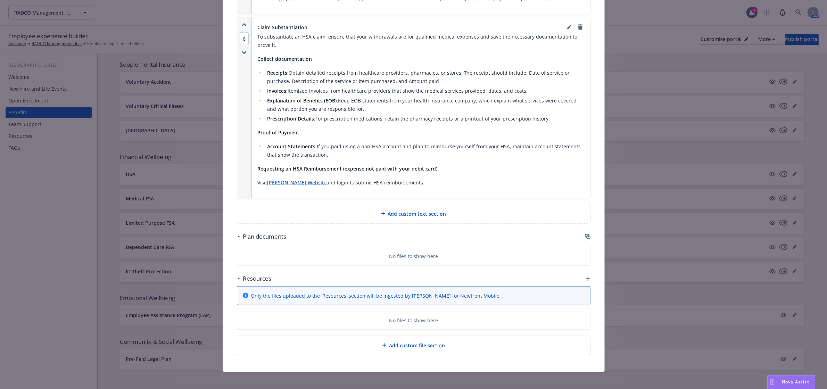
click at [587, 236] on icon "button" at bounding box center [589, 237] width 4 height 3
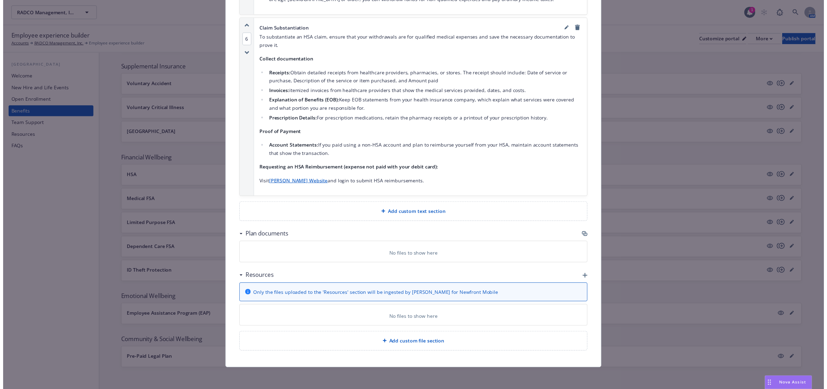
scroll to position [1023, 0]
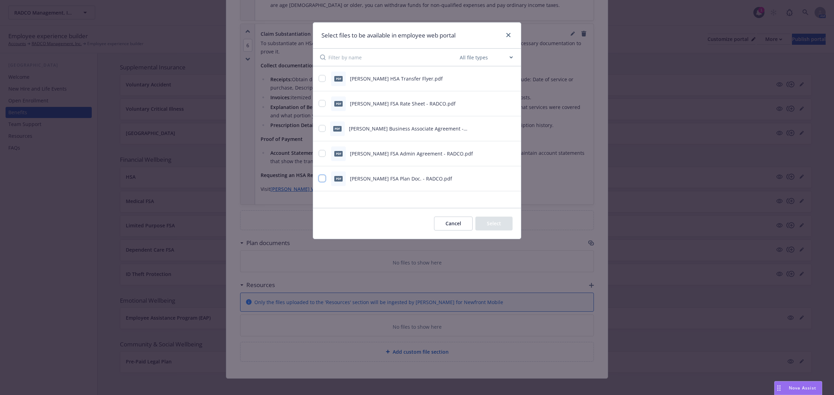
click at [323, 179] on input "checkbox" at bounding box center [322, 178] width 7 height 7
checkbox input "true"
click at [476, 222] on button "Select 1 file" at bounding box center [488, 224] width 50 height 14
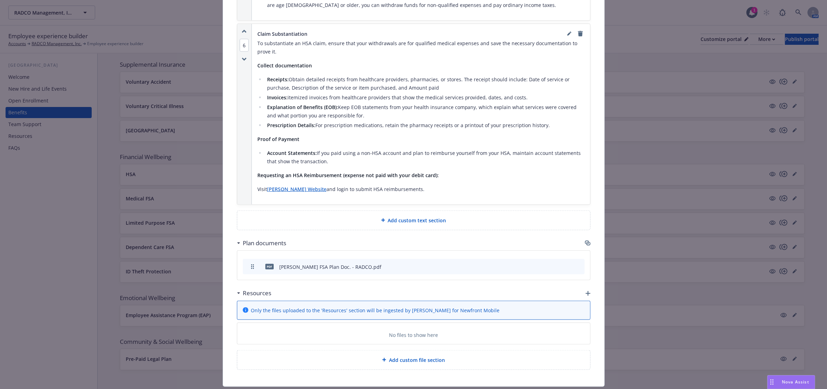
click at [586, 291] on icon "button" at bounding box center [588, 293] width 5 height 5
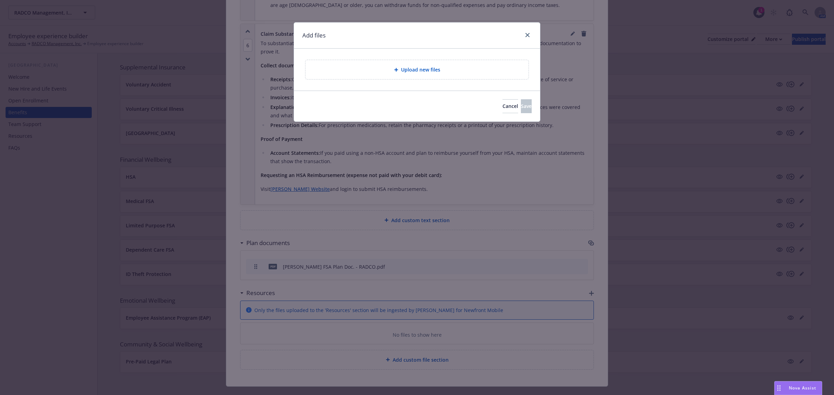
click at [421, 82] on div "Upload new files" at bounding box center [417, 70] width 246 height 42
click at [421, 65] on div "Upload new files" at bounding box center [416, 69] width 223 height 19
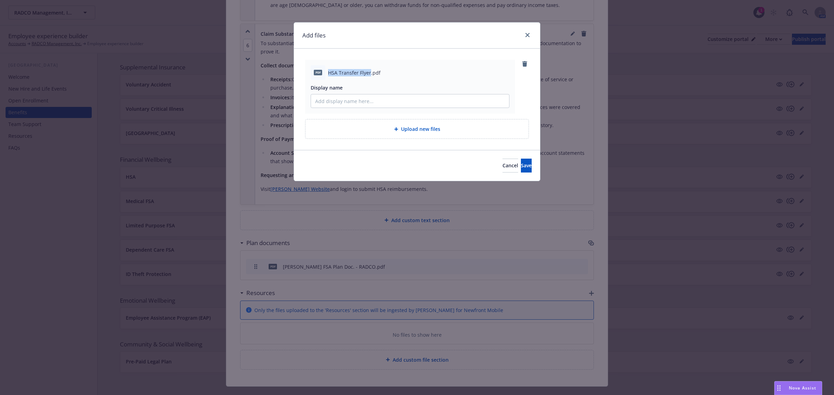
drag, startPoint x: 329, startPoint y: 73, endPoint x: 369, endPoint y: 77, distance: 40.1
click at [369, 77] on div "pdf HSA Transfer Flyer.pdf" at bounding box center [410, 72] width 199 height 15
copy span "HSA Transfer Flyer"
click at [353, 108] on div "pdf HSA Transfer Flyer.pdf Display name" at bounding box center [410, 87] width 210 height 54
click at [354, 98] on input "Display name" at bounding box center [410, 101] width 198 height 13
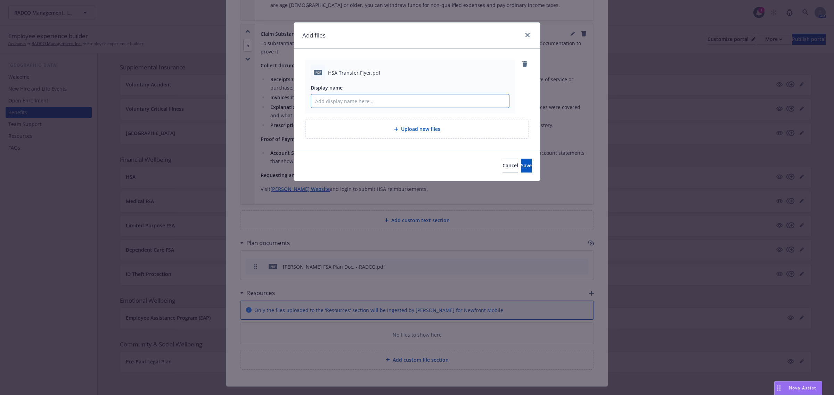
paste input "HSA Transfer Flyer"
type input "HSA Transfer Flyer"
click at [521, 167] on span "Save" at bounding box center [526, 165] width 11 height 7
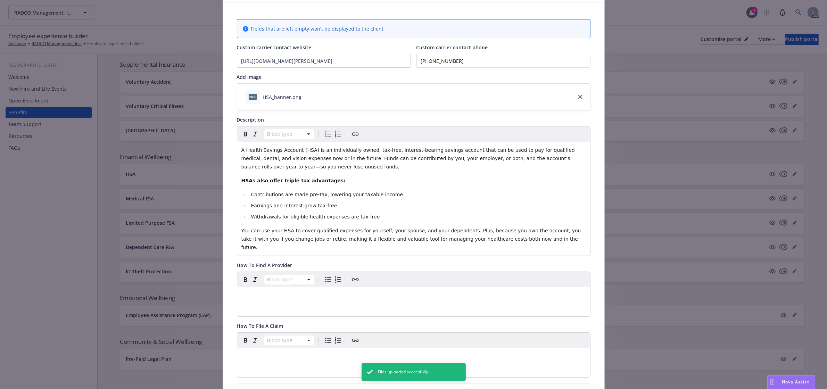
scroll to position [0, 0]
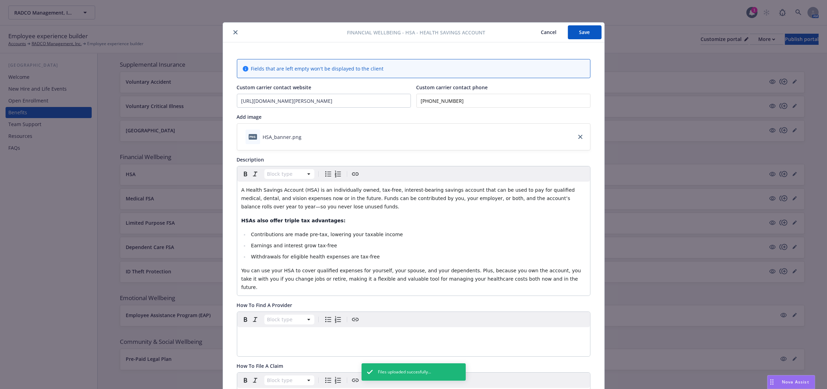
click at [575, 34] on button "Save" at bounding box center [585, 32] width 34 height 14
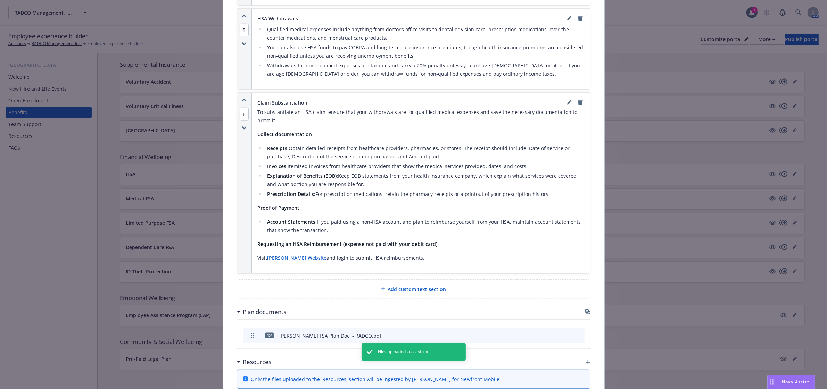
scroll to position [1045, 0]
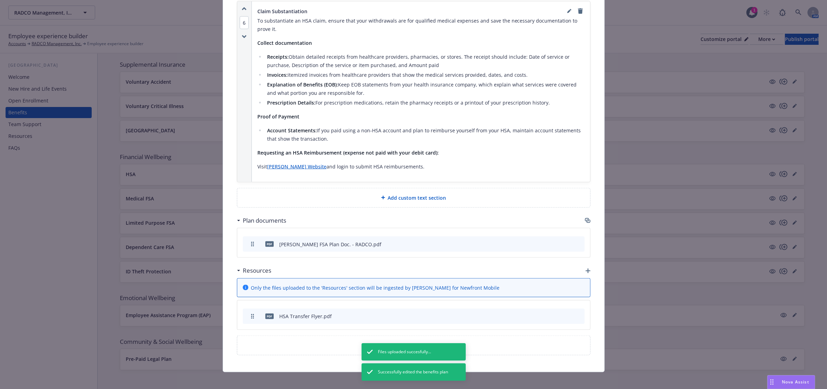
click at [564, 313] on icon "preview file" at bounding box center [567, 315] width 6 height 5
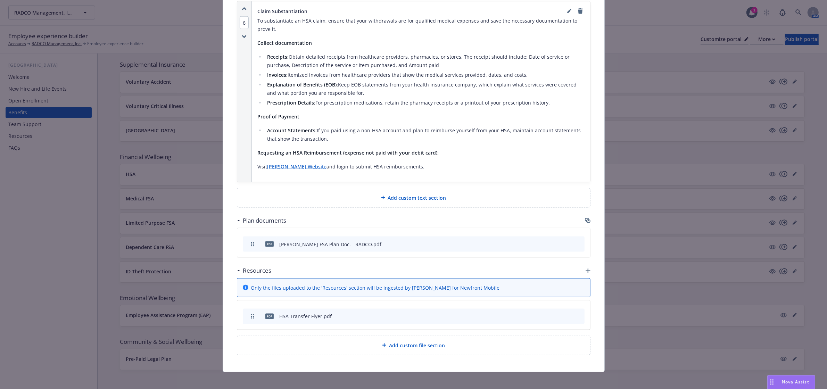
click at [564, 242] on icon "preview file" at bounding box center [567, 244] width 6 height 5
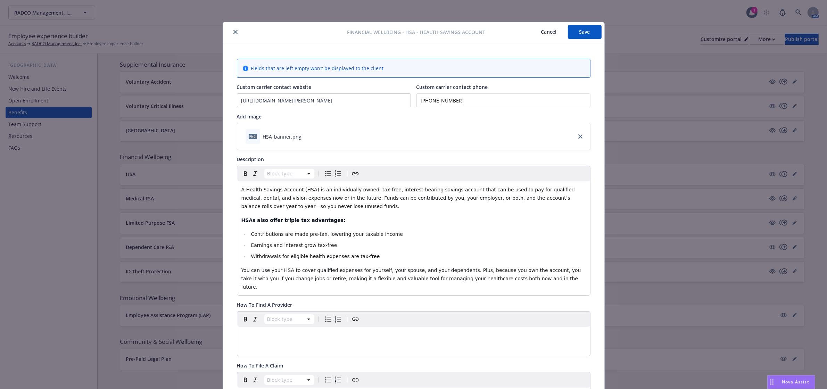
scroll to position [0, 0]
click at [573, 35] on button "Save" at bounding box center [585, 32] width 34 height 14
click at [234, 32] on icon "close" at bounding box center [236, 33] width 4 height 4
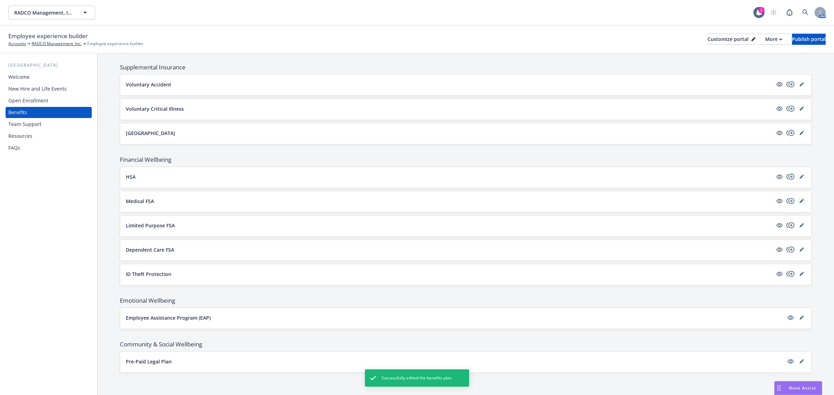
click at [800, 201] on icon "editPencil" at bounding box center [801, 201] width 3 height 3
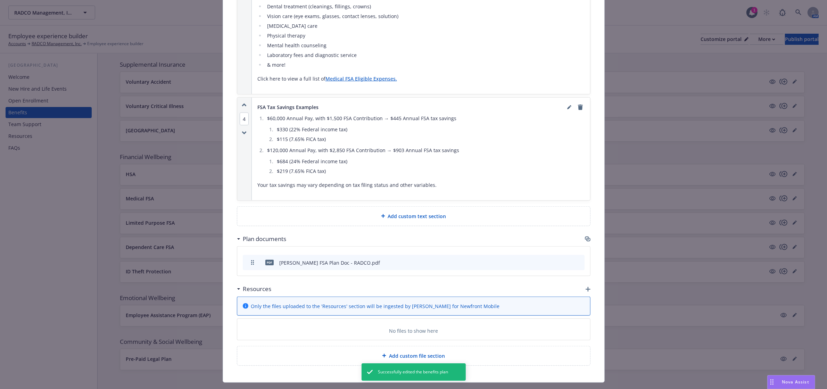
scroll to position [864, 0]
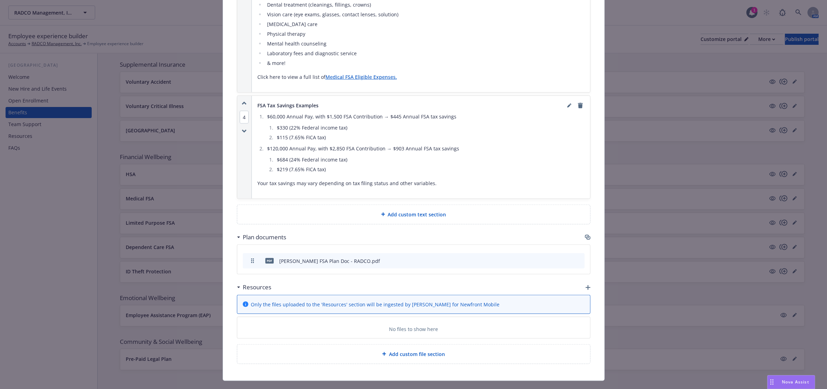
click at [585, 235] on icon "button" at bounding box center [587, 236] width 4 height 3
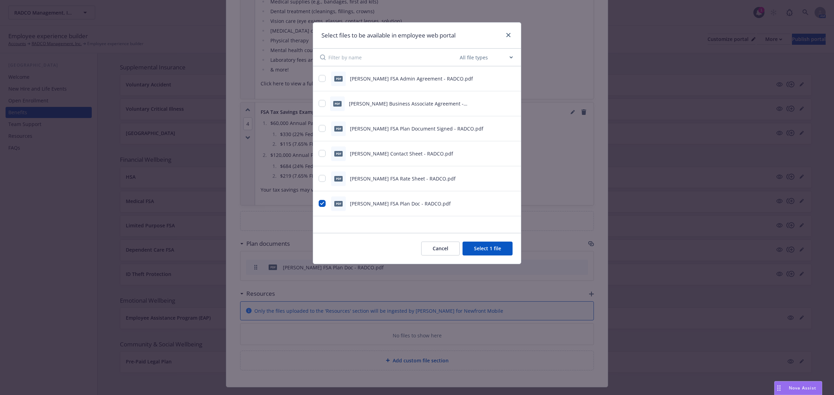
click at [439, 246] on button "Cancel" at bounding box center [440, 249] width 39 height 14
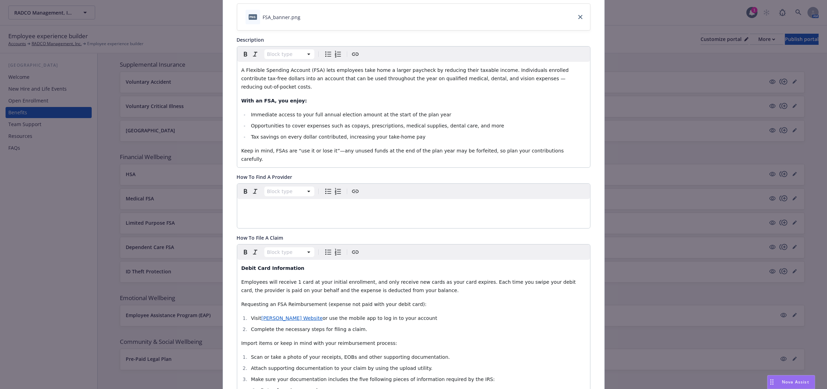
scroll to position [0, 0]
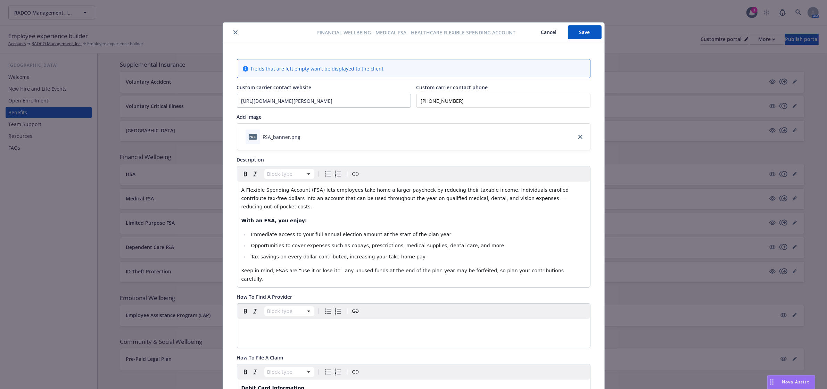
click at [231, 32] on button "close" at bounding box center [235, 32] width 8 height 8
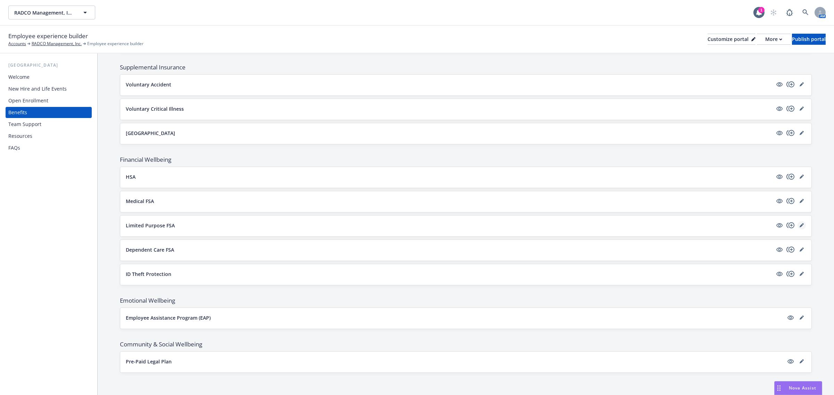
click at [797, 227] on link "editPencil" at bounding box center [801, 225] width 8 height 8
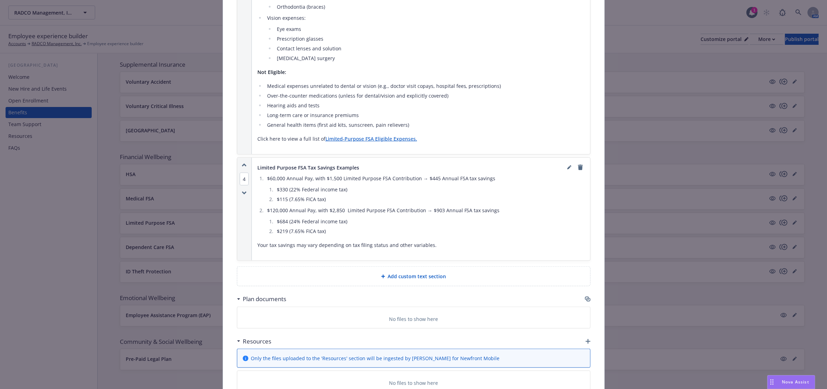
scroll to position [868, 0]
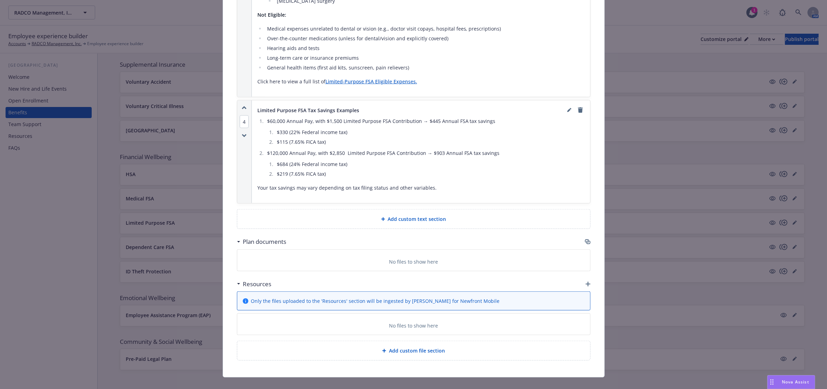
click at [585, 239] on icon "button" at bounding box center [588, 242] width 6 height 6
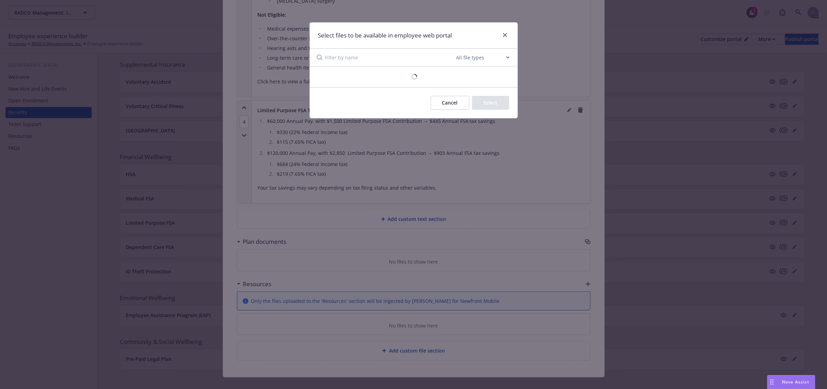
scroll to position [861, 0]
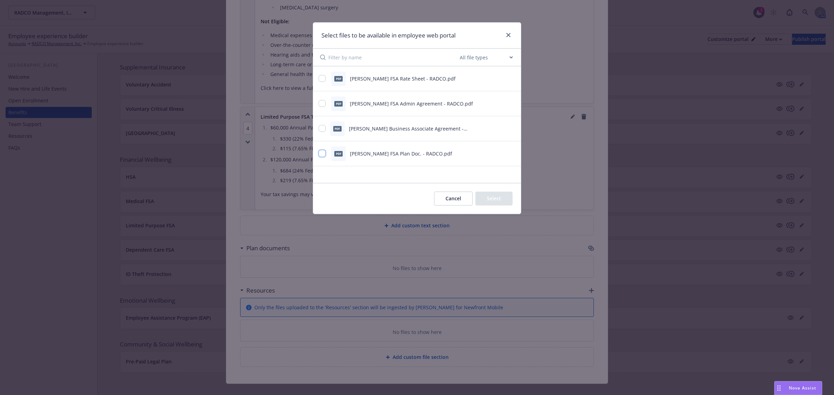
click at [325, 153] on input "checkbox" at bounding box center [322, 153] width 7 height 7
checkbox input "true"
click at [484, 199] on button "Select 1 file" at bounding box center [488, 199] width 50 height 14
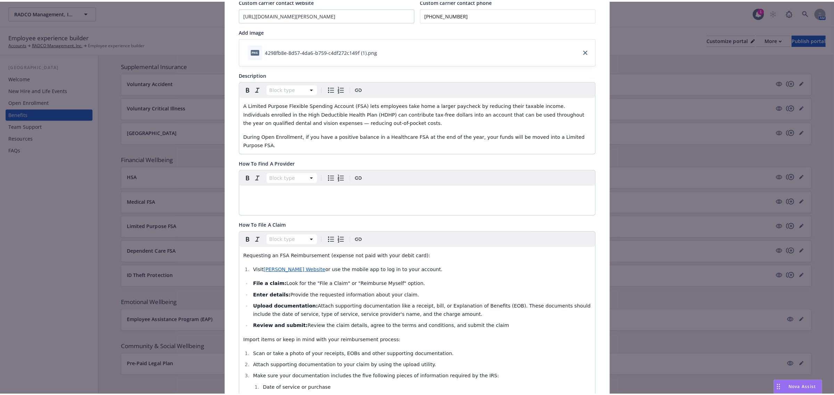
scroll to position [0, 0]
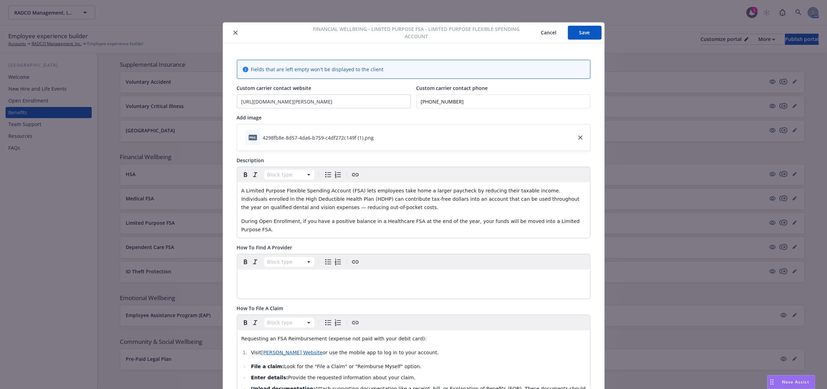
click at [582, 40] on div "Financial Wellbeing - Limited Purpose FSA - Limited Purpose Flexible Spending A…" at bounding box center [414, 33] width 382 height 21
click at [581, 35] on button "Save" at bounding box center [585, 33] width 34 height 14
click at [230, 39] on div "Financial Wellbeing - Limited Purpose FSA - Limited Purpose Flexible Spending A…" at bounding box center [414, 33] width 382 height 21
click at [230, 35] on div "Financial Wellbeing - Limited Purpose FSA - Limited Purpose Flexible Spending A…" at bounding box center [414, 33] width 382 height 21
click at [231, 35] on button "close" at bounding box center [235, 32] width 8 height 8
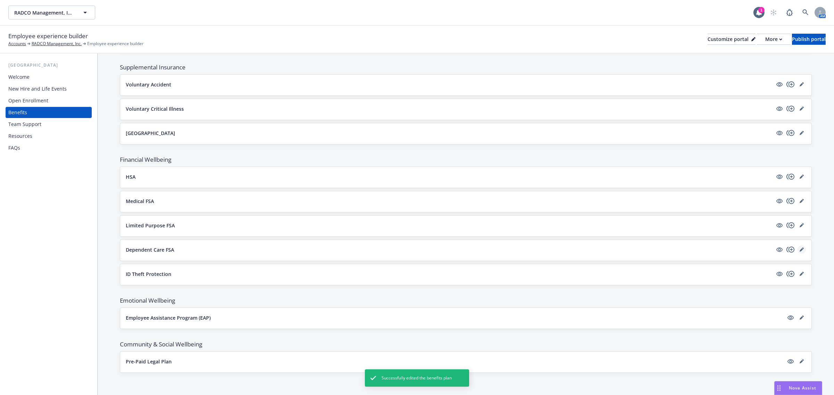
click at [802, 248] on icon "editPencil" at bounding box center [803, 249] width 2 height 2
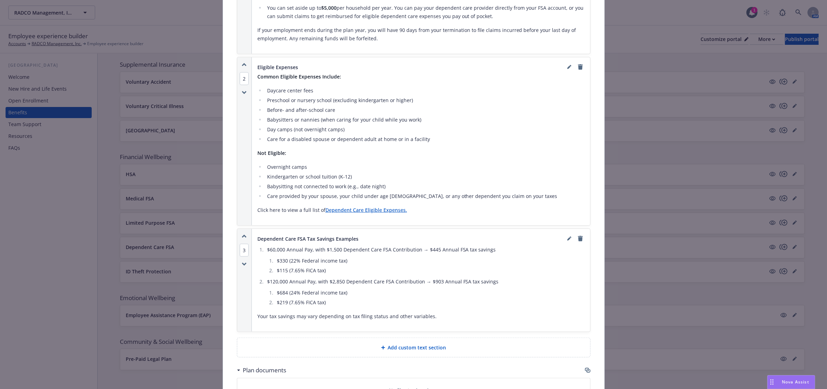
scroll to position [905, 0]
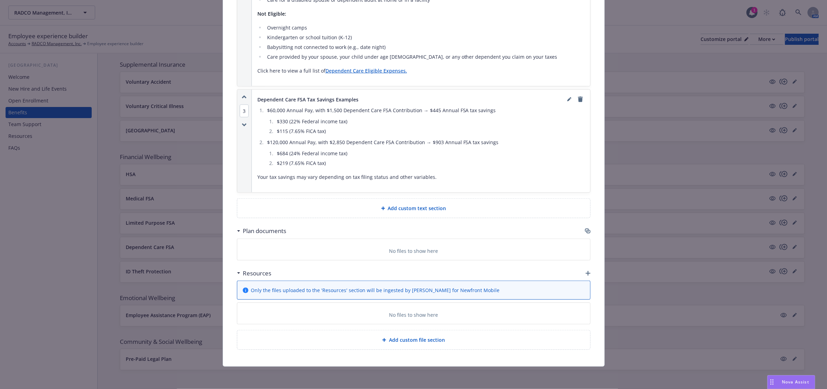
click at [585, 229] on icon "button" at bounding box center [588, 231] width 6 height 6
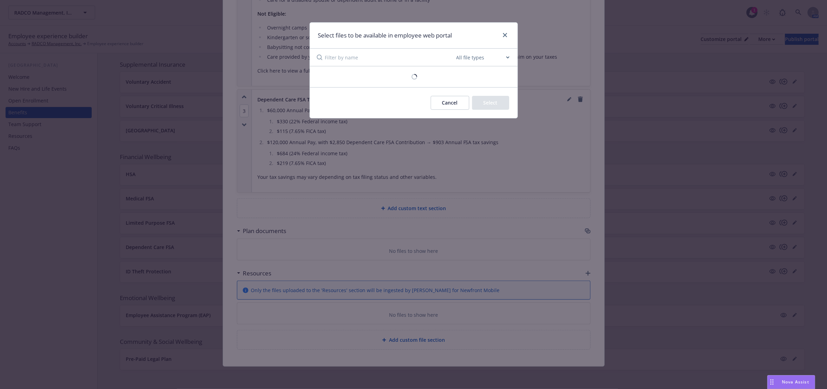
scroll to position [899, 0]
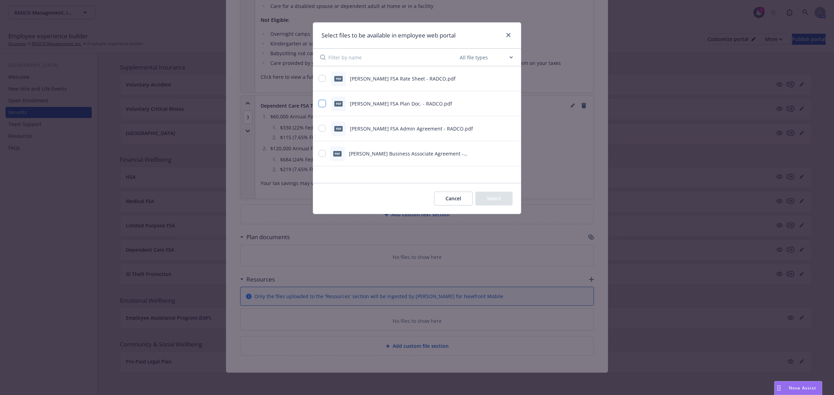
click at [320, 103] on input "checkbox" at bounding box center [322, 103] width 7 height 7
checkbox input "true"
click at [469, 195] on button "Select 1 file" at bounding box center [488, 199] width 50 height 14
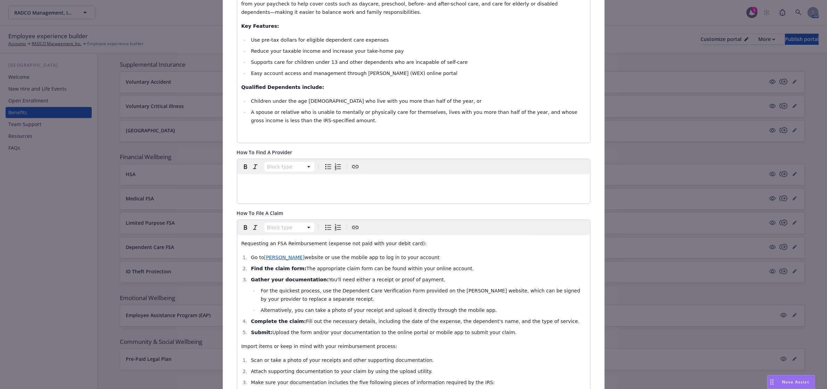
scroll to position [0, 0]
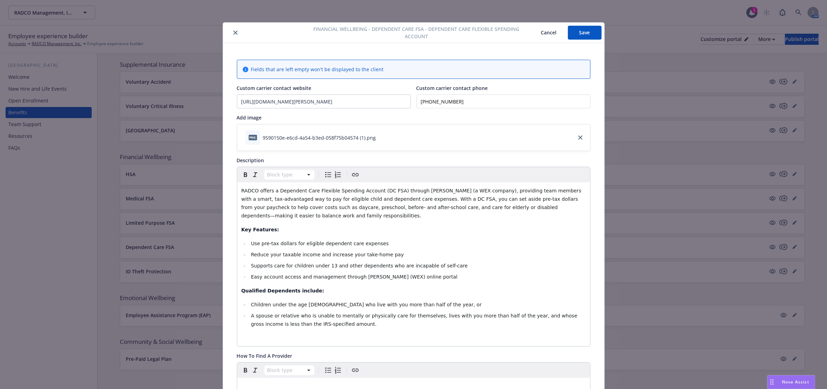
click at [576, 32] on button "Save" at bounding box center [585, 33] width 34 height 14
click at [234, 32] on icon "close" at bounding box center [236, 33] width 4 height 4
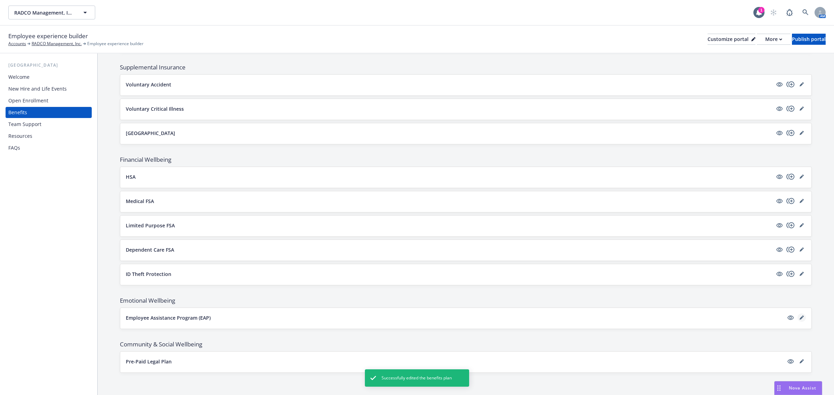
click at [800, 319] on icon "editPencil" at bounding box center [801, 318] width 3 height 3
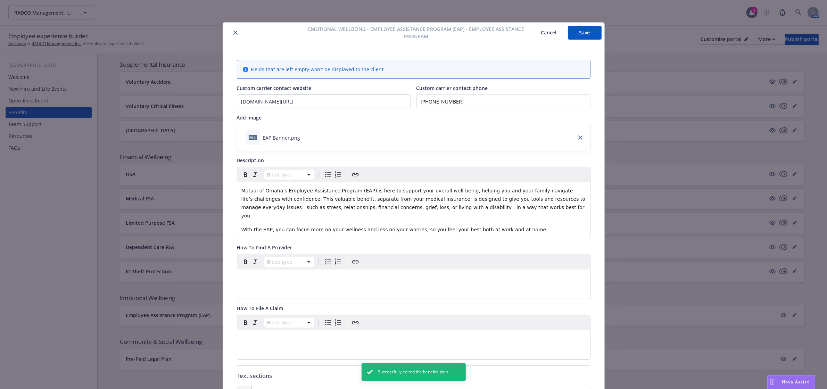
click at [594, 33] on button "Save" at bounding box center [585, 33] width 34 height 14
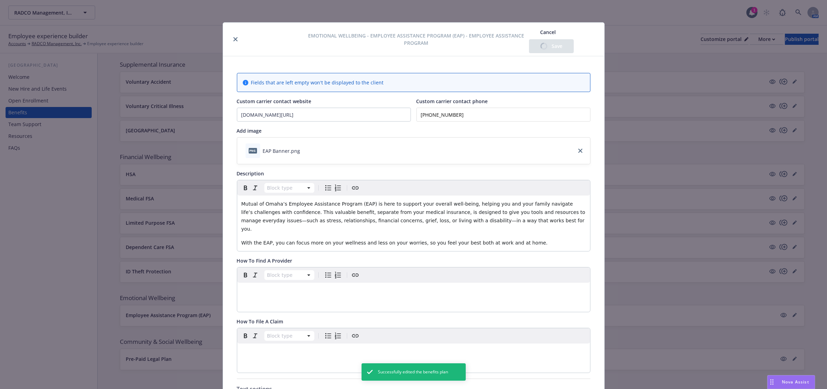
click at [231, 37] on button "close" at bounding box center [235, 39] width 8 height 8
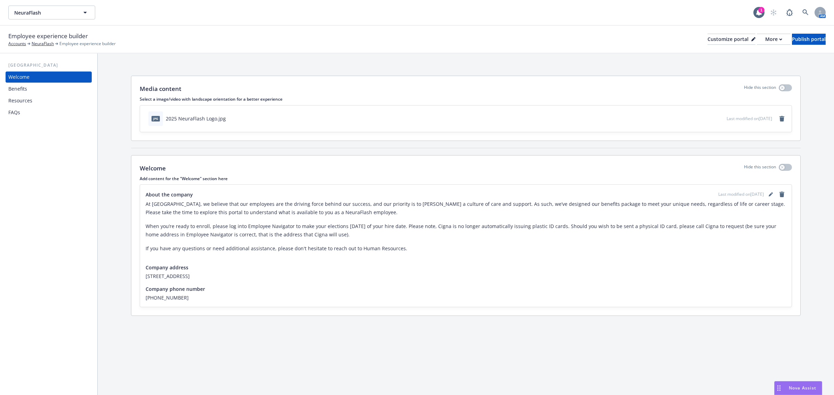
click at [30, 91] on div "Benefits" at bounding box center [48, 88] width 81 height 11
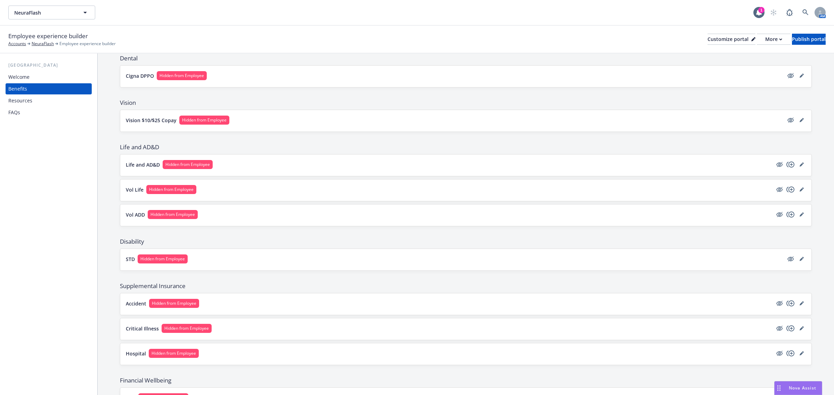
scroll to position [249, 0]
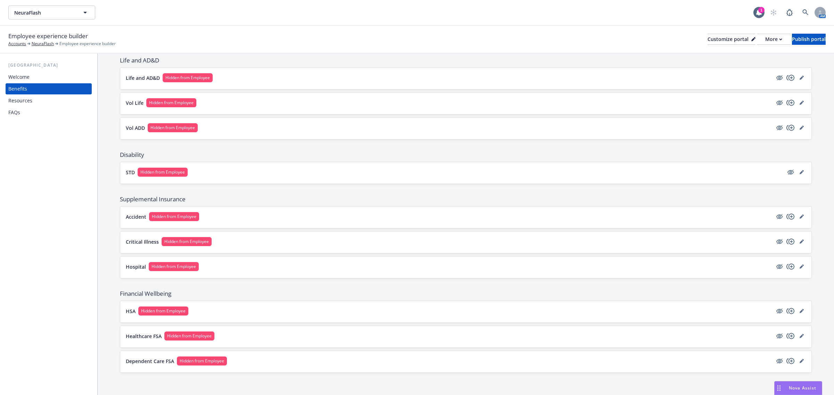
click at [47, 99] on div "Resources" at bounding box center [48, 100] width 81 height 11
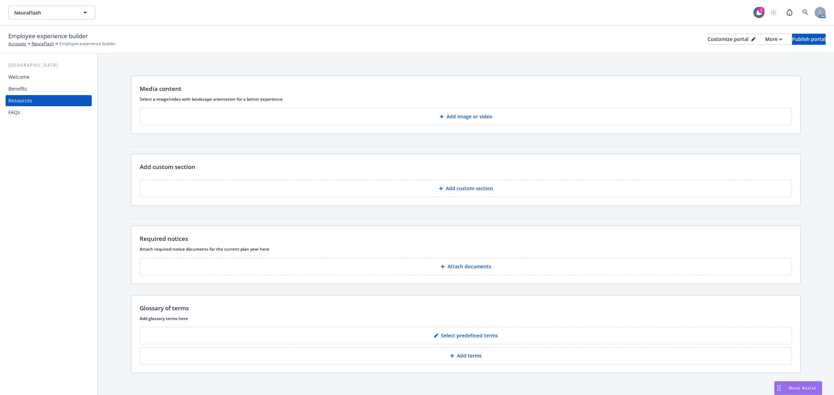
click at [47, 120] on div "USA Welcome Benefits Resources FAQs" at bounding box center [48, 225] width 97 height 342
click at [47, 109] on div "FAQs" at bounding box center [48, 112] width 81 height 11
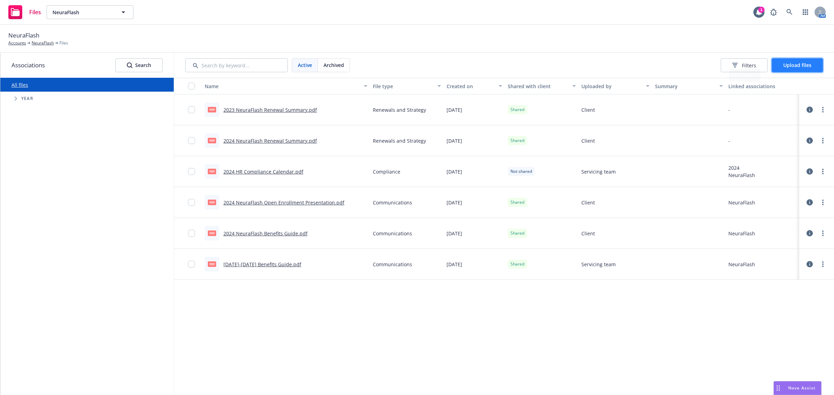
click at [809, 60] on button "Upload files" at bounding box center [797, 65] width 51 height 14
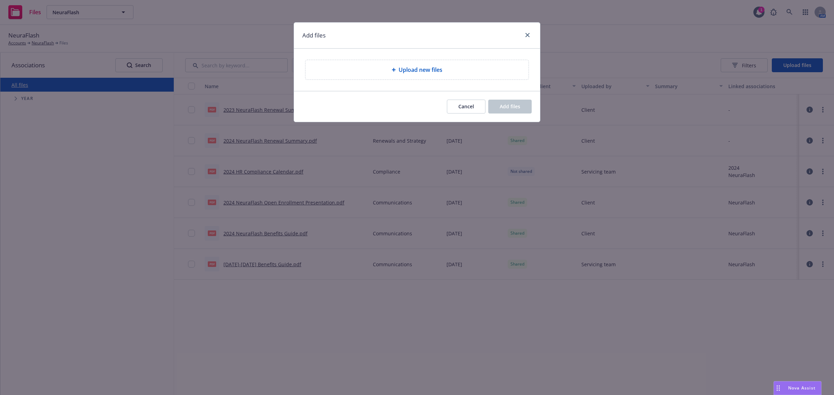
click at [409, 73] on span "Upload new files" at bounding box center [421, 70] width 44 height 8
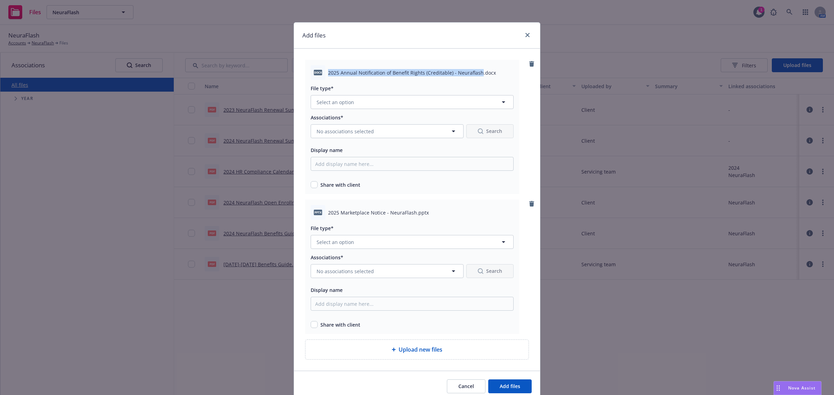
drag, startPoint x: 325, startPoint y: 71, endPoint x: 475, endPoint y: 77, distance: 149.9
click at [475, 77] on div "docx 2025 Annual Notification of Benefit Rights (Creditable) - Neuraflash.docx" at bounding box center [412, 72] width 203 height 15
copy span "2025 Annual Notification of Benefit Rights (Creditable) - Neuraflash"
click at [409, 98] on button "Select an option" at bounding box center [412, 102] width 203 height 14
paste input "2025 Annual Notification of Benefit Rights (Creditable) - Neuraflash"
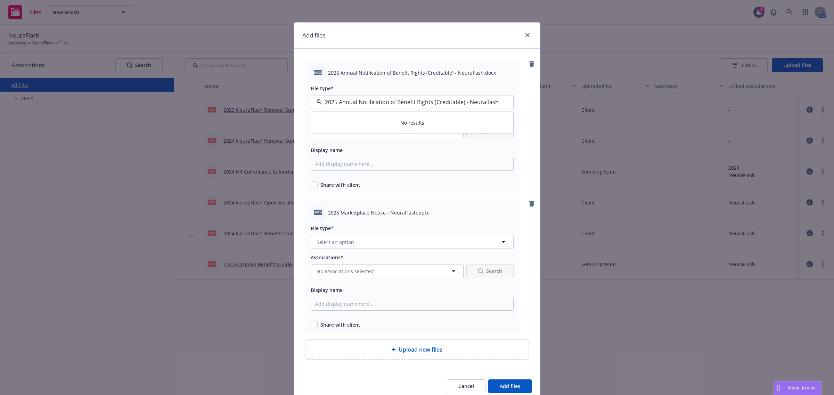
type input "2025 Annual Notification of Benefit Rights (Creditable) - Neuraflash"
click at [496, 84] on div at bounding box center [412, 82] width 203 height 4
click at [499, 99] on icon "button" at bounding box center [503, 102] width 8 height 8
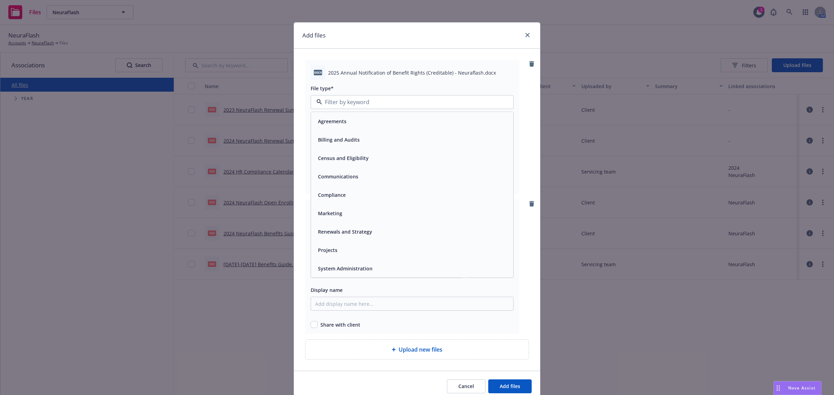
click at [345, 195] on div "Compliance" at bounding box center [412, 195] width 194 height 10
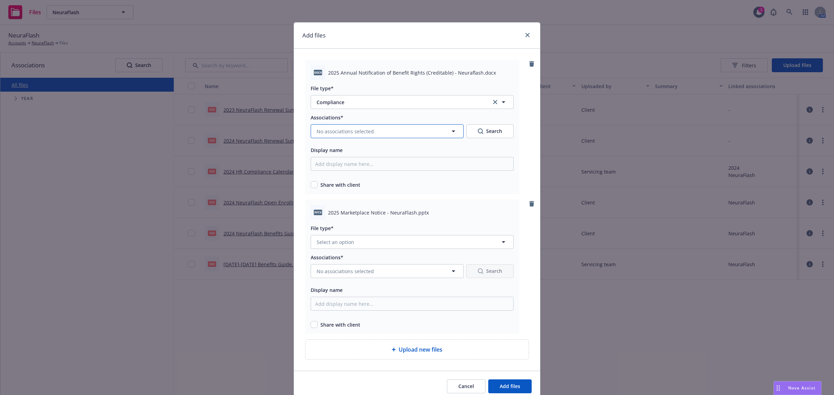
click at [344, 132] on span "No associations selected" at bounding box center [345, 131] width 57 height 7
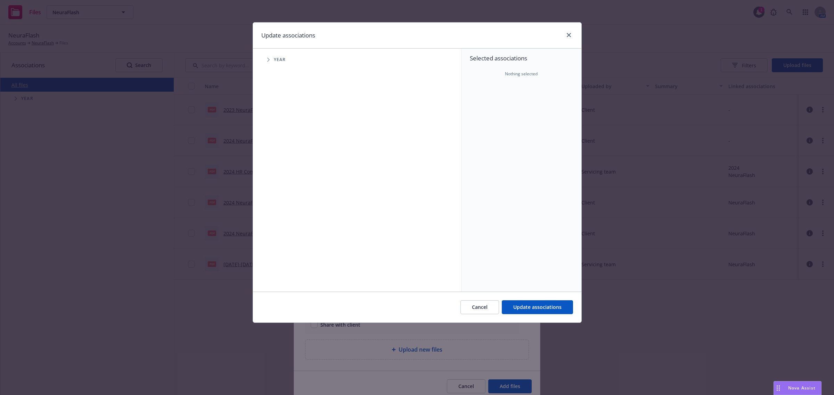
click at [267, 58] on span "Tree Example" at bounding box center [268, 59] width 11 height 11
click at [286, 154] on input "Tree Example" at bounding box center [286, 155] width 7 height 7
checkbox input "true"
click at [279, 156] on span "Tree Example" at bounding box center [276, 154] width 11 height 11
click at [286, 171] on icon "Tree Example" at bounding box center [286, 170] width 2 height 4
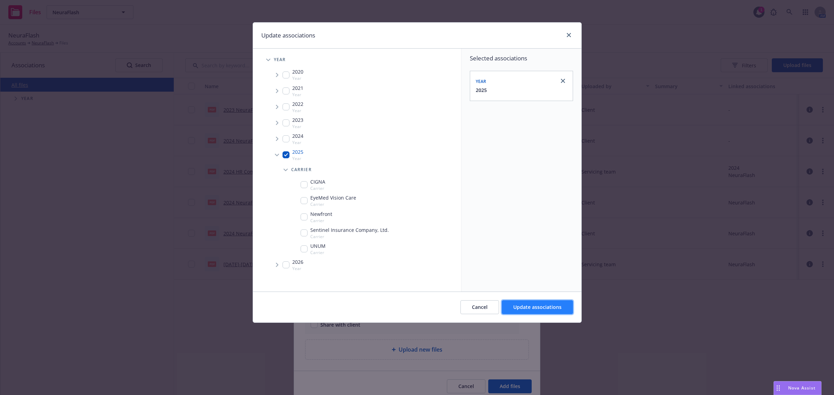
click at [540, 309] on span "Update associations" at bounding box center [537, 307] width 48 height 7
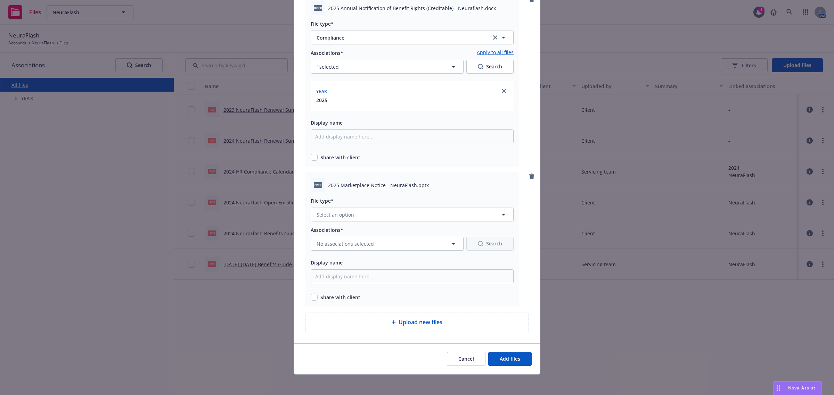
scroll to position [66, 0]
click at [331, 138] on input "Display name" at bounding box center [412, 135] width 203 height 14
paste input "2025 Annual Notification of Benefit Rights (Creditable) - Neuraflash"
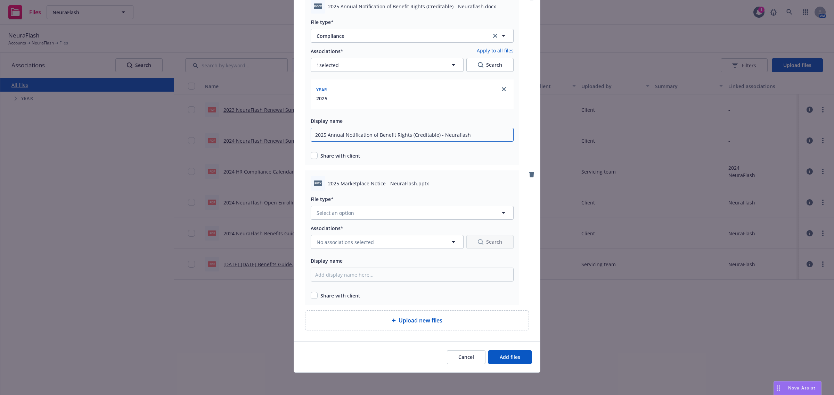
type input "2025 Annual Notification of Benefit Rights (Creditable) - Neuraflash"
drag, startPoint x: 326, startPoint y: 184, endPoint x: 410, endPoint y: 186, distance: 84.8
click at [410, 186] on span "2025 Marketplace Notice - NeuraFlash.pptx" at bounding box center [378, 183] width 101 height 7
copy span "2025 Marketplace Notice - NeuraFlash"
click at [372, 142] on input "Display name" at bounding box center [412, 135] width 203 height 14
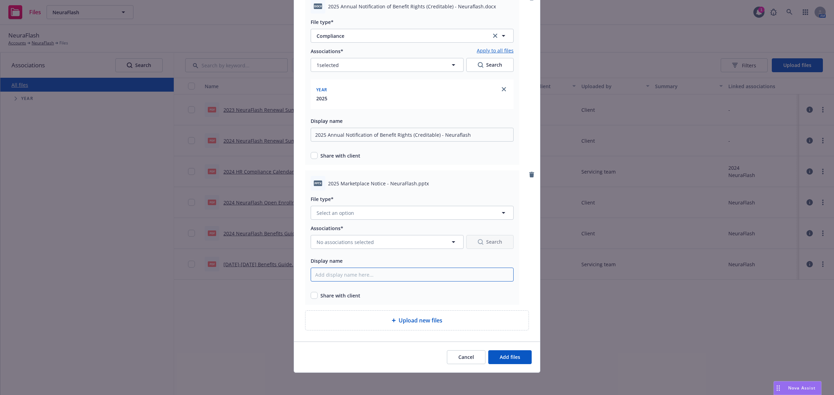
paste input "2025 Marketplace Notice - NeuraFlash"
type input "2025 Marketplace Notice - NeuraFlash"
click at [355, 212] on button "Select an option" at bounding box center [412, 213] width 203 height 14
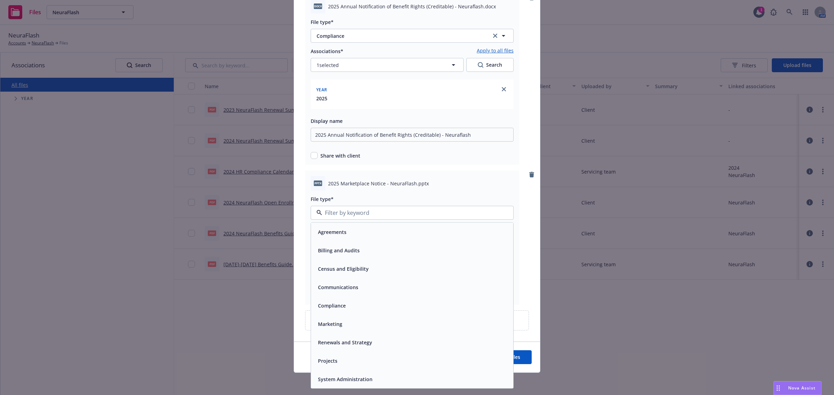
click at [339, 305] on span "Compliance" at bounding box center [332, 305] width 28 height 7
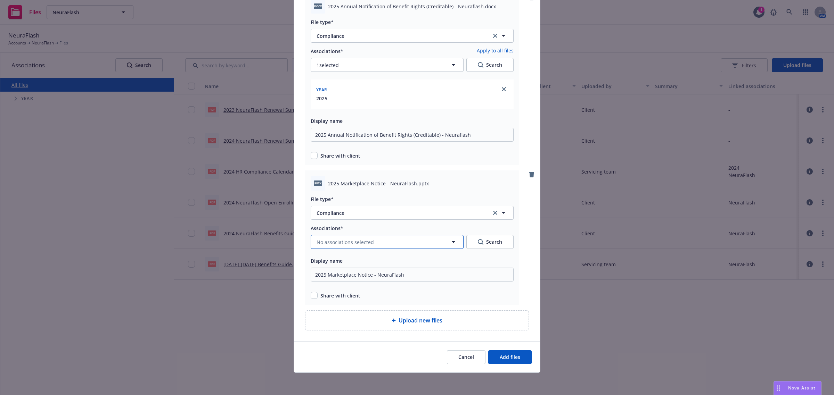
click at [348, 239] on span "No associations selected" at bounding box center [345, 242] width 57 height 7
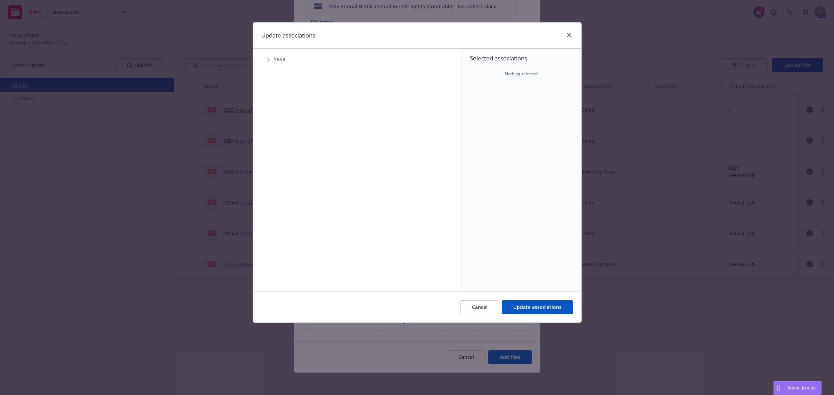
click at [268, 58] on icon "Tree Example" at bounding box center [268, 60] width 2 height 4
click at [284, 155] on input "Tree Example" at bounding box center [286, 155] width 7 height 7
checkbox input "true"
click at [278, 155] on span "Tree Example" at bounding box center [276, 154] width 11 height 11
click at [286, 170] on icon "Tree Example" at bounding box center [286, 170] width 2 height 4
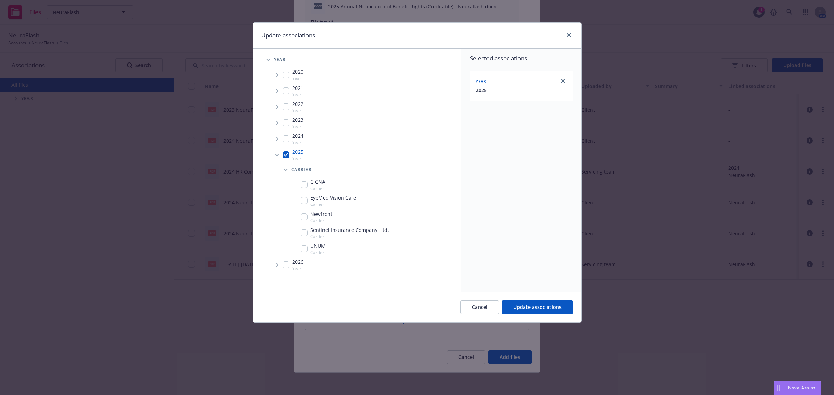
click at [284, 265] on input "Tree Example" at bounding box center [286, 265] width 7 height 7
click at [559, 115] on div at bounding box center [563, 114] width 8 height 8
click at [561, 114] on icon "close" at bounding box center [563, 114] width 4 height 4
checkbox input "false"
click at [548, 306] on span "Update associations" at bounding box center [537, 307] width 48 height 7
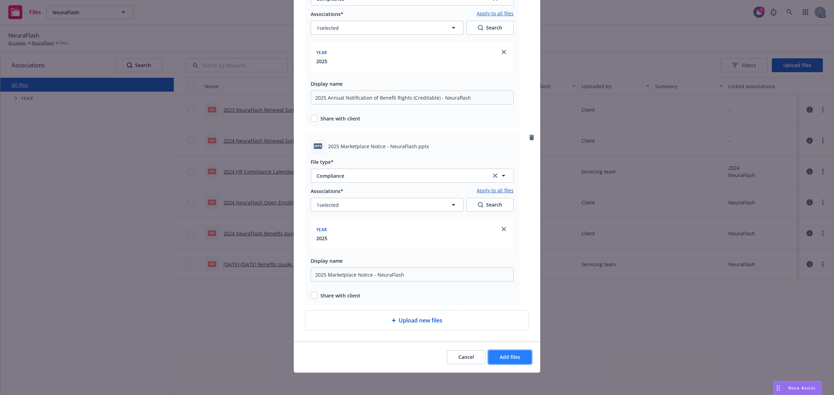
click at [503, 358] on span "Add files" at bounding box center [510, 357] width 21 height 7
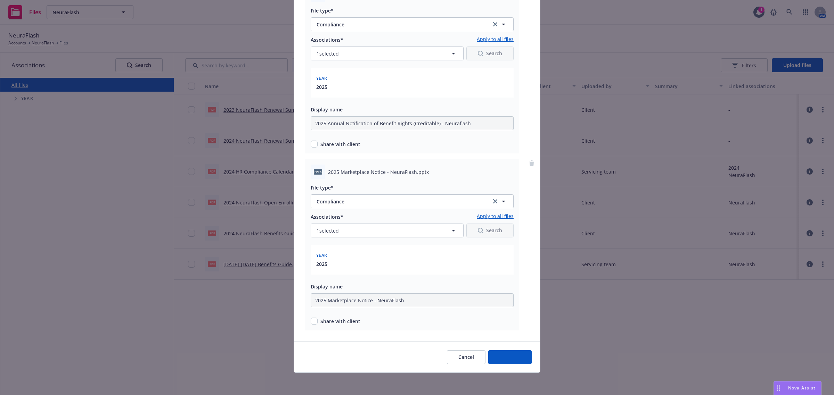
scroll to position [77, 0]
